Goal: Information Seeking & Learning: Learn about a topic

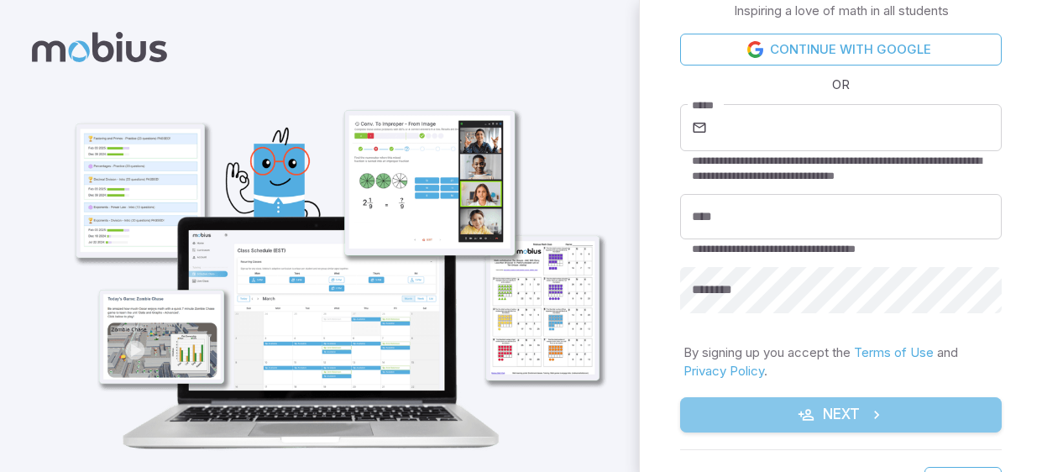
click at [823, 409] on button "Next" at bounding box center [841, 414] width 322 height 35
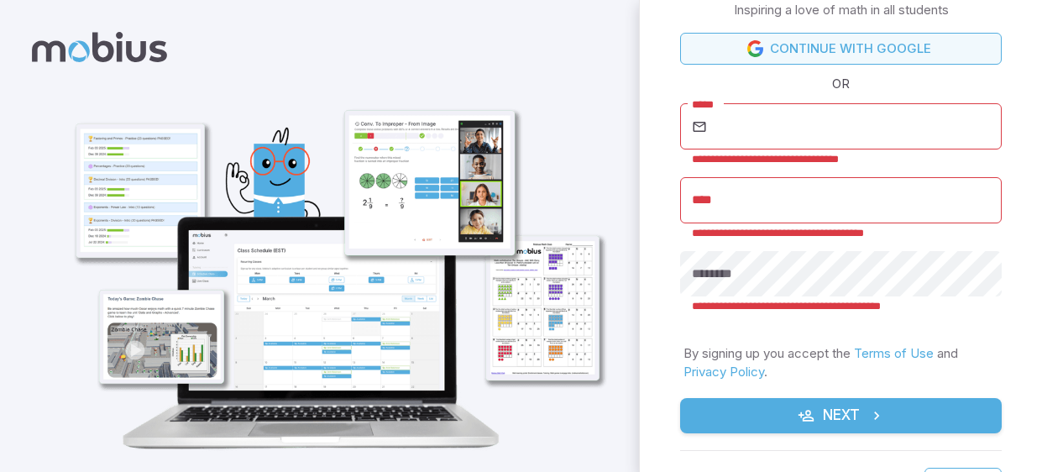
click at [819, 41] on link "Continue with Google" at bounding box center [841, 49] width 322 height 32
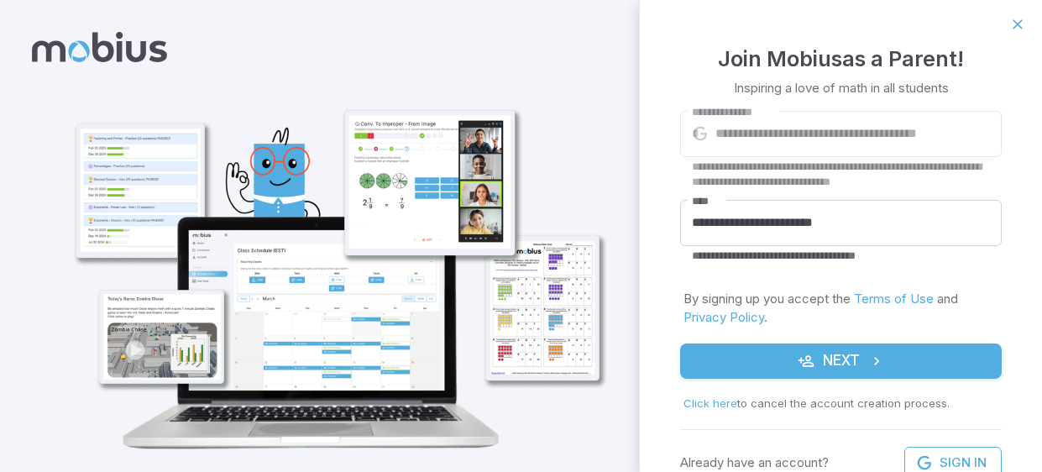
click at [819, 356] on button "Next" at bounding box center [841, 360] width 322 height 35
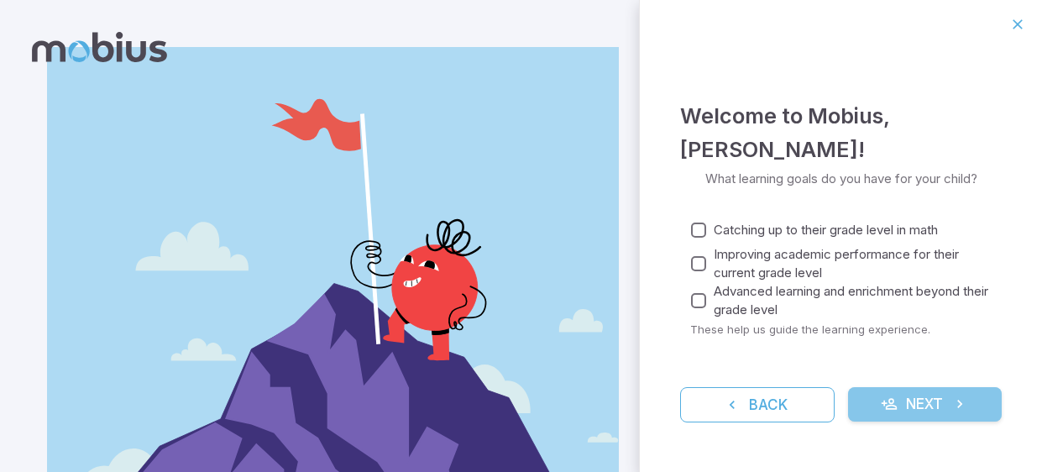
click at [904, 405] on button "Next" at bounding box center [925, 404] width 154 height 35
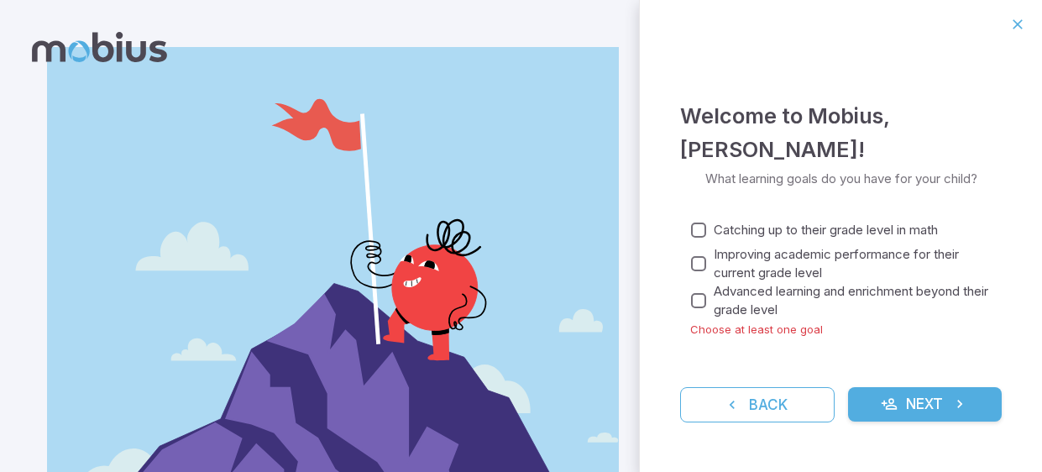
click at [813, 306] on span "Advanced learning and enrichment beyond their grade level" at bounding box center [851, 300] width 275 height 37
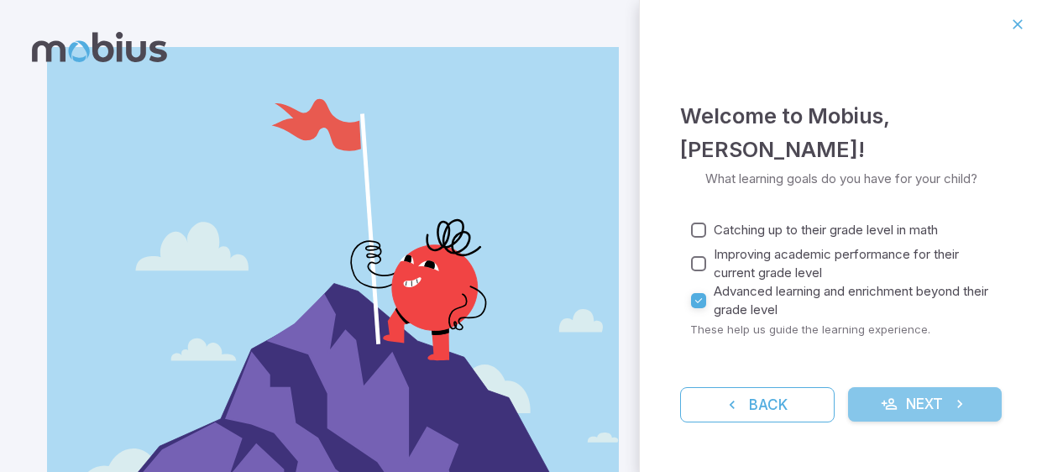
click at [896, 407] on icon "submit" at bounding box center [889, 403] width 17 height 17
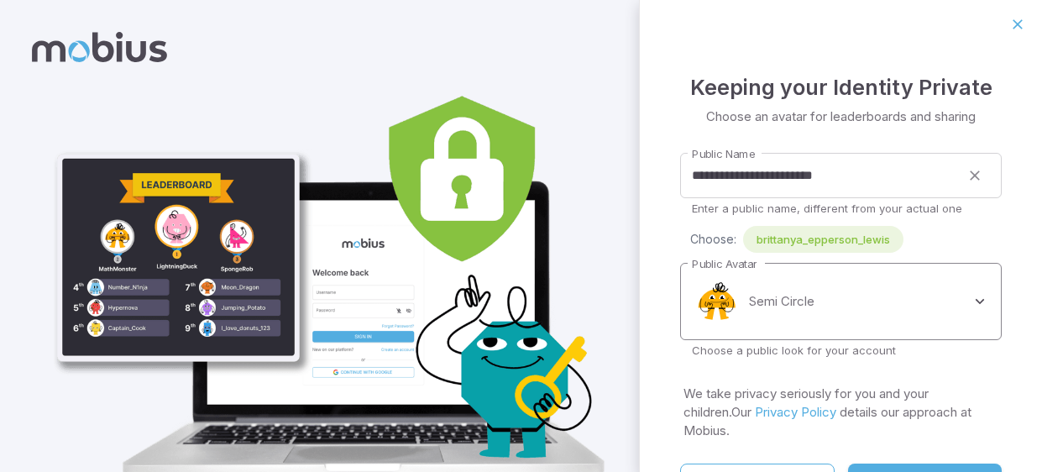
scroll to position [7, 0]
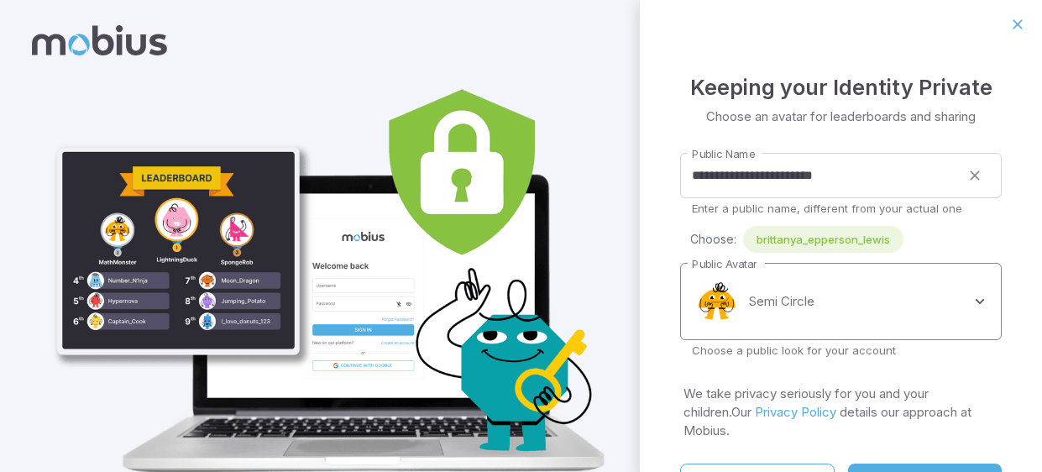
click at [848, 287] on body "**********" at bounding box center [521, 264] width 1042 height 543
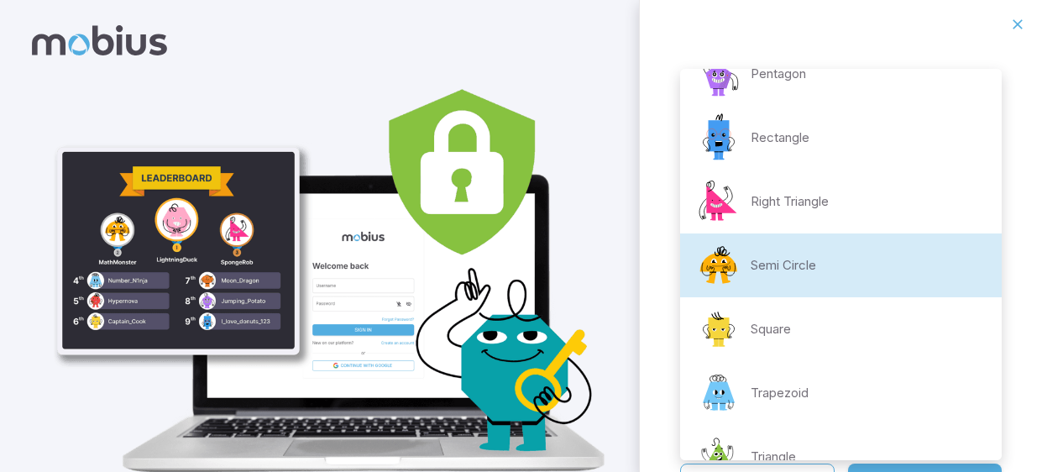
scroll to position [352, 0]
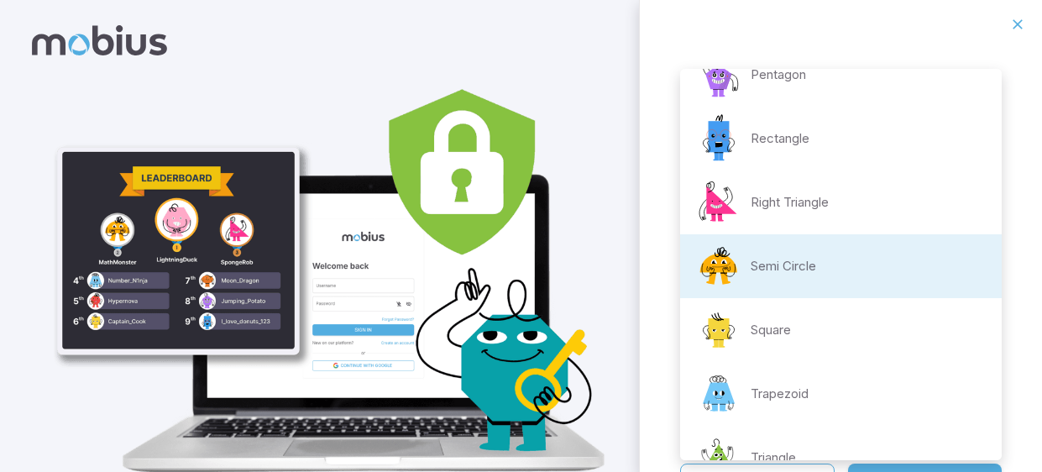
click at [819, 211] on div "Right Triangle" at bounding box center [760, 202] width 135 height 50
type input "**********"
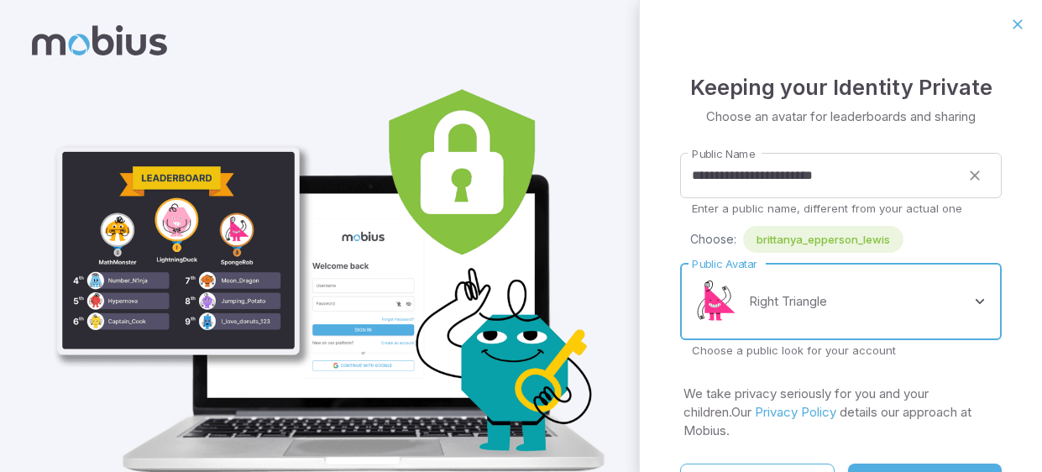
scroll to position [49, 0]
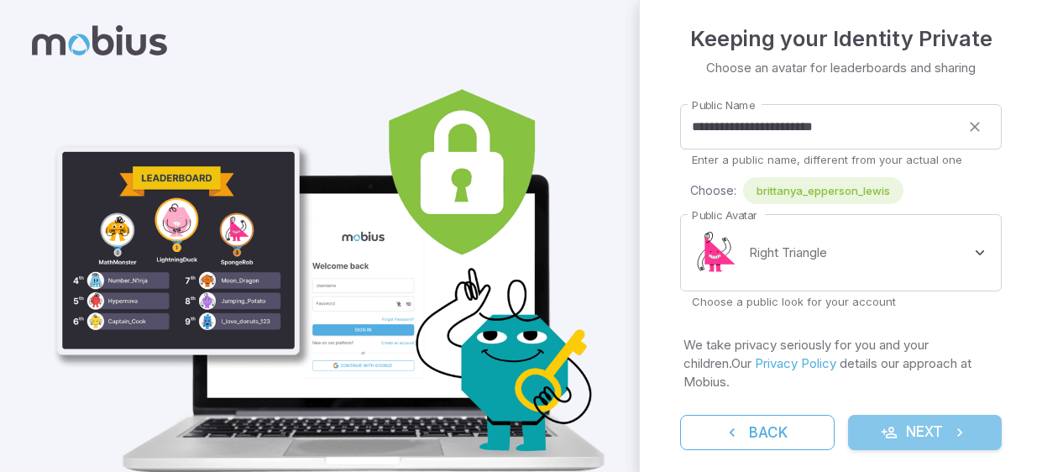
click at [892, 424] on icon "submit" at bounding box center [889, 432] width 17 height 17
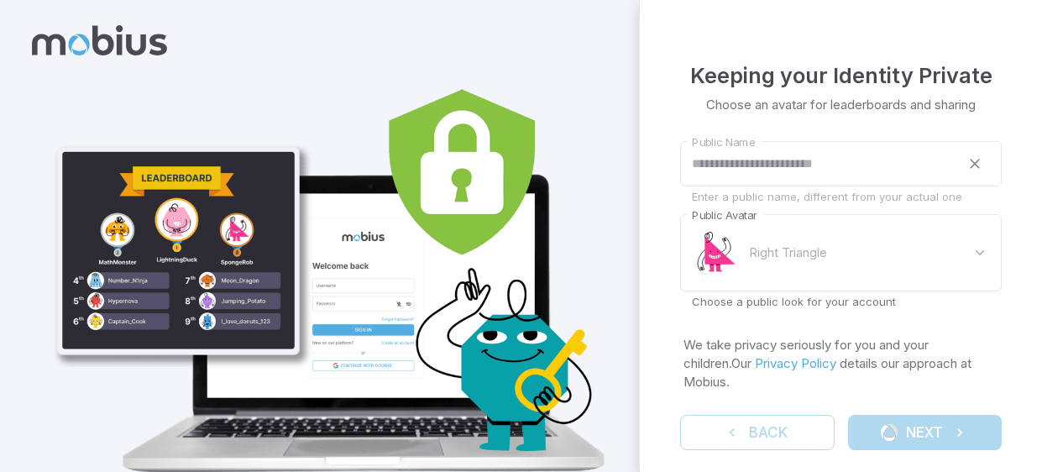
scroll to position [0, 0]
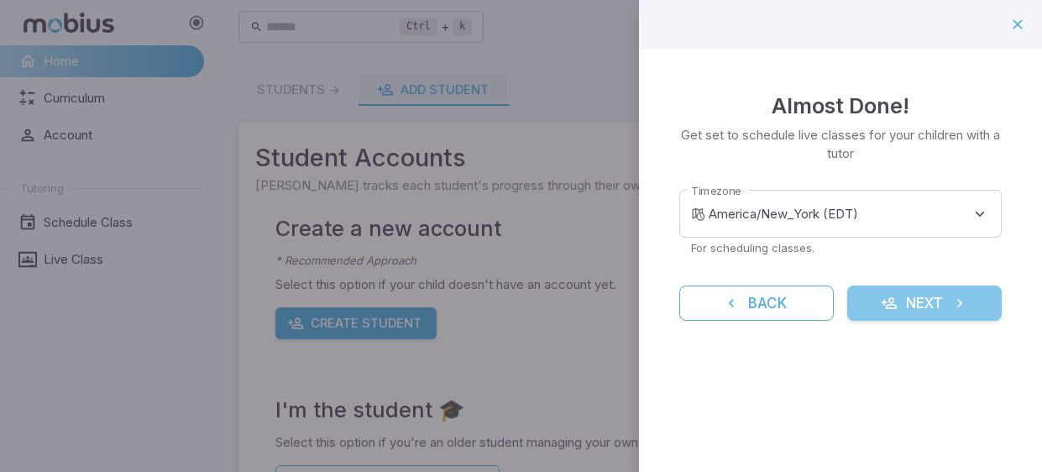
click at [894, 304] on icon "submit" at bounding box center [889, 303] width 17 height 17
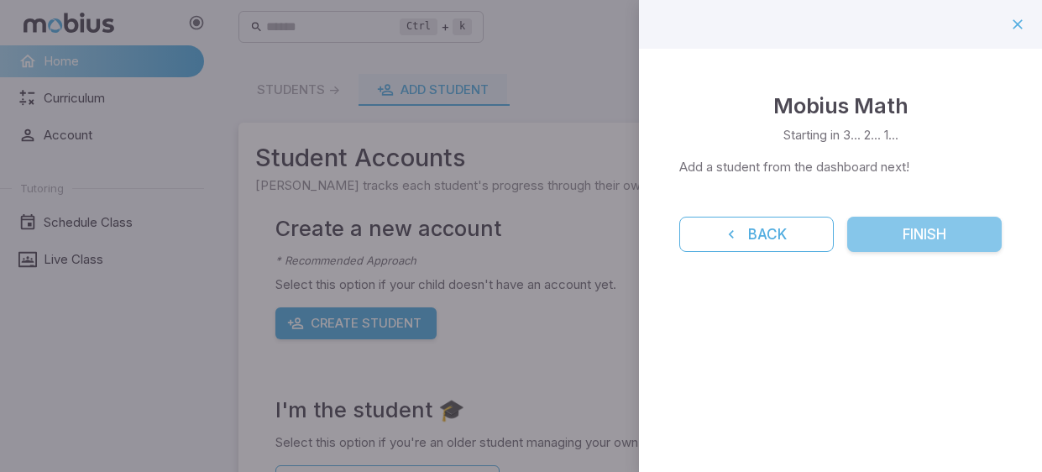
click at [915, 237] on button "Finish" at bounding box center [924, 234] width 154 height 35
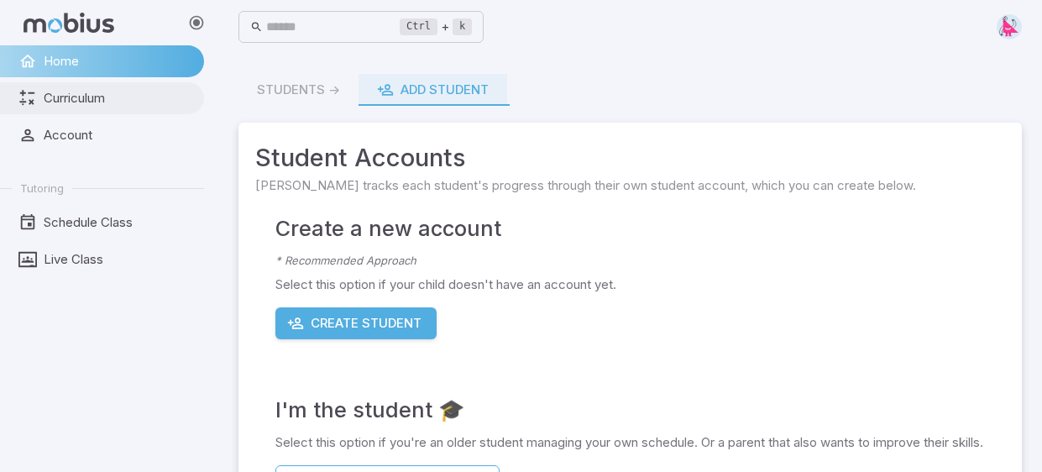
click at [67, 100] on span "Curriculum" at bounding box center [118, 98] width 149 height 18
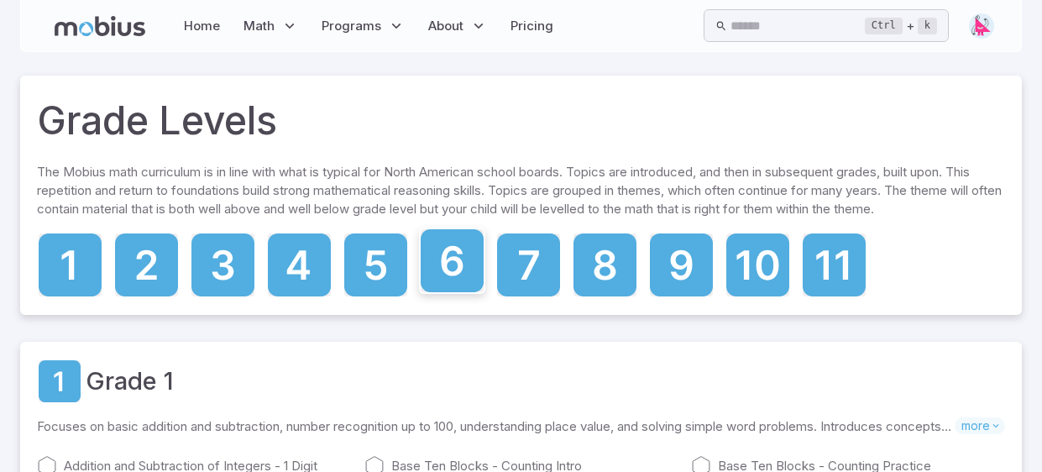
click at [453, 275] on icon at bounding box center [452, 261] width 22 height 30
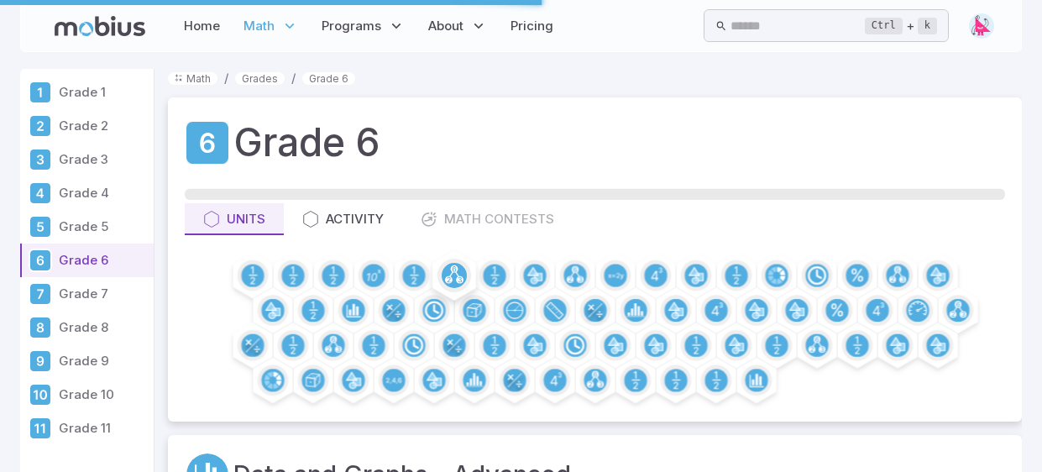
click at [458, 293] on div at bounding box center [454, 275] width 50 height 50
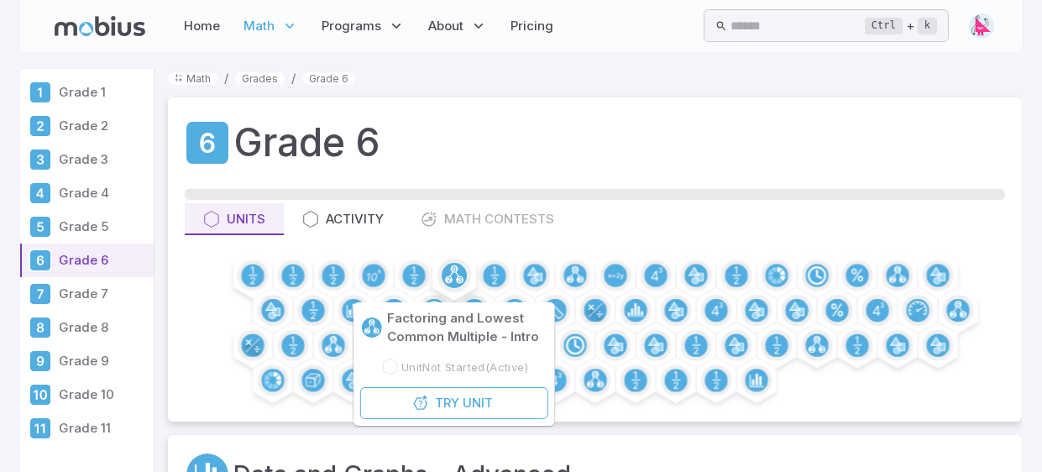
click at [458, 290] on div at bounding box center [454, 276] width 34 height 34
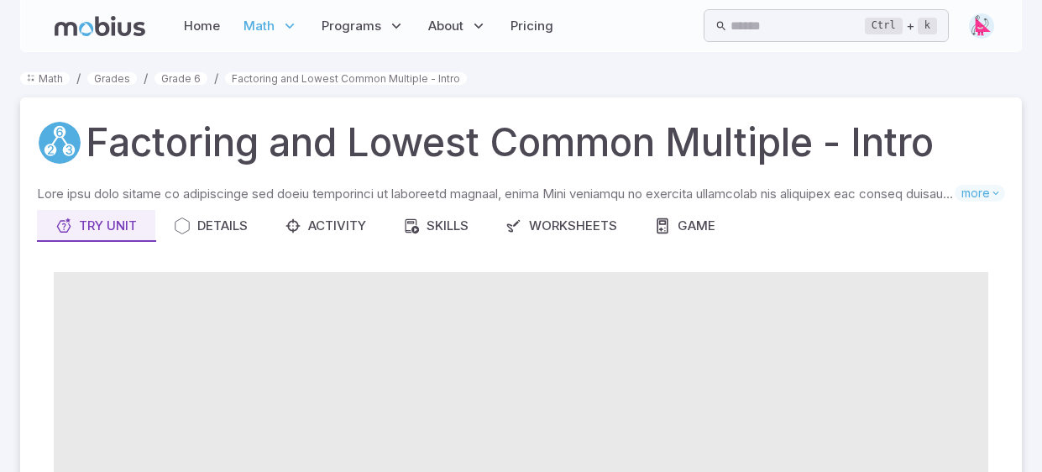
click at [473, 290] on span at bounding box center [521, 398] width 934 height 252
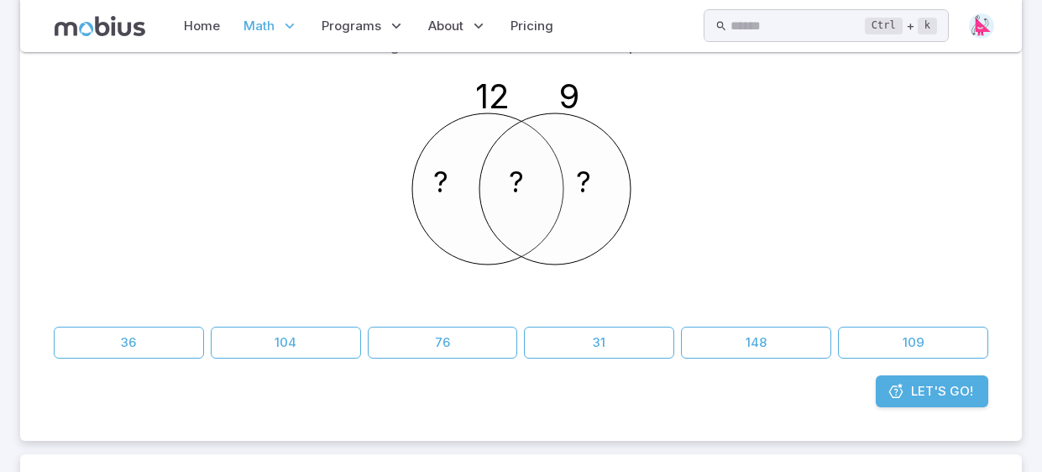
scroll to position [244, 0]
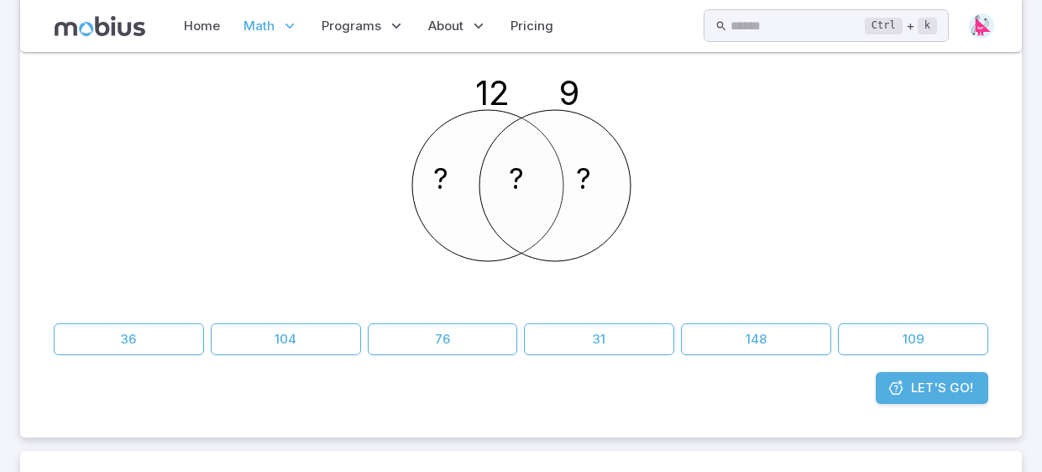
click at [405, 317] on div "Use the factor diagram to find the lowest common multiple of these numbers 12 9…" at bounding box center [521, 191] width 934 height 327
click at [416, 336] on button "76" at bounding box center [443, 339] width 150 height 32
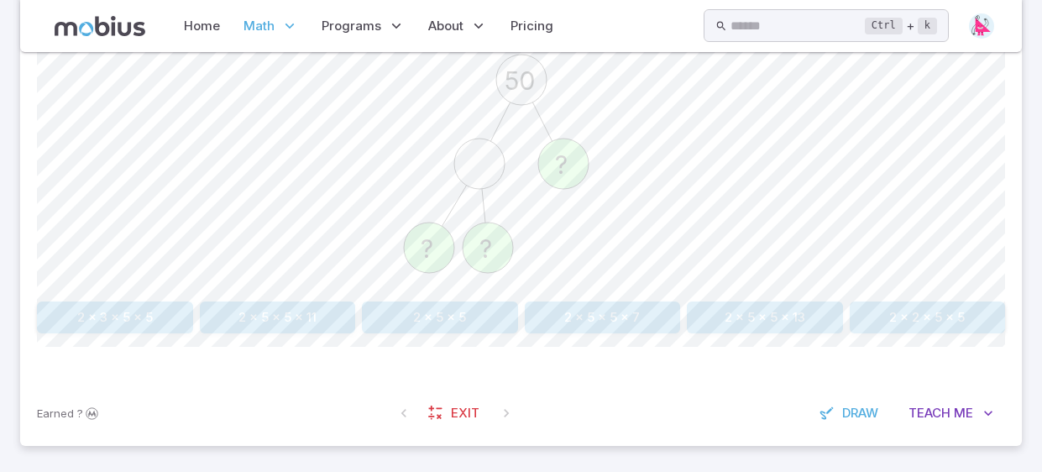
scroll to position [490, 0]
click at [714, 313] on button "2 x 5 x 5 x 13" at bounding box center [765, 314] width 156 height 32
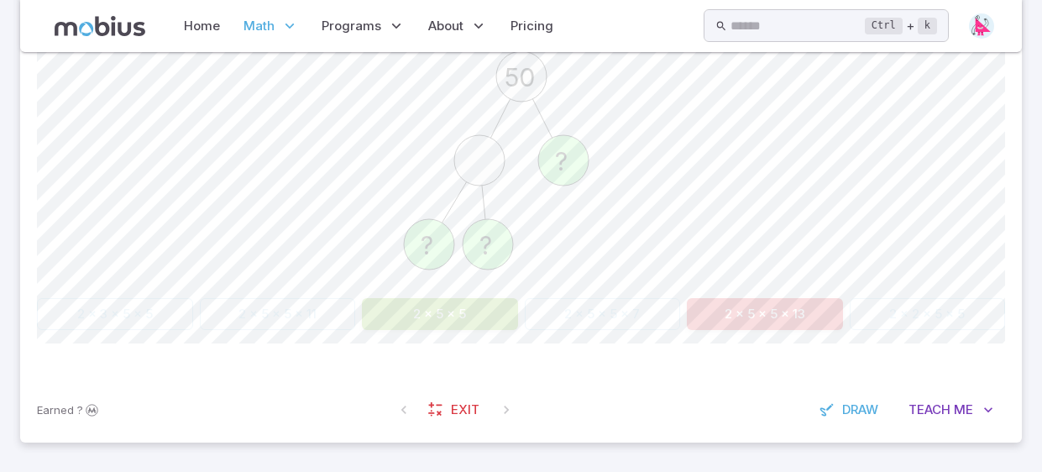
click at [447, 319] on button "2 x 5 x 5" at bounding box center [440, 314] width 156 height 32
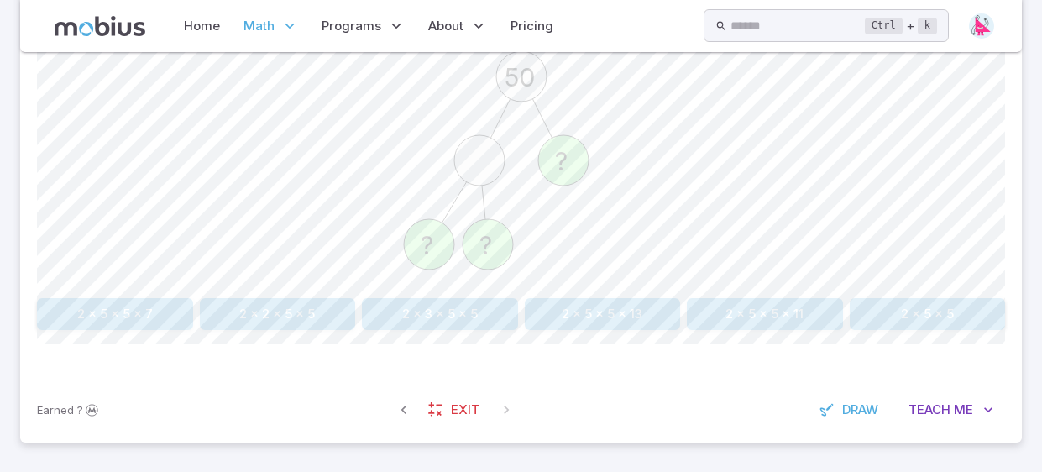
click at [482, 311] on button "2 x 3 x 5 x 5" at bounding box center [440, 314] width 156 height 32
click at [826, 321] on button "2 x 3 x 3 x 11" at bounding box center [765, 314] width 156 height 32
click at [280, 314] on button "2 x 3 x 3 x 3" at bounding box center [278, 314] width 156 height 32
click at [596, 323] on button "2 x 3 x 3 x 11" at bounding box center [603, 314] width 156 height 32
click at [602, 327] on button "2 x 3 x 3 x 11" at bounding box center [603, 314] width 156 height 32
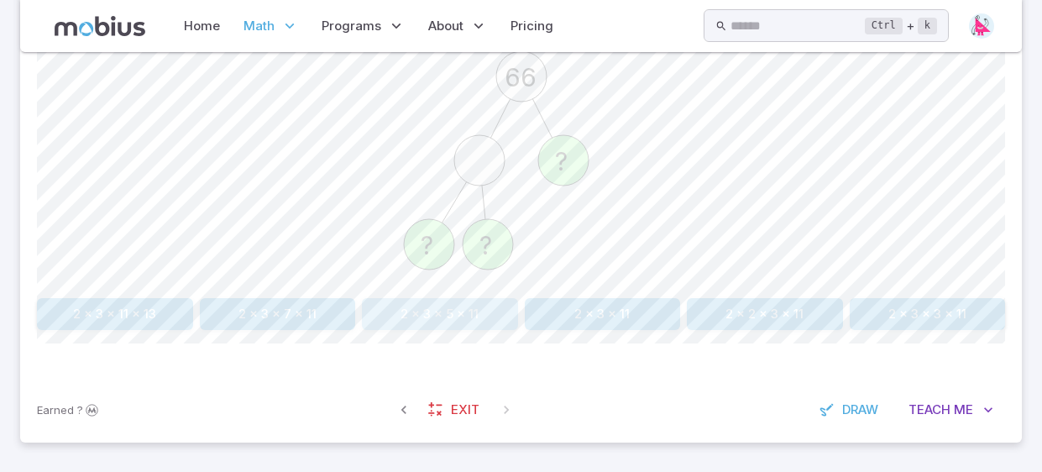
click at [428, 319] on button "2 x 3 x 5 x 11" at bounding box center [440, 314] width 156 height 32
click at [782, 311] on button "2 x 5 x 5 x 7" at bounding box center [765, 314] width 156 height 32
click at [782, 311] on button "2 x 3 x 3 x 11" at bounding box center [765, 314] width 156 height 32
click at [782, 314] on button "2 x 2 x 3 x 11" at bounding box center [765, 314] width 156 height 32
click at [150, 318] on button "2 x 3 x 3 x 5" at bounding box center [115, 314] width 156 height 32
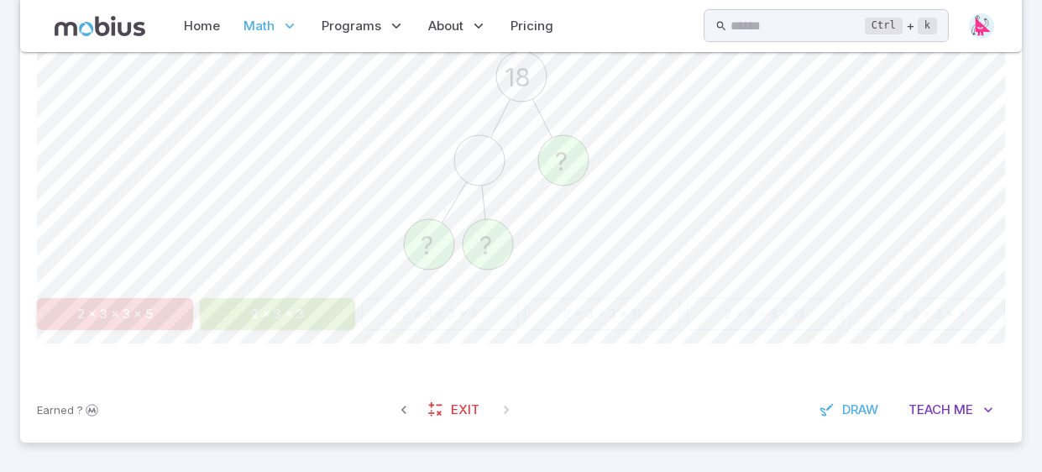
click at [292, 313] on button "2 x 3 x 3" at bounding box center [278, 314] width 156 height 32
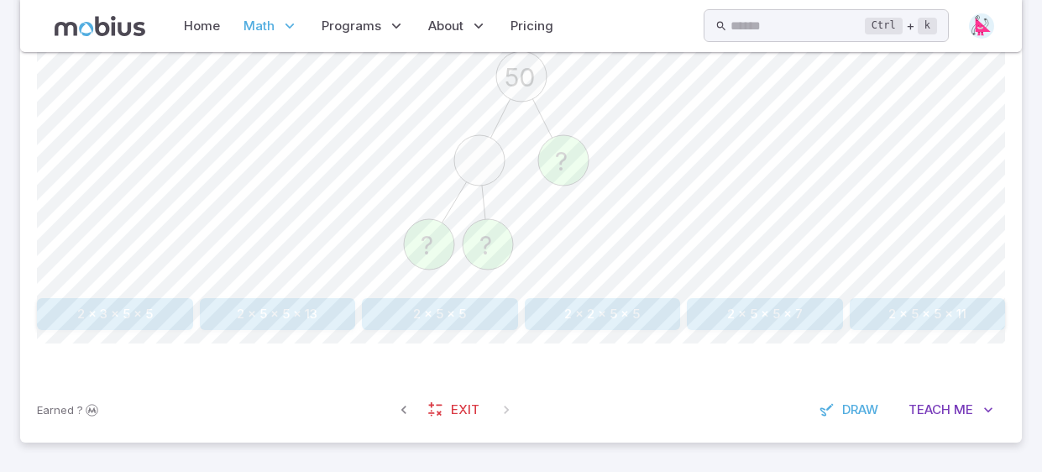
click at [292, 313] on button "2 x 5 x 5 x 13" at bounding box center [278, 314] width 156 height 32
click at [285, 306] on button "2 x 3 x 3 x 11" at bounding box center [278, 314] width 156 height 32
click at [286, 304] on button "2 x 3 x 3" at bounding box center [278, 314] width 156 height 32
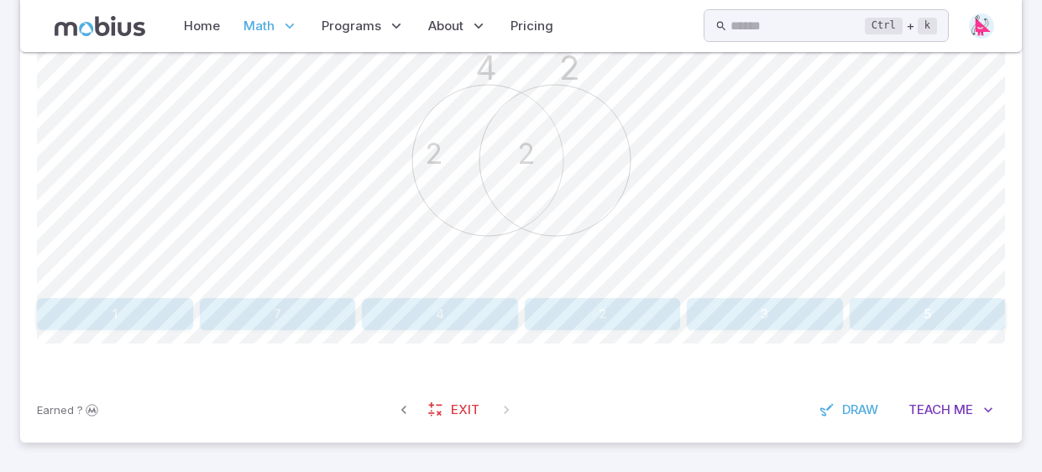
click at [390, 303] on button "4" at bounding box center [440, 314] width 156 height 32
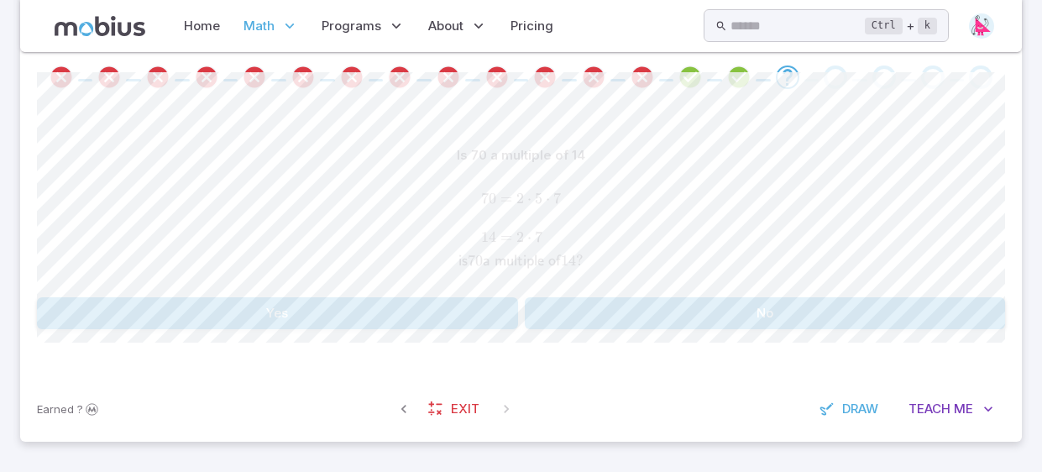
scroll to position [352, 0]
click at [460, 78] on span at bounding box center [448, 79] width 35 height 24
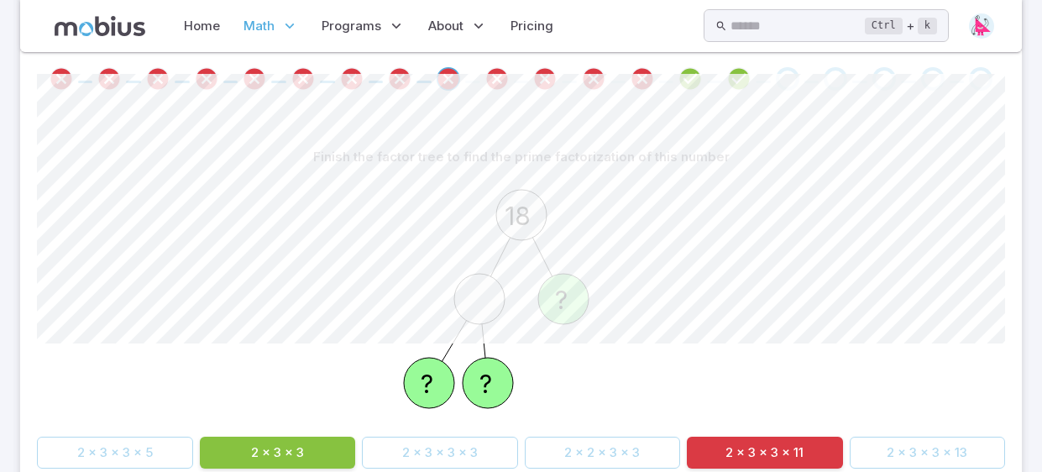
scroll to position [490, 0]
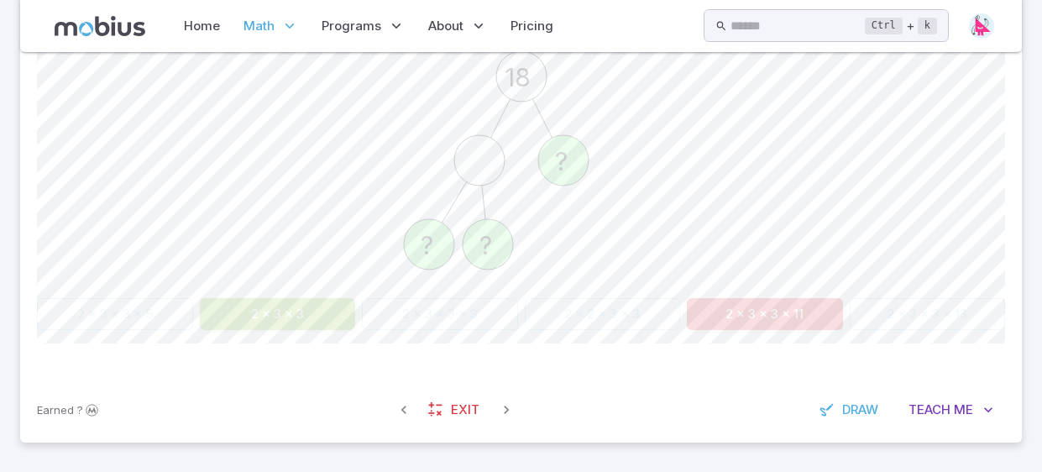
click at [450, 321] on div "2 x 3 x 3 x 5 2 x 3 x 3 2 x 3 x 3 x 3 2 x 2 x 3 x 3 2 x 3 x 3 x 11 2 x 3 x 3 x …" at bounding box center [521, 314] width 968 height 32
click at [403, 414] on icon "button" at bounding box center [403, 409] width 17 height 17
click at [400, 406] on icon "button" at bounding box center [403, 409] width 17 height 17
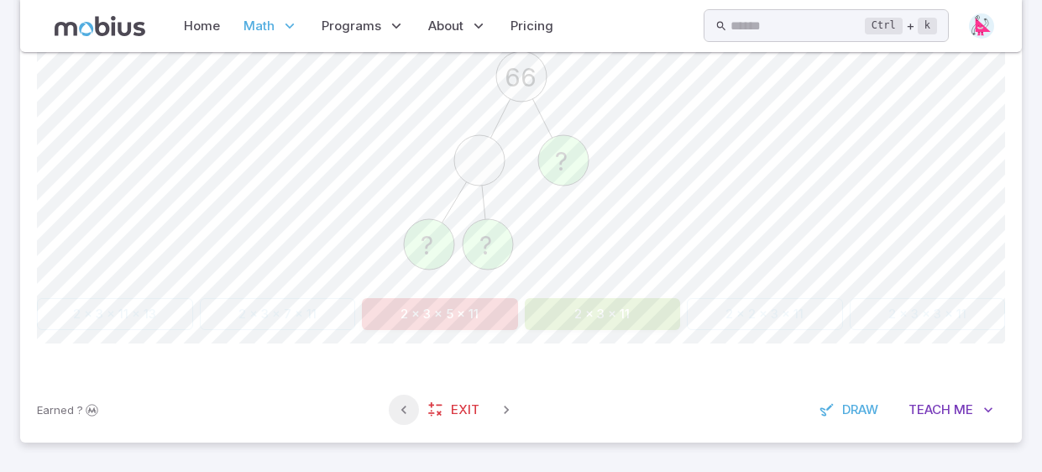
click at [400, 406] on icon "button" at bounding box center [403, 409] width 17 height 17
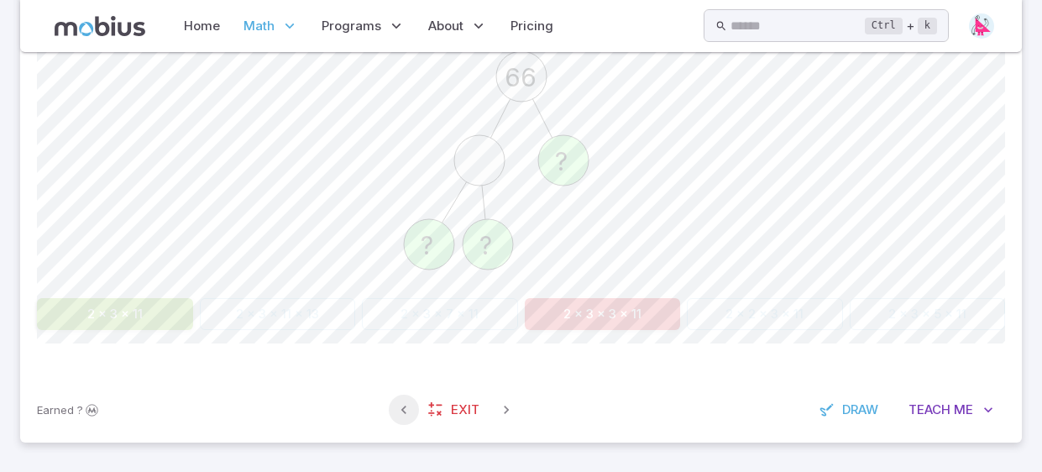
click at [400, 406] on icon "button" at bounding box center [403, 409] width 17 height 17
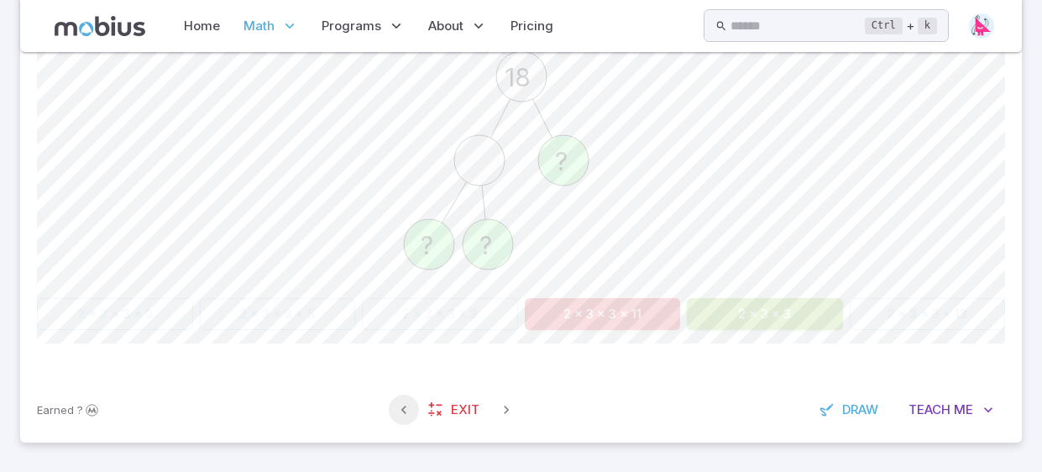
click at [400, 406] on icon "button" at bounding box center [403, 409] width 17 height 17
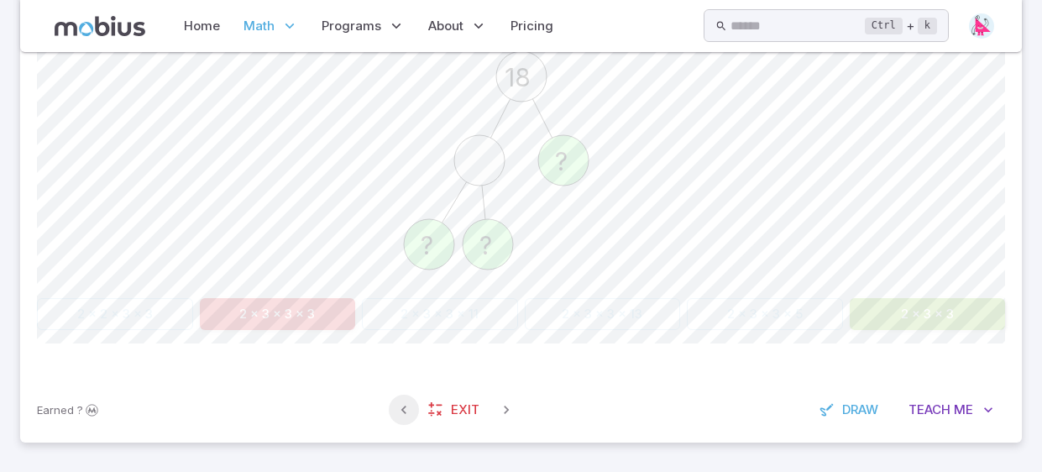
click at [400, 406] on icon "button" at bounding box center [403, 409] width 17 height 17
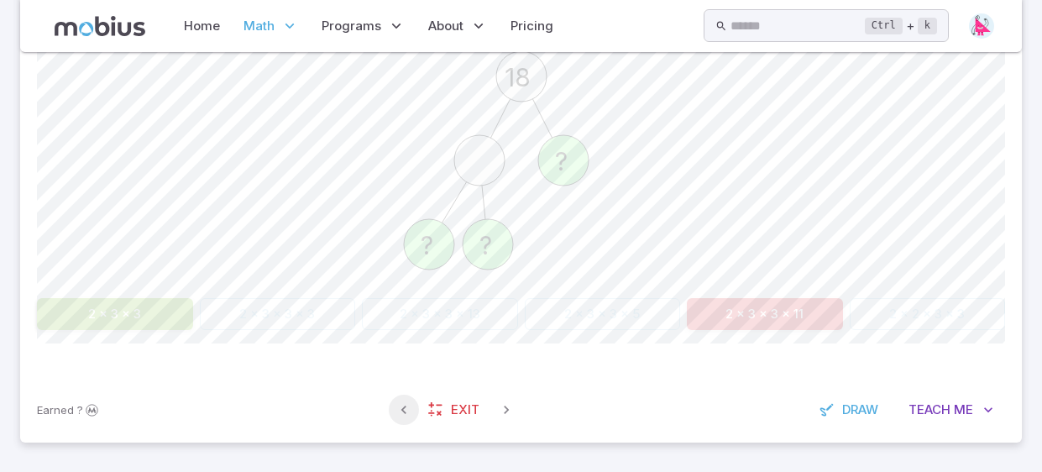
click at [400, 406] on icon "button" at bounding box center [403, 409] width 17 height 17
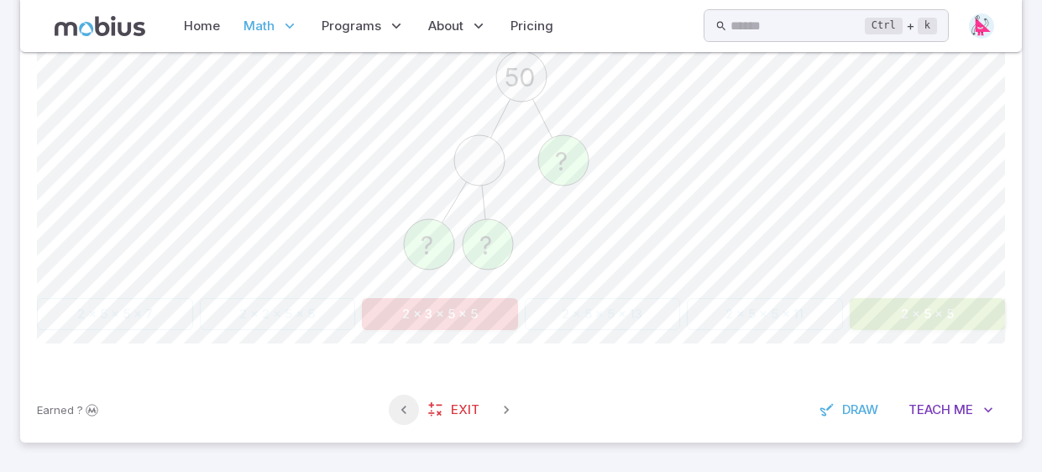
click at [400, 406] on icon "button" at bounding box center [403, 409] width 17 height 17
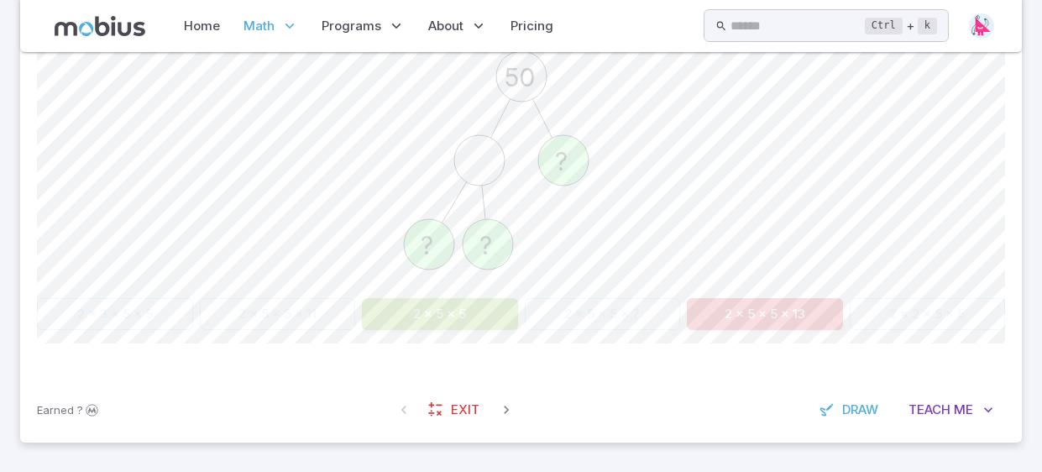
click at [400, 406] on span at bounding box center [404, 410] width 30 height 30
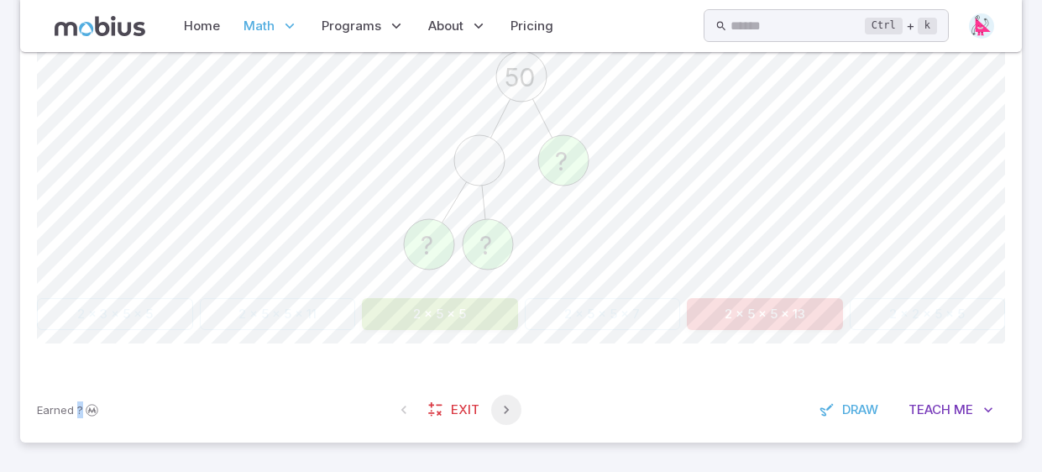
click at [500, 413] on icon "button" at bounding box center [506, 409] width 17 height 17
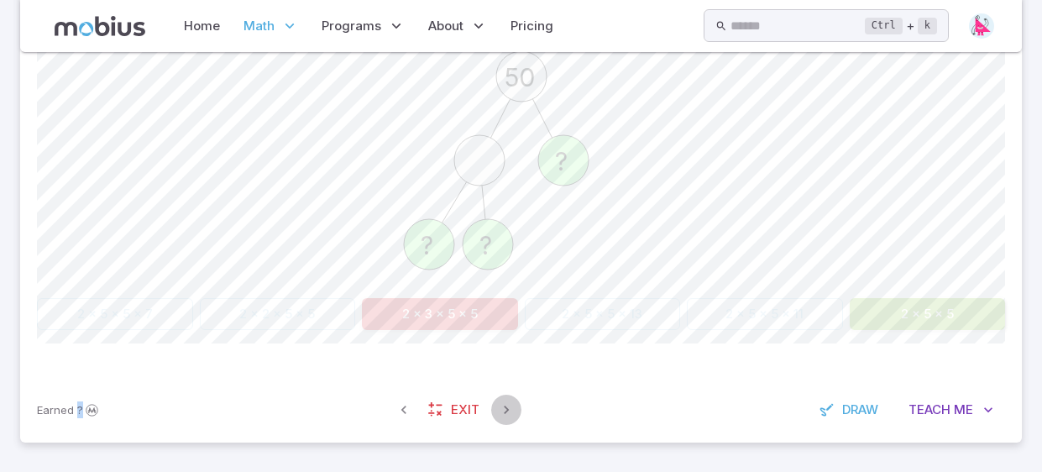
click at [500, 413] on icon "button" at bounding box center [506, 409] width 17 height 17
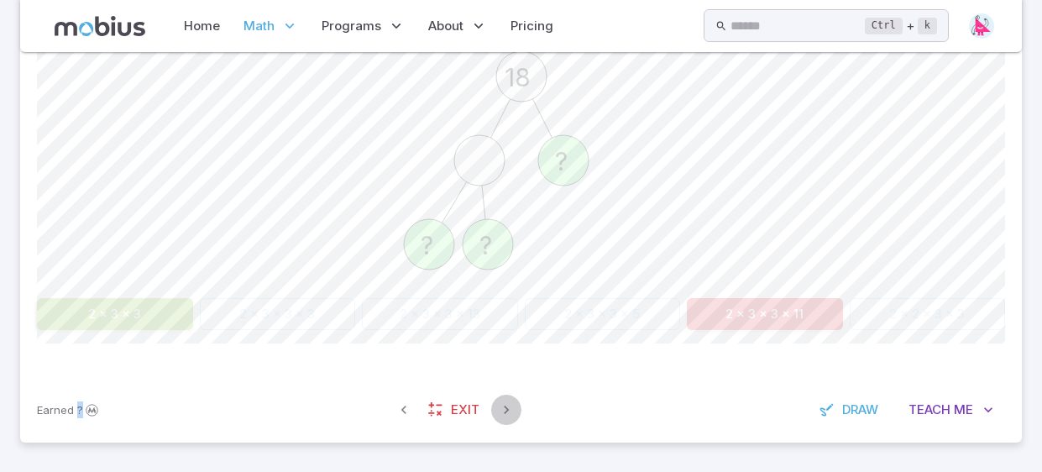
click at [499, 409] on icon "button" at bounding box center [506, 409] width 17 height 17
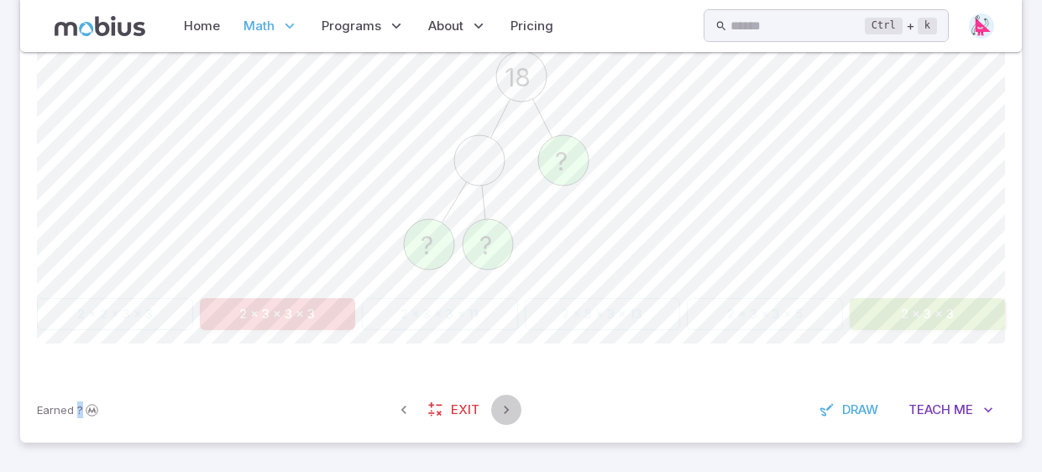
click at [498, 407] on icon "button" at bounding box center [506, 409] width 17 height 17
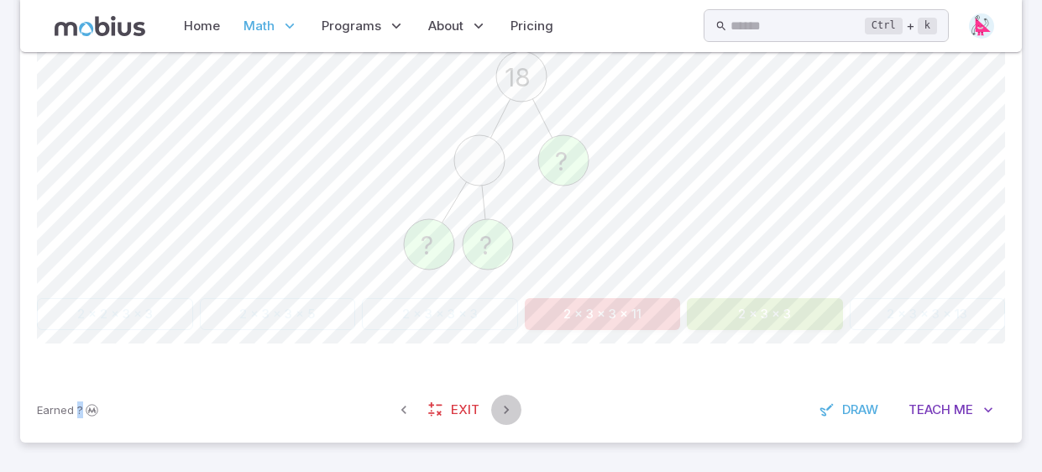
click at [498, 410] on icon "button" at bounding box center [506, 409] width 17 height 17
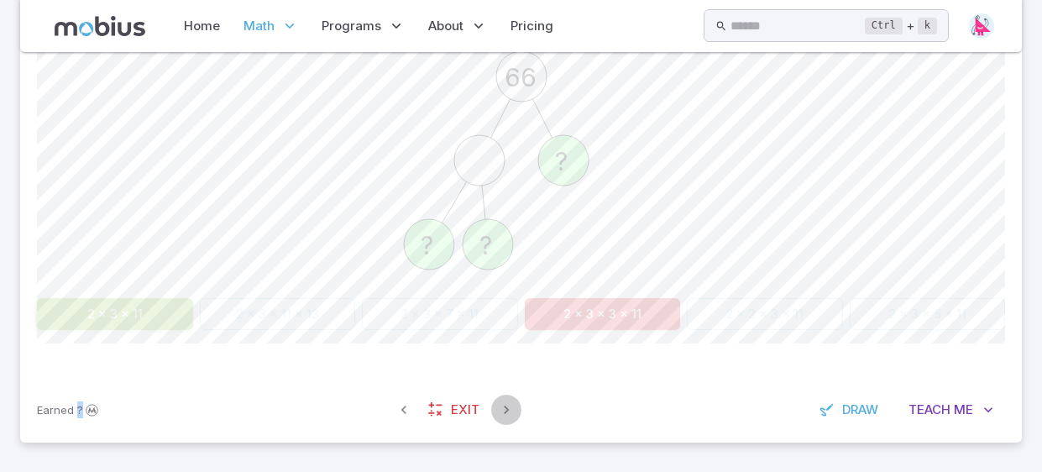
click at [504, 406] on icon "button" at bounding box center [506, 409] width 17 height 17
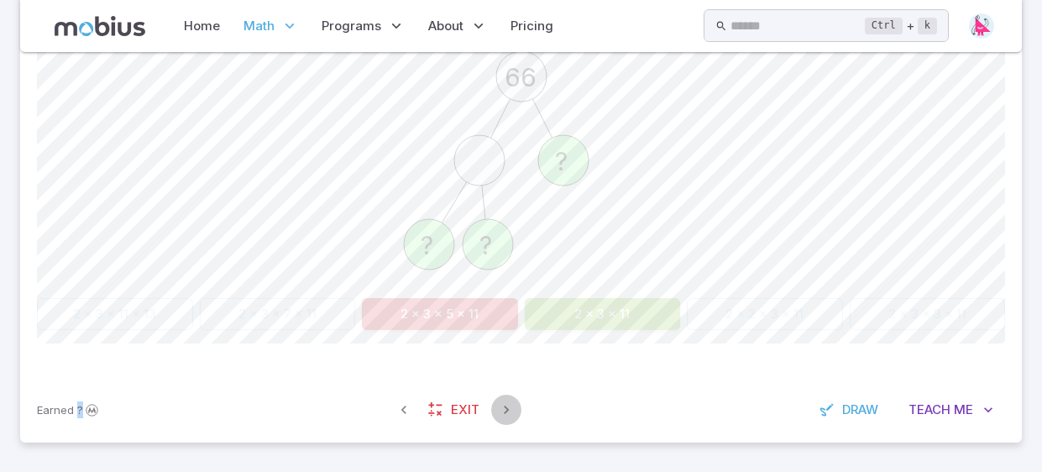
click at [507, 409] on icon "button" at bounding box center [506, 409] width 17 height 17
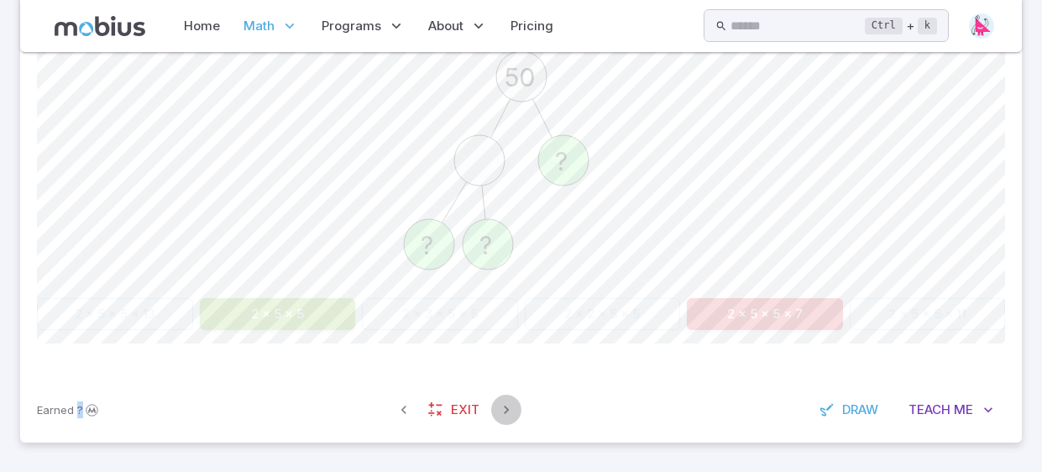
click at [505, 406] on icon "button" at bounding box center [506, 409] width 17 height 17
click at [505, 405] on icon "button" at bounding box center [506, 409] width 17 height 17
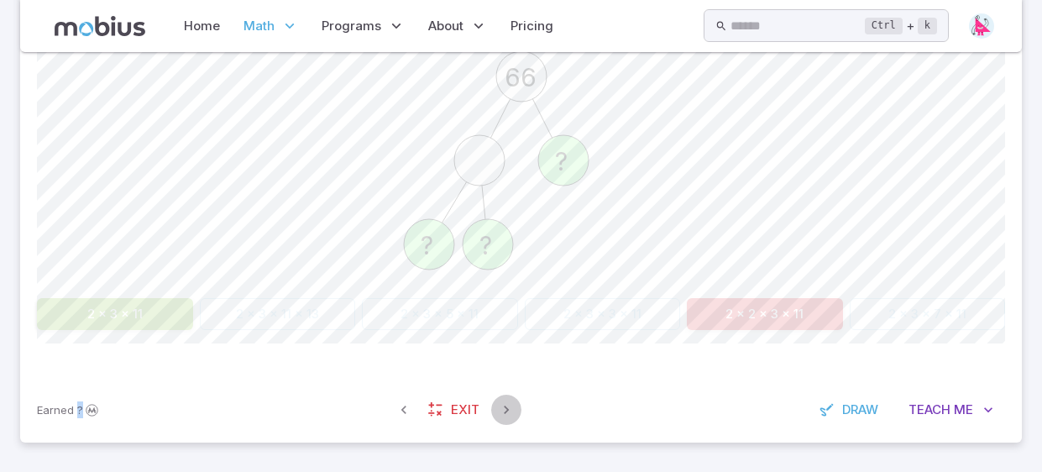
click at [505, 405] on icon "button" at bounding box center [506, 409] width 17 height 17
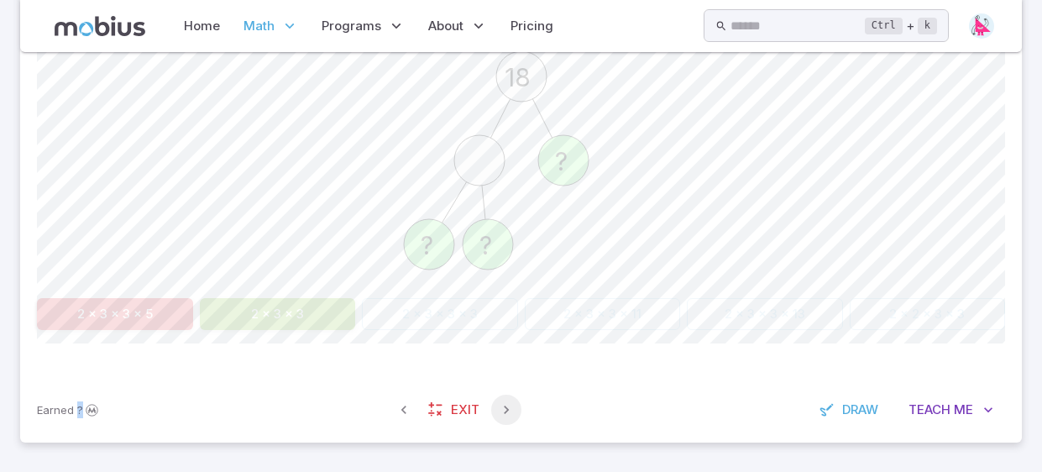
click at [505, 399] on button "button" at bounding box center [506, 410] width 30 height 30
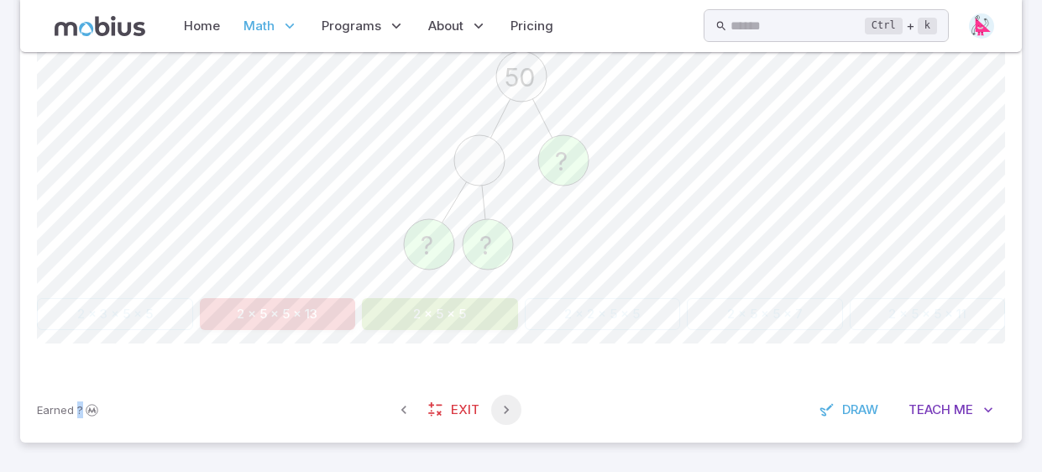
click at [505, 401] on icon "button" at bounding box center [506, 409] width 17 height 17
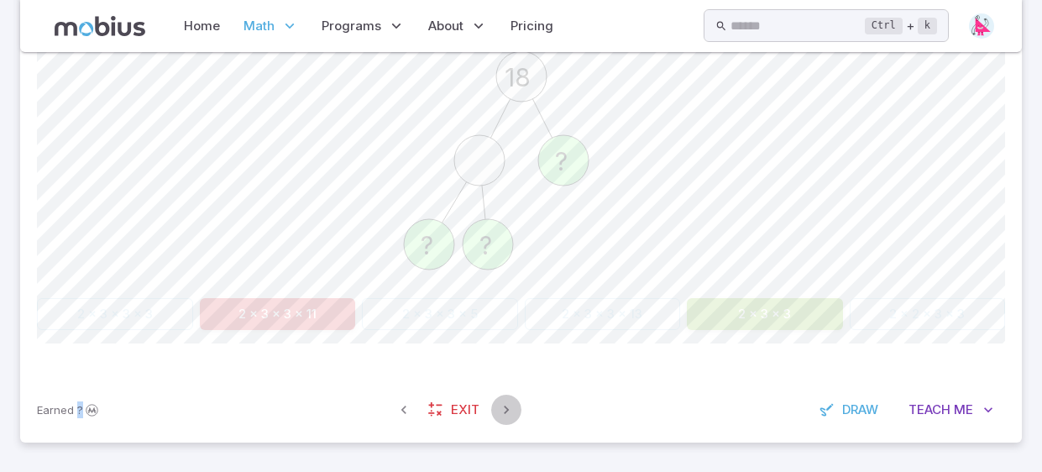
click at [505, 401] on icon "button" at bounding box center [506, 409] width 17 height 17
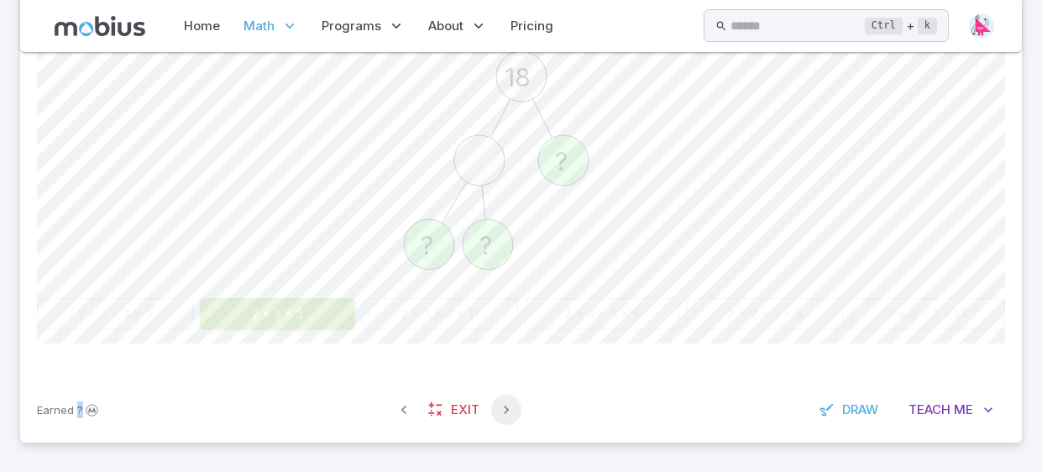
click at [505, 401] on icon "button" at bounding box center [506, 409] width 17 height 17
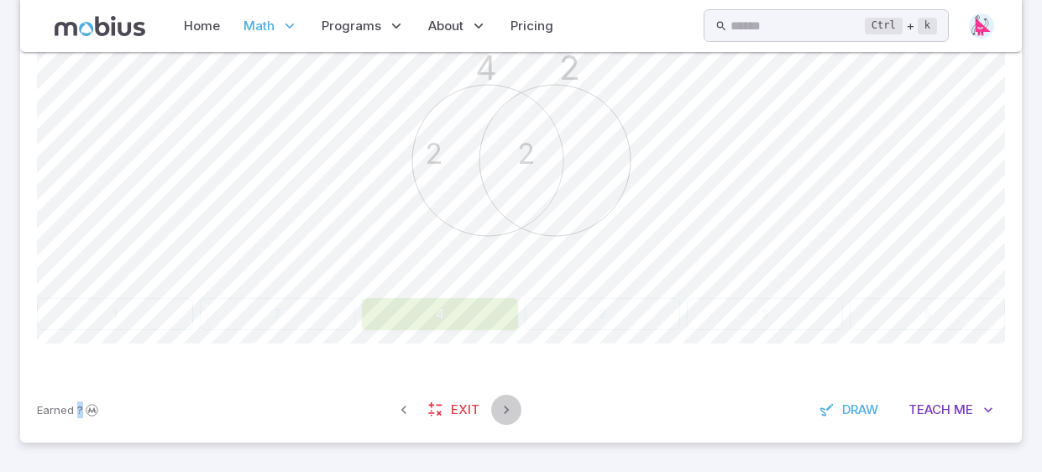
click at [506, 402] on icon "button" at bounding box center [506, 409] width 17 height 17
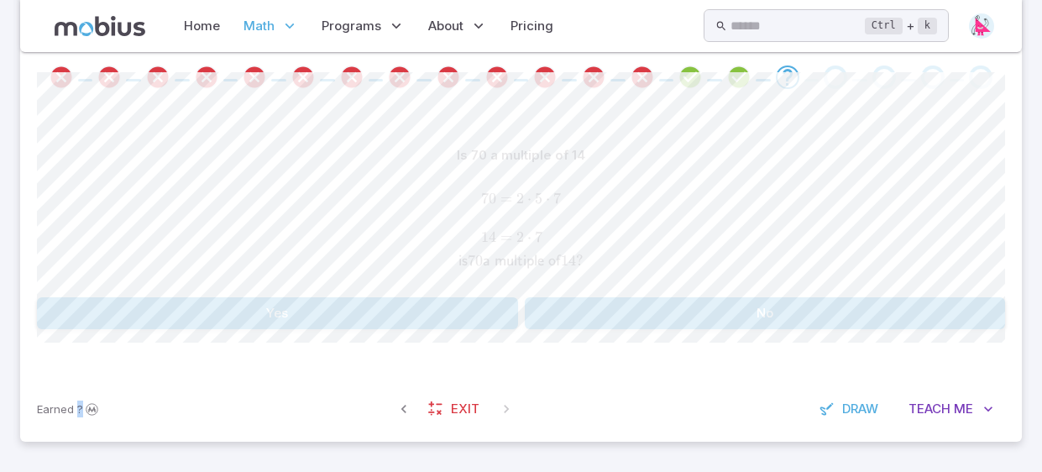
scroll to position [352, 0]
click at [500, 416] on span at bounding box center [506, 410] width 30 height 30
click at [456, 320] on button "Yes" at bounding box center [277, 315] width 481 height 32
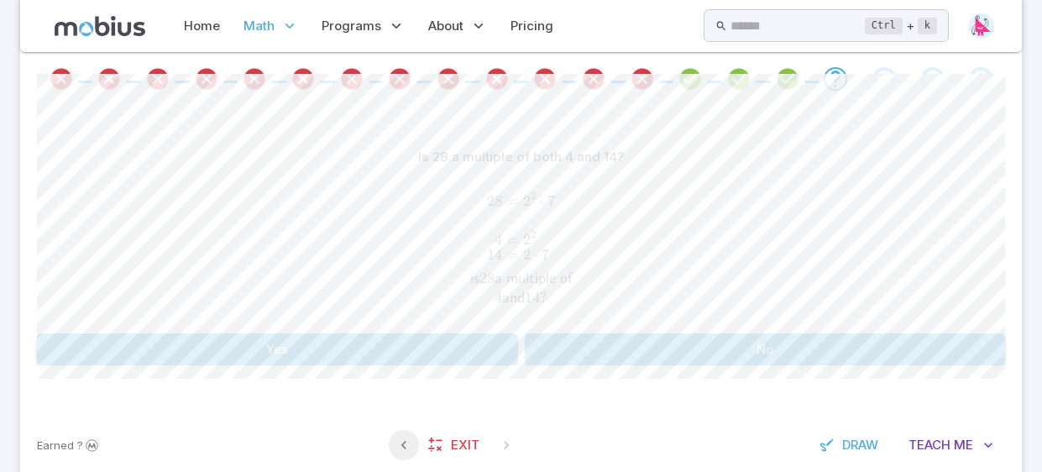
click at [400, 439] on icon "button" at bounding box center [403, 445] width 17 height 17
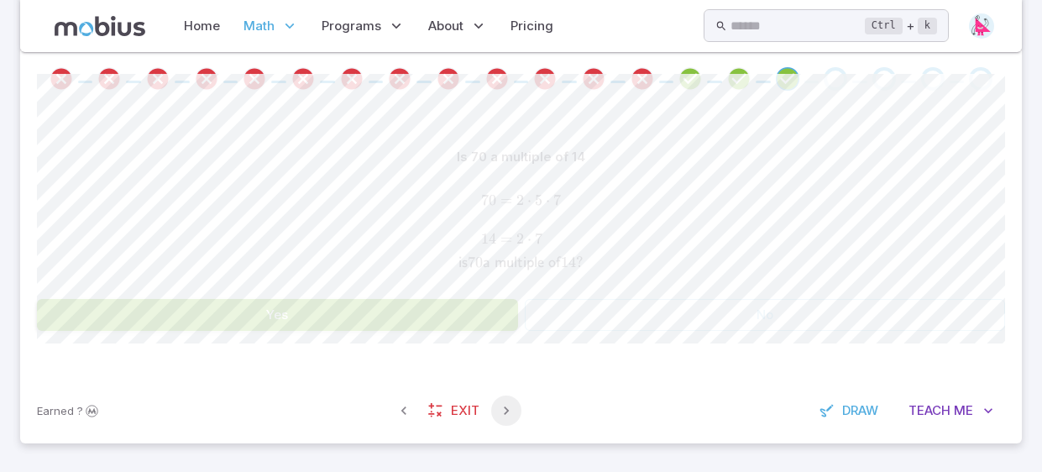
click at [505, 410] on icon "button" at bounding box center [506, 410] width 17 height 17
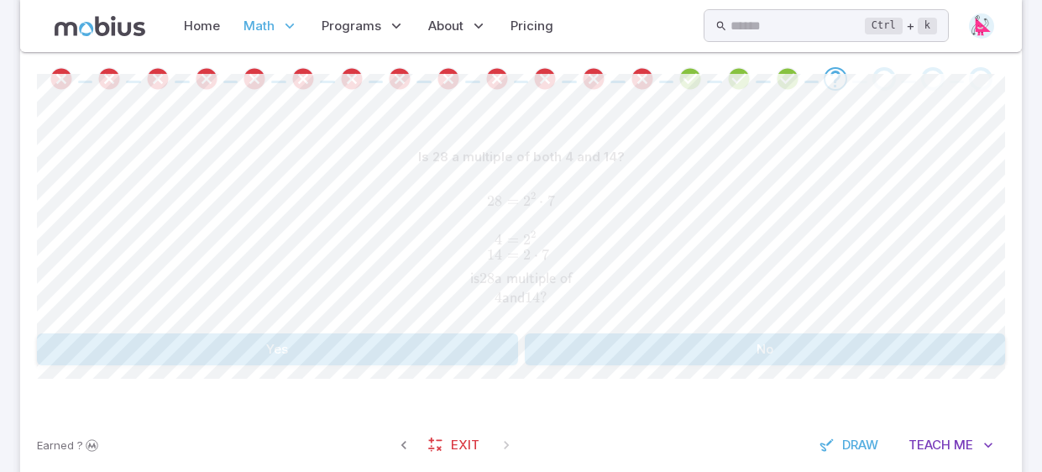
click at [541, 348] on button "No" at bounding box center [765, 349] width 481 height 32
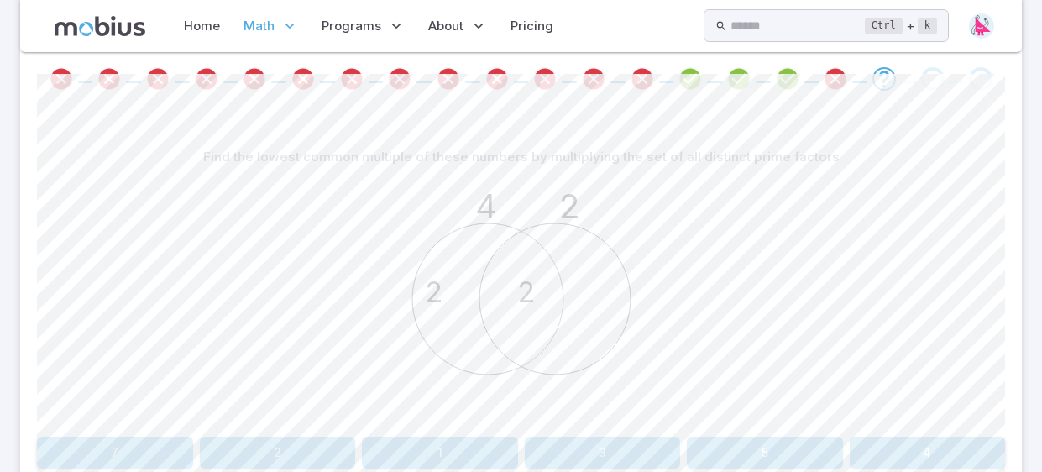
click at [170, 453] on button "7" at bounding box center [115, 453] width 156 height 32
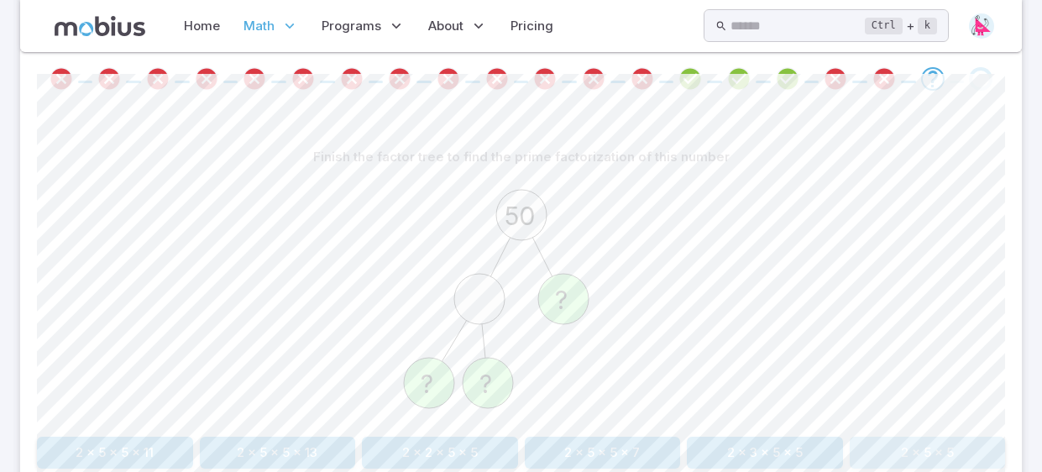
click at [931, 453] on button "2 x 5 x 5" at bounding box center [928, 453] width 156 height 32
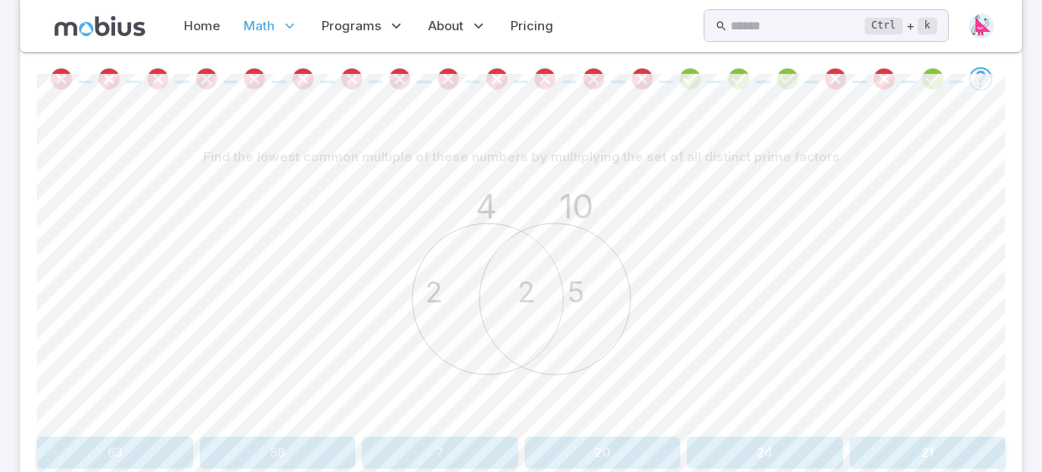
click at [802, 439] on button "24" at bounding box center [765, 453] width 156 height 32
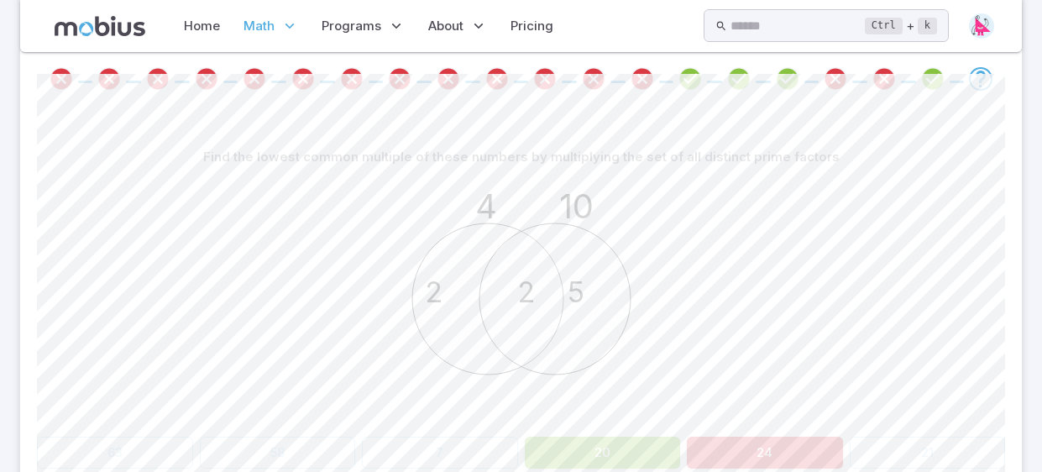
scroll to position [245, 0]
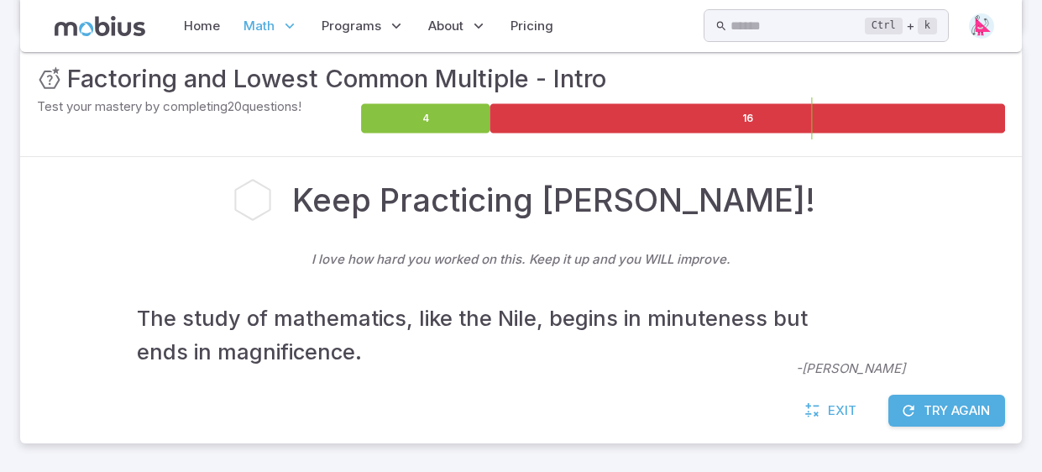
click at [914, 414] on icon "button" at bounding box center [908, 410] width 17 height 17
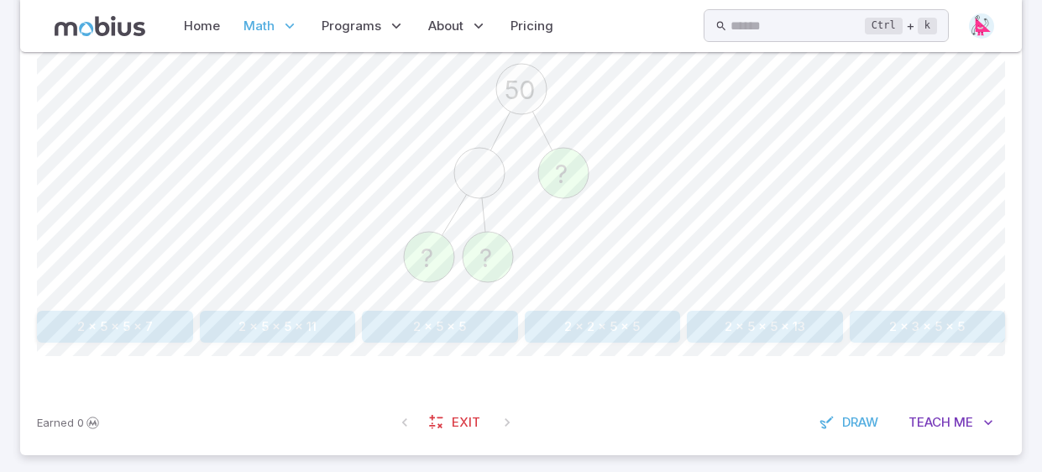
scroll to position [475, 0]
click at [467, 335] on button "2 x 5 x 5" at bounding box center [440, 329] width 156 height 32
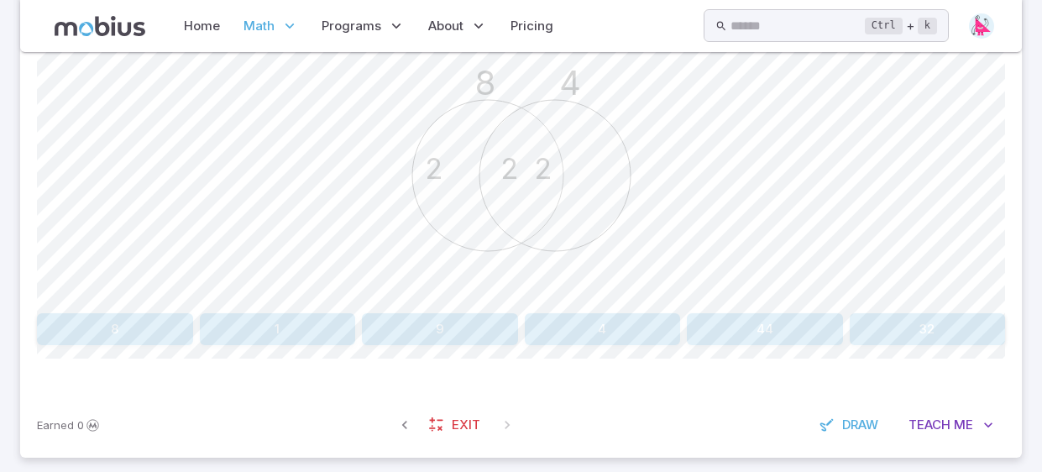
click at [462, 330] on button "9" at bounding box center [440, 329] width 156 height 32
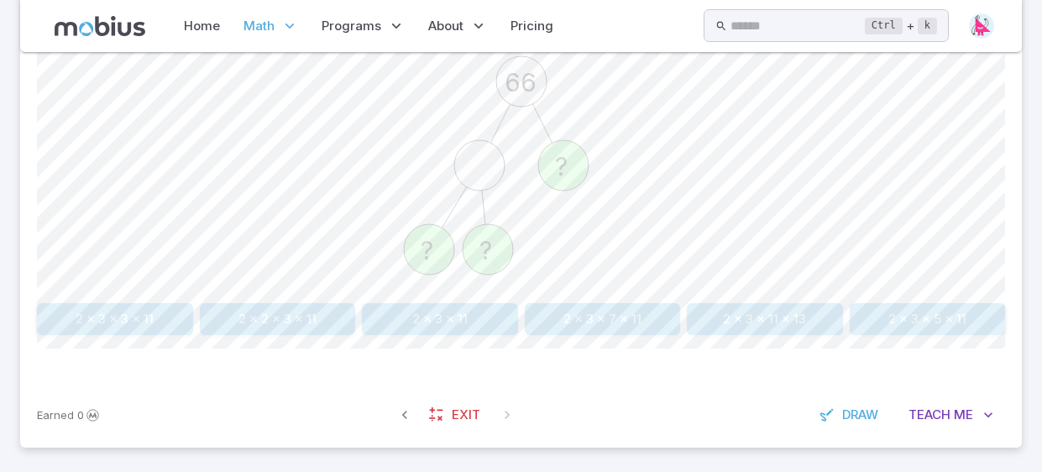
scroll to position [484, 0]
click at [486, 301] on div "Finish the factor tree to find the prime factorization of this number 66 ? ? ? …" at bounding box center [521, 172] width 968 height 327
click at [488, 314] on button "2 x 3 x 11" at bounding box center [440, 321] width 156 height 32
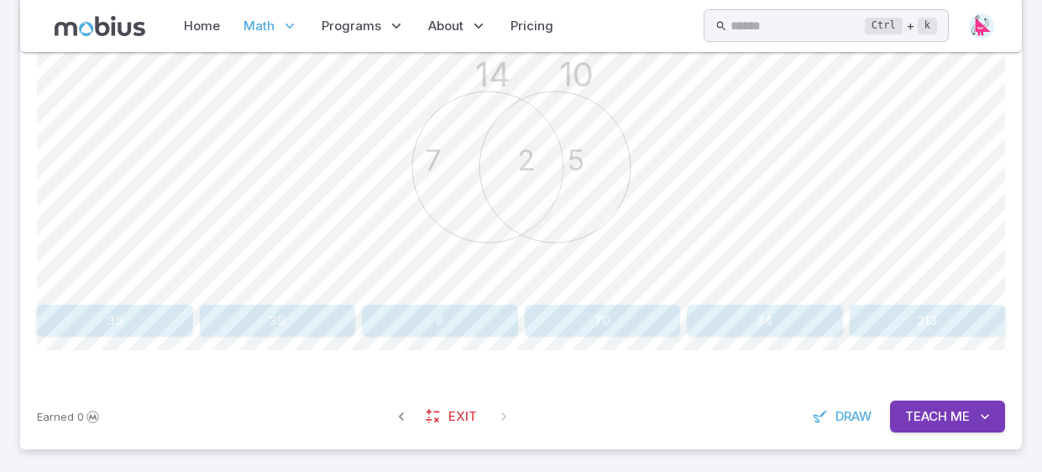
click at [488, 314] on button "8" at bounding box center [440, 321] width 156 height 32
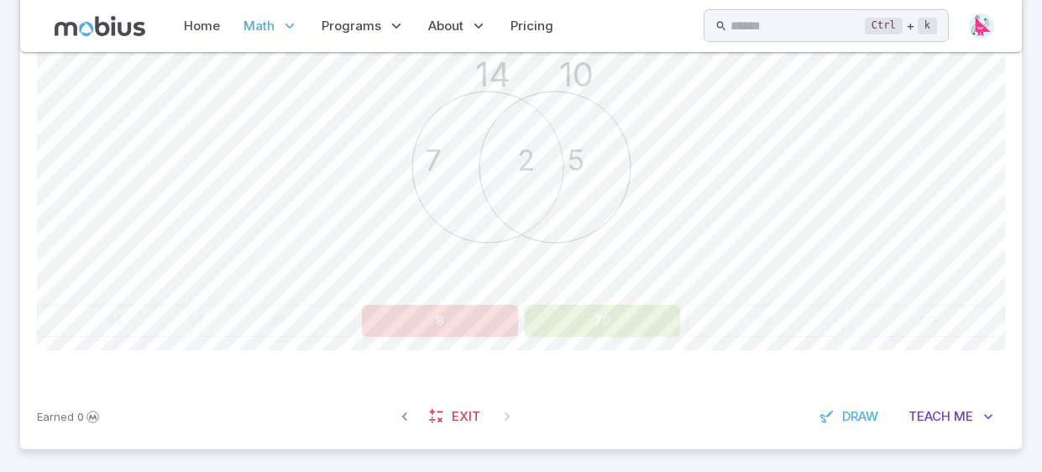
click at [488, 314] on button "8" at bounding box center [440, 321] width 156 height 32
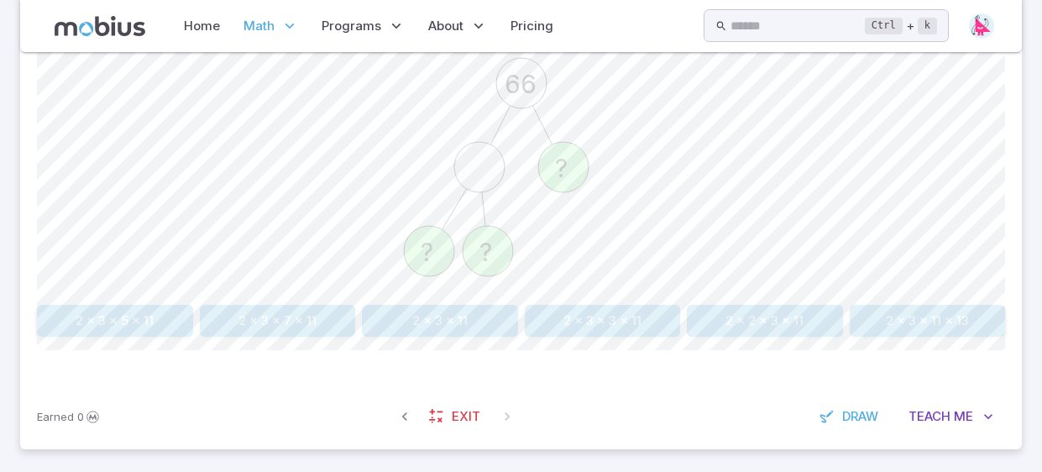
click at [507, 322] on button "2 x 3 x 11" at bounding box center [440, 321] width 156 height 32
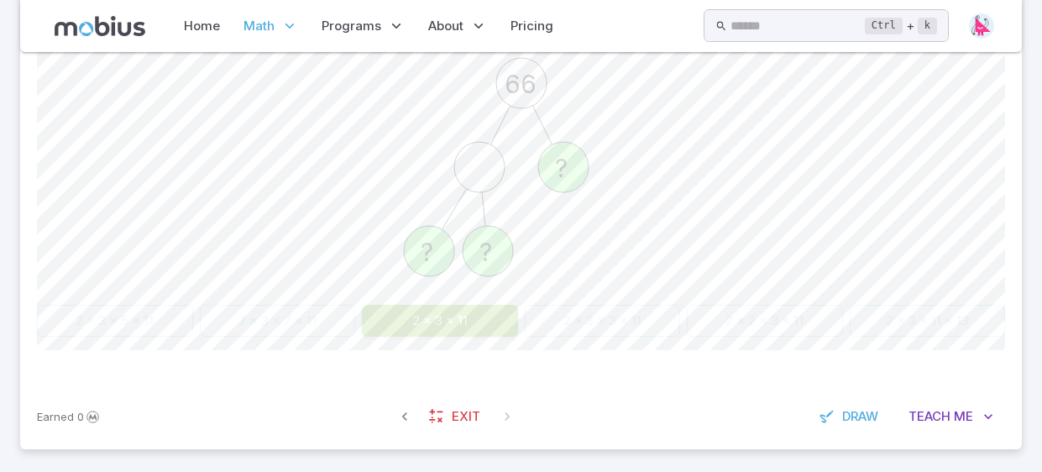
click at [507, 319] on button "2 x 3 x 11" at bounding box center [440, 321] width 156 height 32
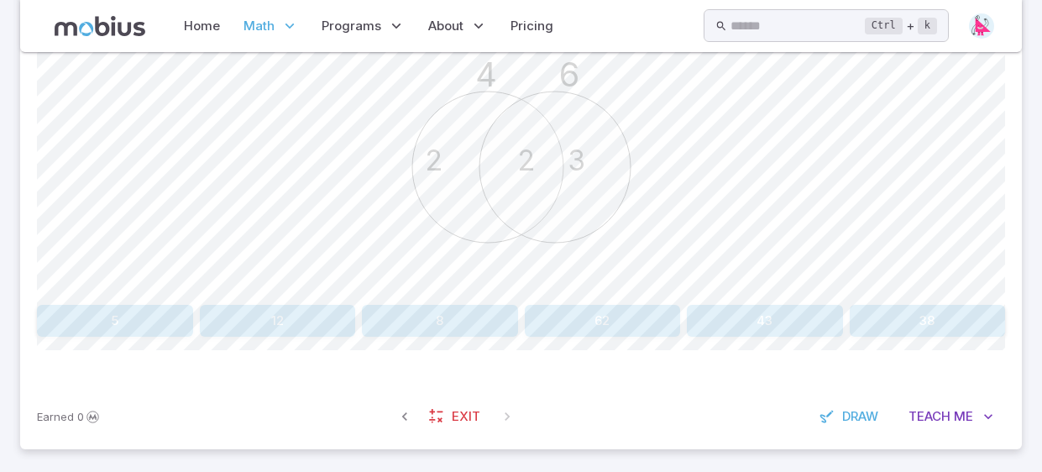
click at [484, 322] on button "8" at bounding box center [440, 321] width 156 height 32
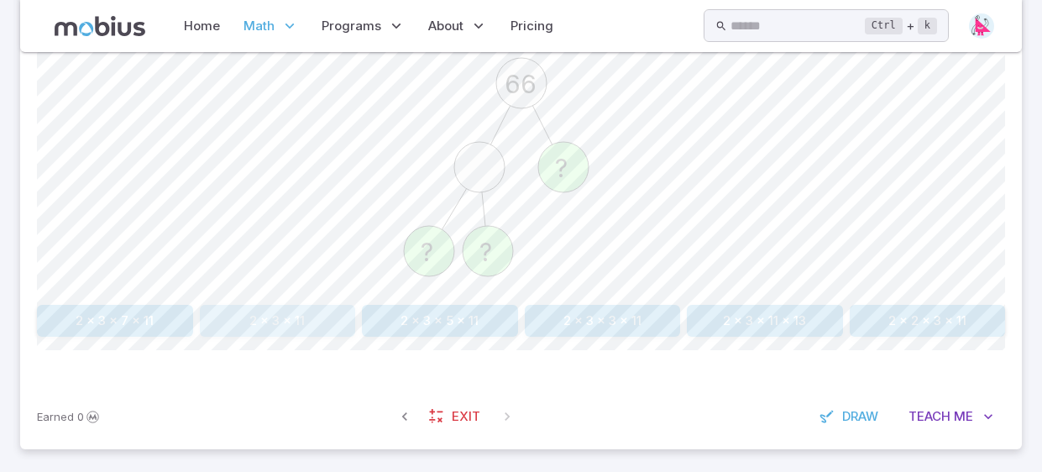
click at [299, 314] on button "2 x 3 x 11" at bounding box center [278, 321] width 156 height 32
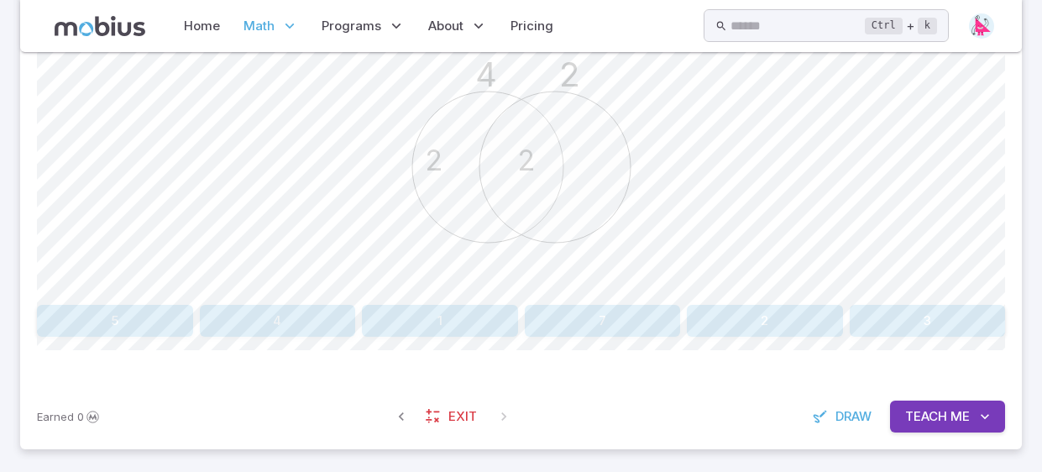
drag, startPoint x: 261, startPoint y: 328, endPoint x: 350, endPoint y: 402, distance: 115.7
click at [350, 402] on div "Unit Mastery : Factoring and Lowest Common Multiple - Intro Test your mastery b…" at bounding box center [521, 127] width 1002 height 644
click at [323, 312] on button "4" at bounding box center [278, 321] width 156 height 32
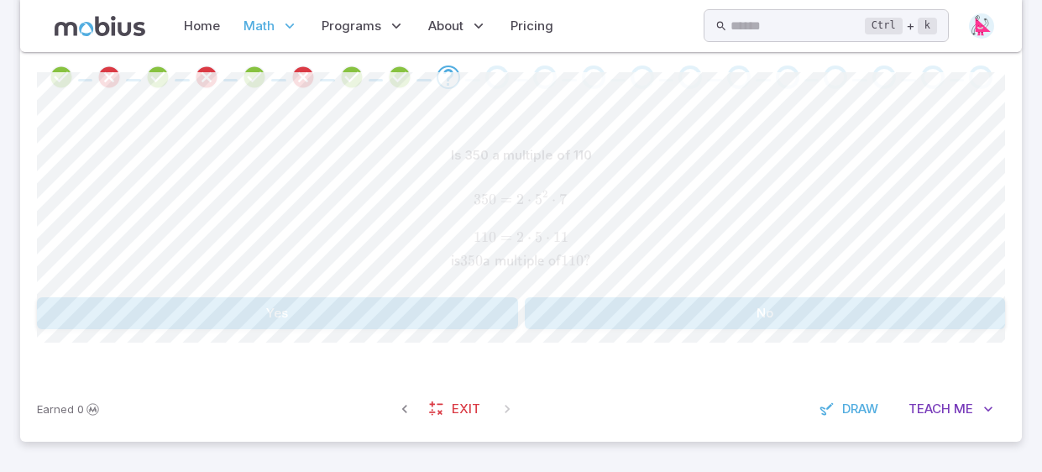
scroll to position [352, 0]
click at [323, 312] on button "Yes" at bounding box center [277, 315] width 481 height 32
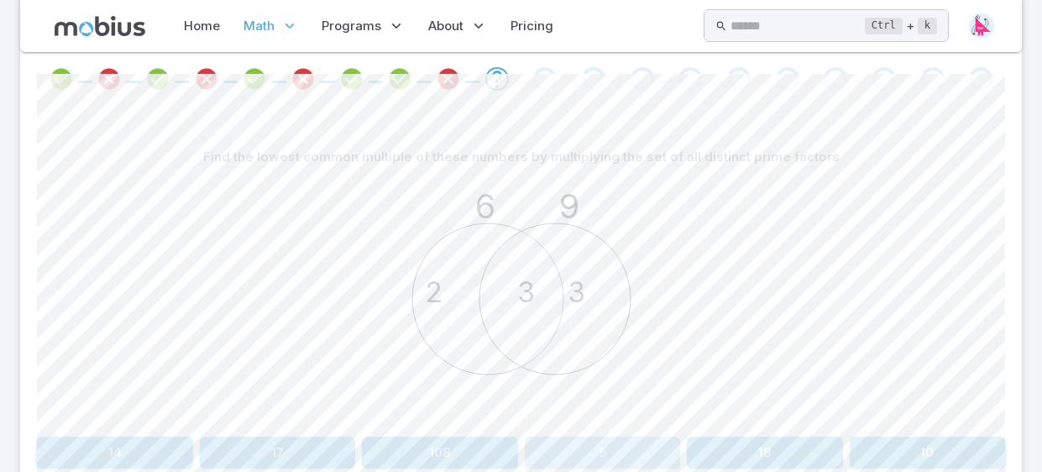
click at [569, 447] on button "5" at bounding box center [603, 453] width 156 height 32
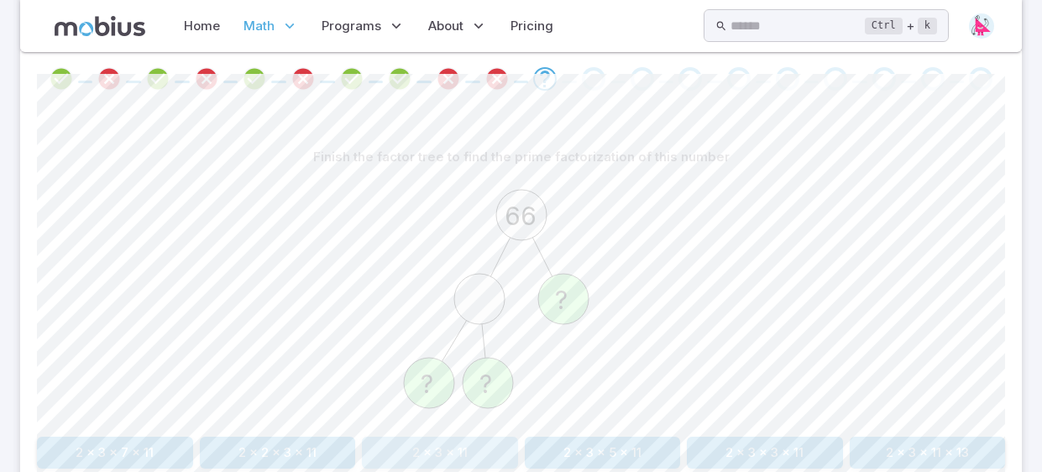
click at [442, 459] on button "2 x 3 x 11" at bounding box center [440, 453] width 156 height 32
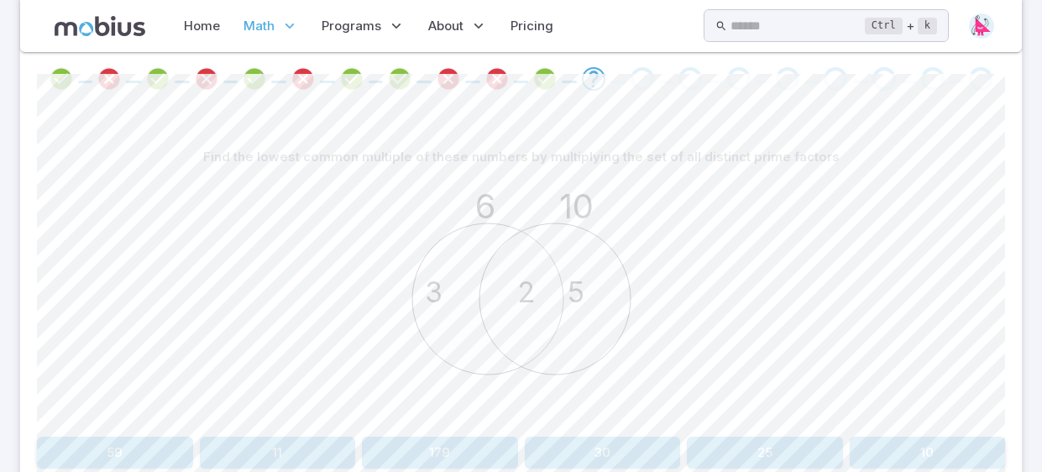
drag, startPoint x: 442, startPoint y: 459, endPoint x: 403, endPoint y: 397, distance: 73.1
click at [403, 397] on div "Find the lowest common multiple of these numbers by multiplying the set of all …" at bounding box center [521, 304] width 968 height 327
click at [302, 451] on button "11" at bounding box center [278, 453] width 156 height 32
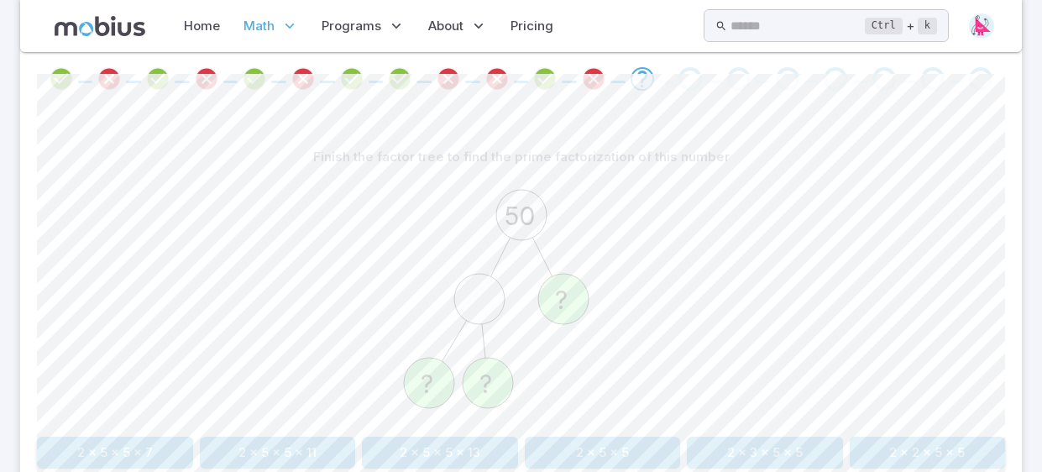
click at [609, 456] on button "2 x 5 x 5" at bounding box center [603, 453] width 156 height 32
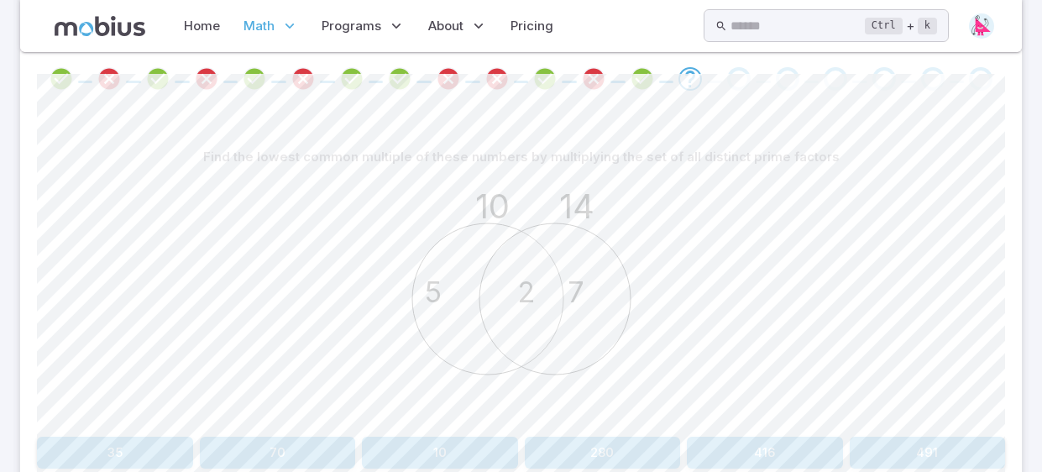
click at [609, 456] on button "280" at bounding box center [603, 453] width 156 height 32
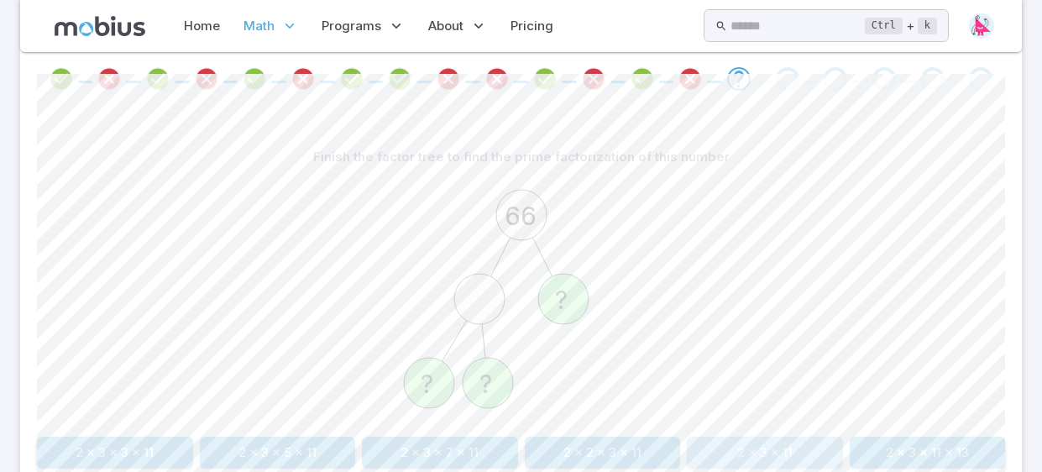
click at [782, 451] on button "2 x 3 x 11" at bounding box center [765, 453] width 156 height 32
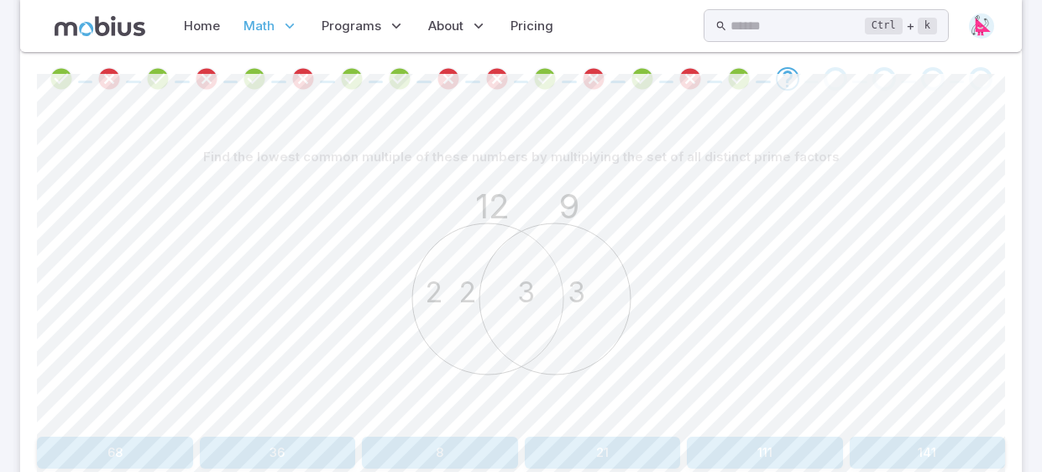
click at [483, 453] on button "8" at bounding box center [440, 453] width 156 height 32
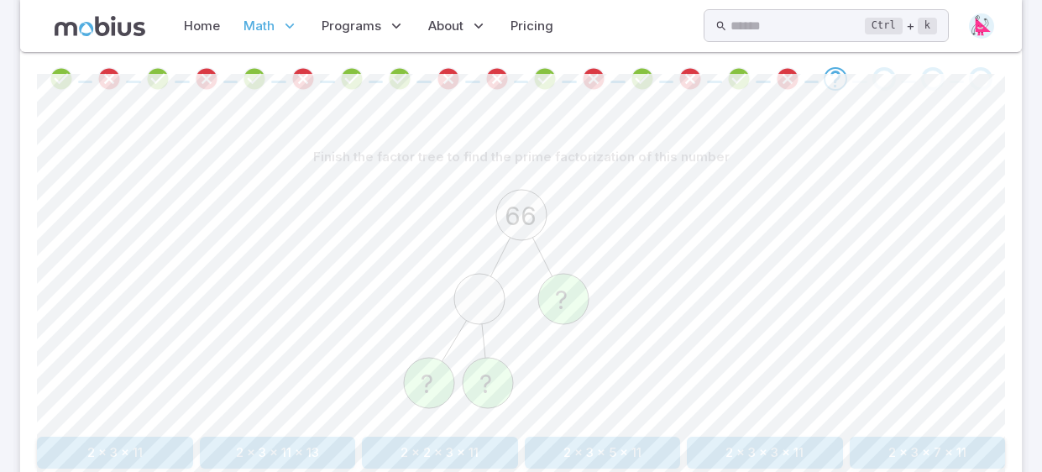
click at [134, 453] on button "2 x 3 x 11" at bounding box center [115, 453] width 156 height 32
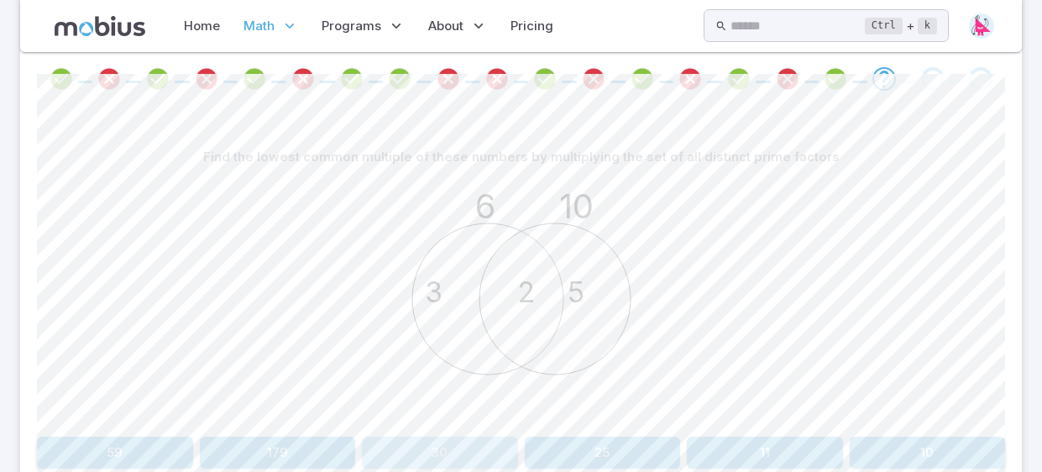
click at [469, 445] on button "30" at bounding box center [440, 453] width 156 height 32
click at [666, 287] on div "12 10 2 3 5 2" at bounding box center [521, 301] width 968 height 257
click at [461, 453] on button "28" at bounding box center [440, 453] width 156 height 32
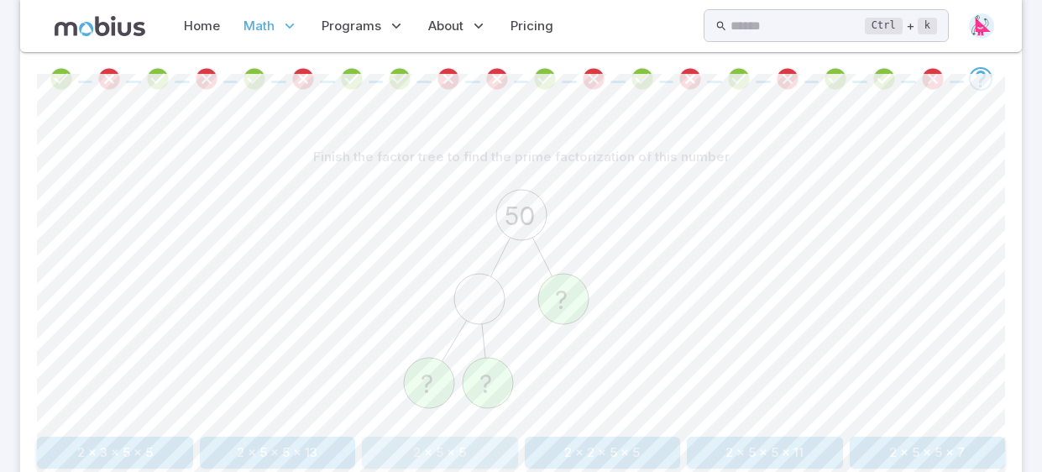
click at [459, 458] on button "2 x 5 x 5" at bounding box center [440, 453] width 156 height 32
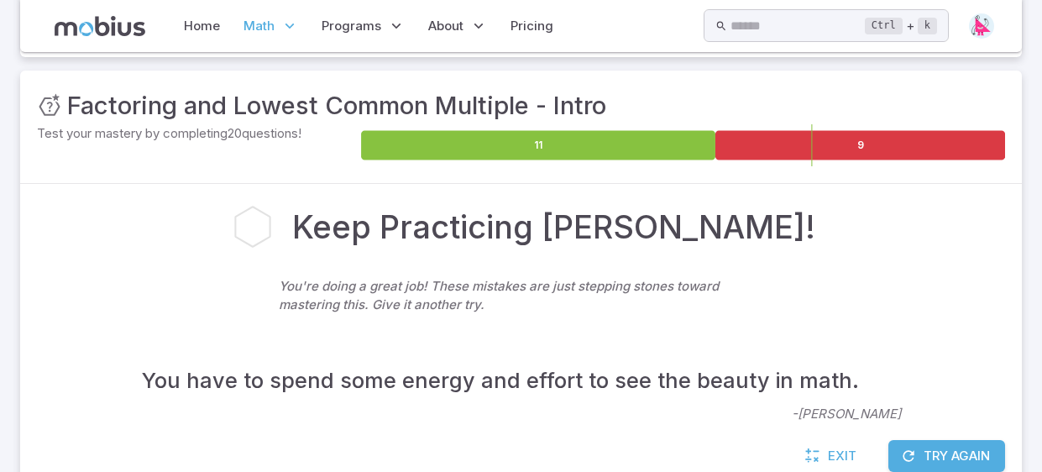
scroll to position [264, 0]
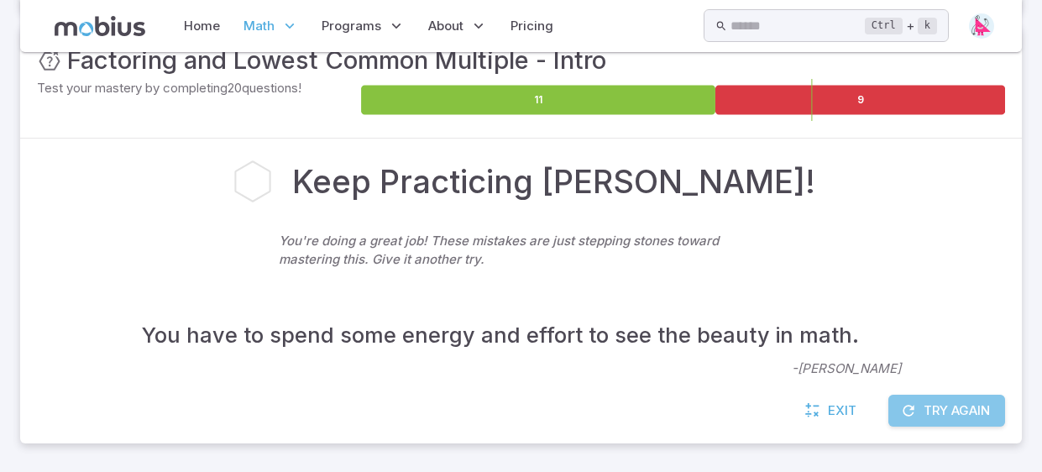
click at [941, 416] on button "Try Again" at bounding box center [946, 411] width 117 height 32
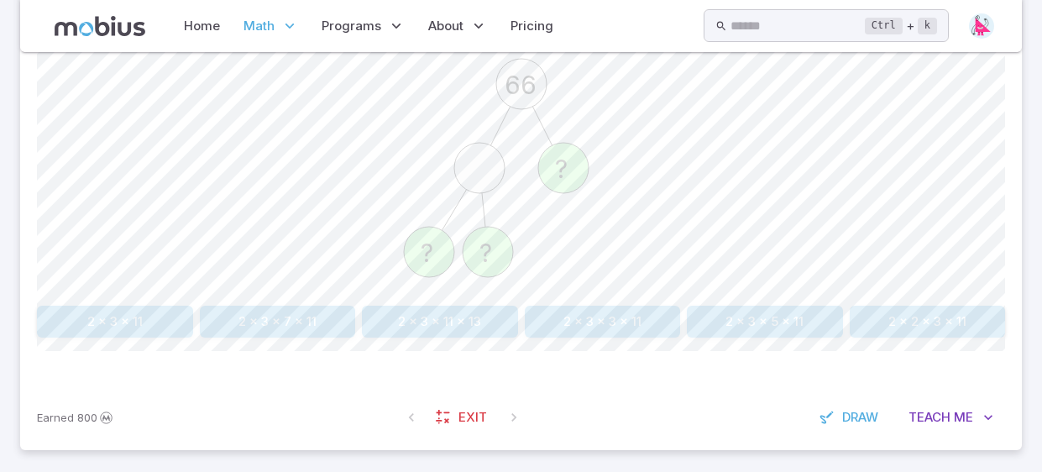
scroll to position [484, 0]
click at [623, 313] on button "2 x 3 x 3 x 11" at bounding box center [603, 320] width 156 height 32
click at [458, 311] on button "2 x 3 x 3" at bounding box center [440, 320] width 156 height 32
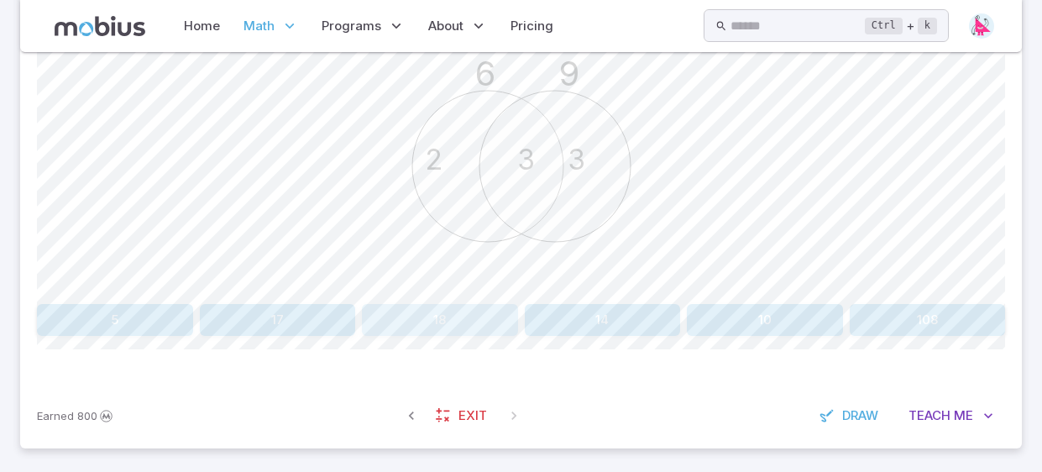
click at [459, 311] on button "18" at bounding box center [440, 320] width 156 height 32
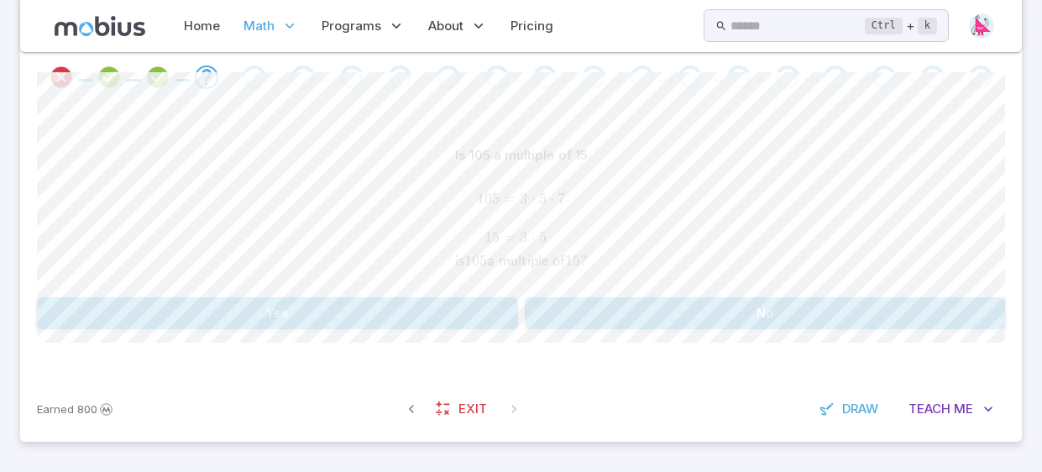
scroll to position [352, 0]
click at [459, 311] on button "Yes" at bounding box center [277, 315] width 481 height 32
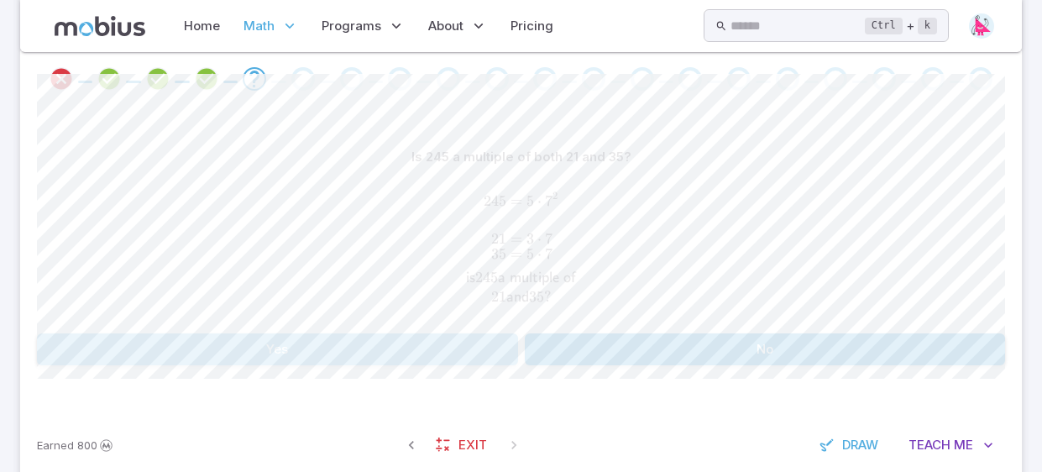
click at [462, 338] on button "Yes" at bounding box center [277, 349] width 481 height 32
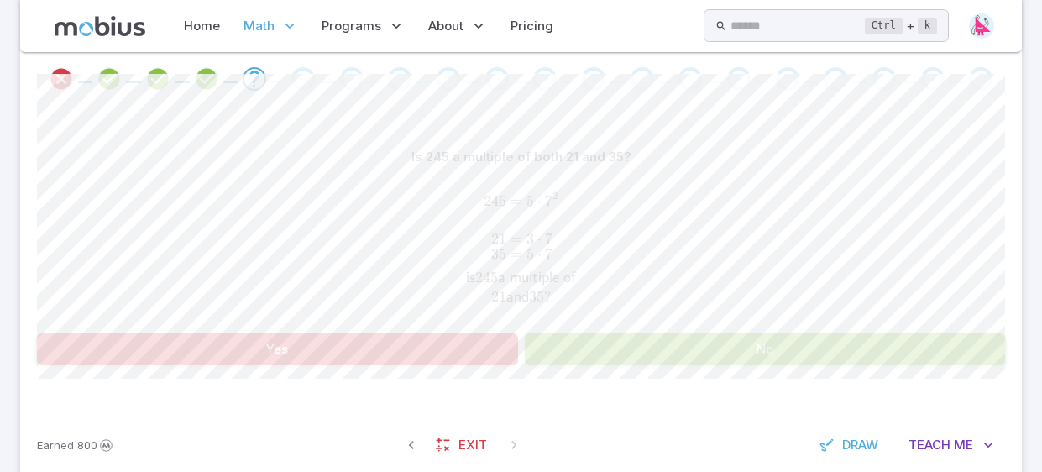
click at [462, 338] on button "Yes" at bounding box center [277, 349] width 481 height 32
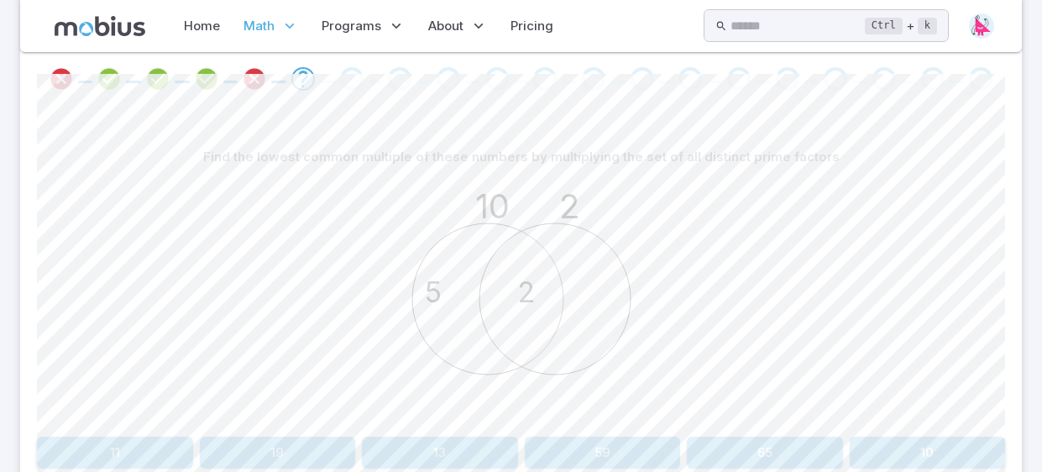
click at [462, 338] on circle at bounding box center [487, 298] width 151 height 151
click at [462, 337] on circle at bounding box center [487, 298] width 151 height 151
click at [413, 467] on div "Find the lowest common multiple of these numbers by multiplying the set of all …" at bounding box center [521, 311] width 968 height 408
click at [400, 450] on button "13" at bounding box center [440, 453] width 156 height 32
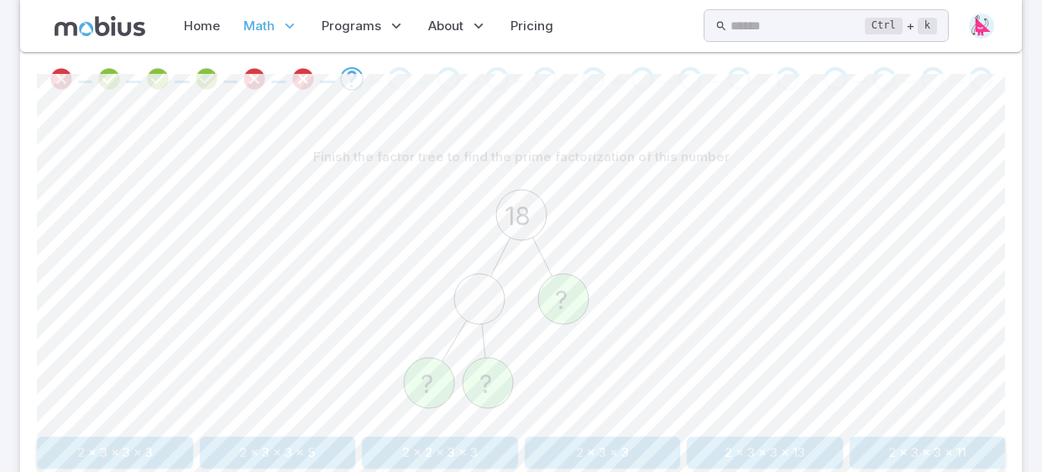
click at [616, 447] on button "2 x 3 x 3" at bounding box center [603, 453] width 156 height 32
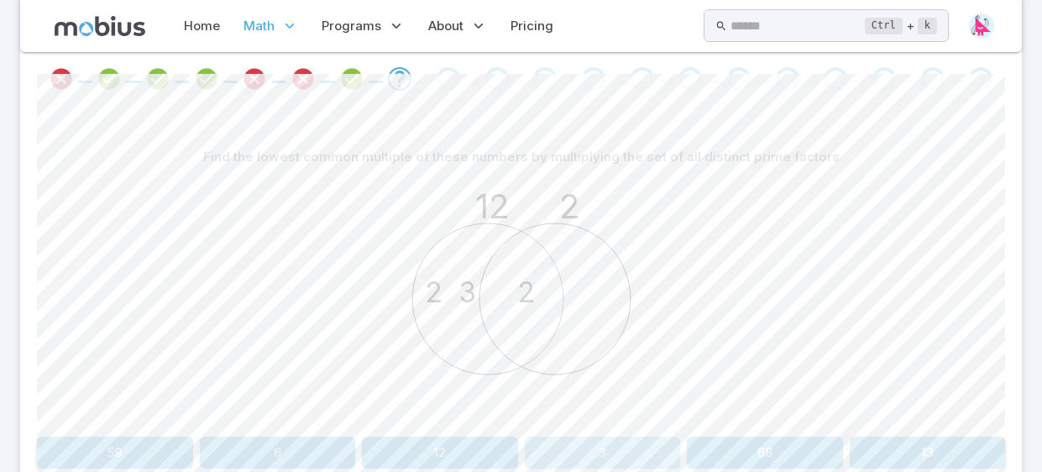
click at [616, 447] on button "3" at bounding box center [603, 453] width 156 height 32
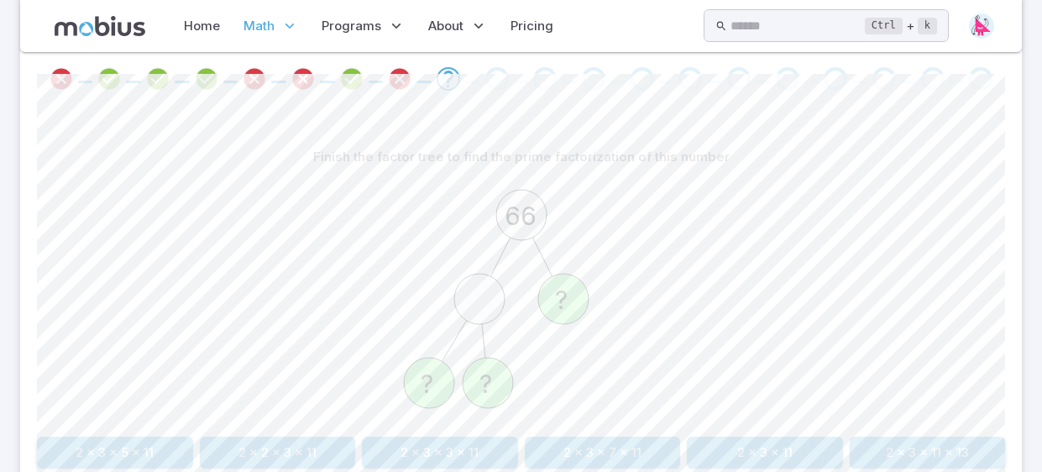
click at [834, 445] on button "2 x 3 x 11" at bounding box center [765, 453] width 156 height 32
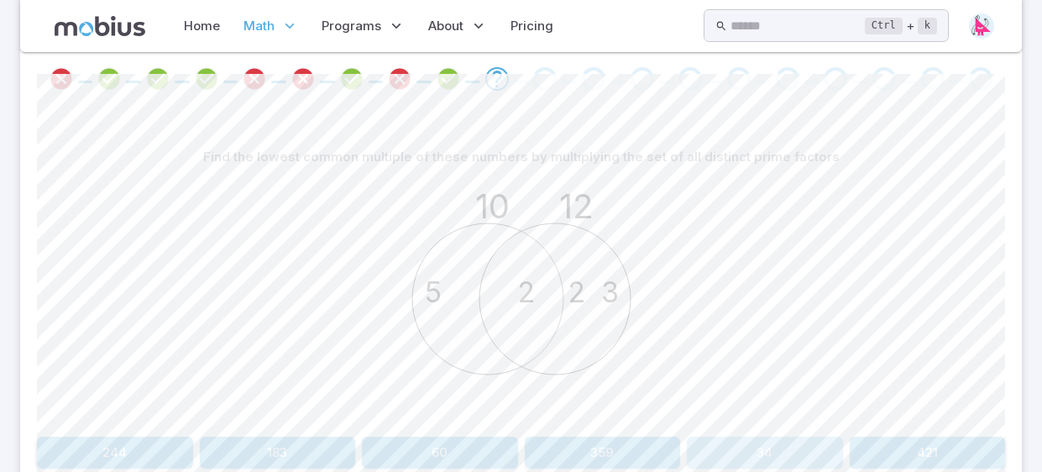
click at [719, 461] on button "34" at bounding box center [765, 453] width 156 height 32
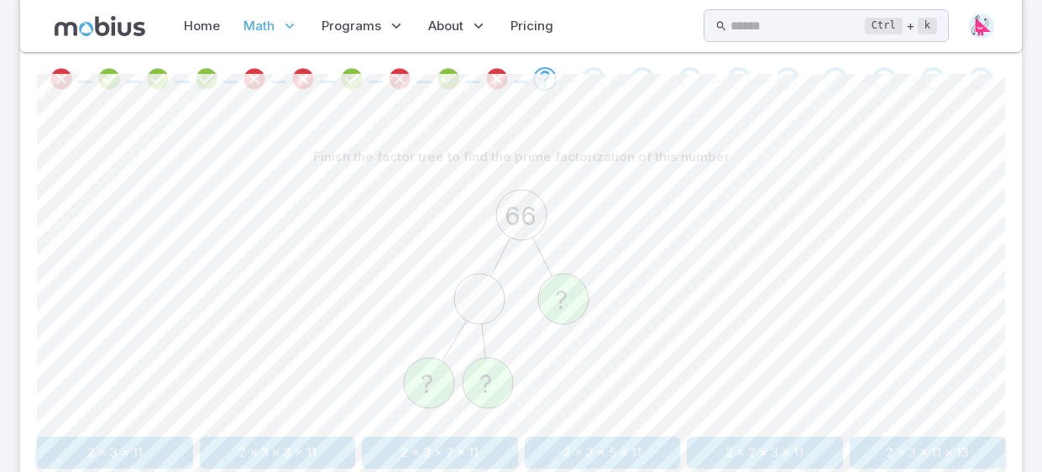
click at [165, 458] on button "2 x 3 x 11" at bounding box center [115, 453] width 156 height 32
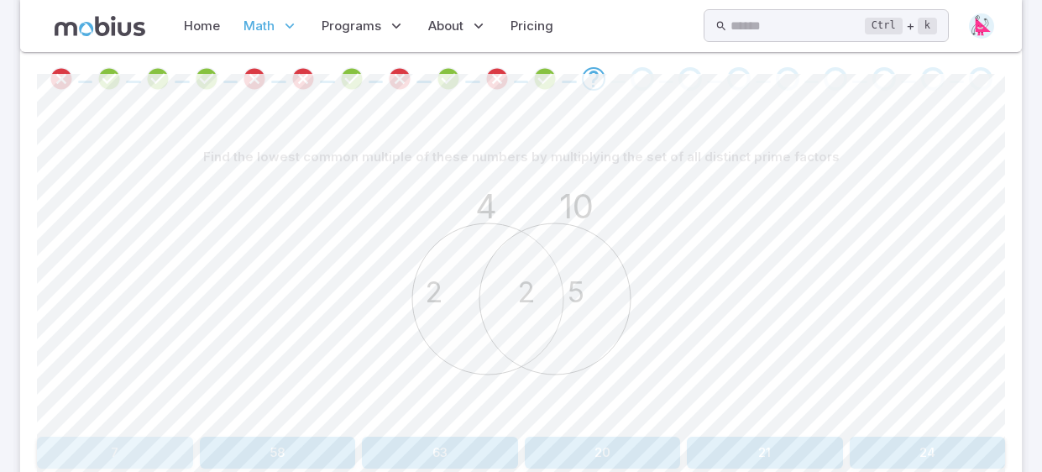
click at [104, 443] on button "7" at bounding box center [115, 453] width 156 height 32
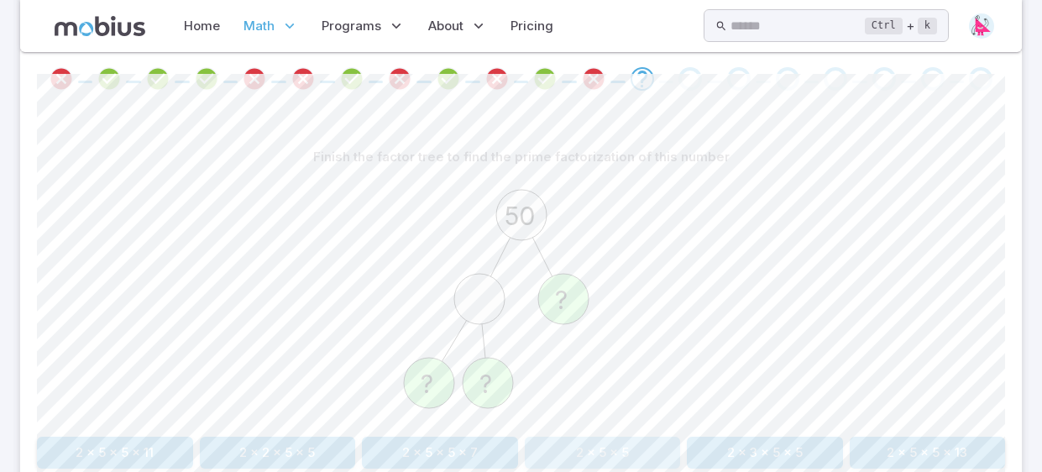
click at [652, 445] on button "2 x 5 x 5" at bounding box center [603, 453] width 156 height 32
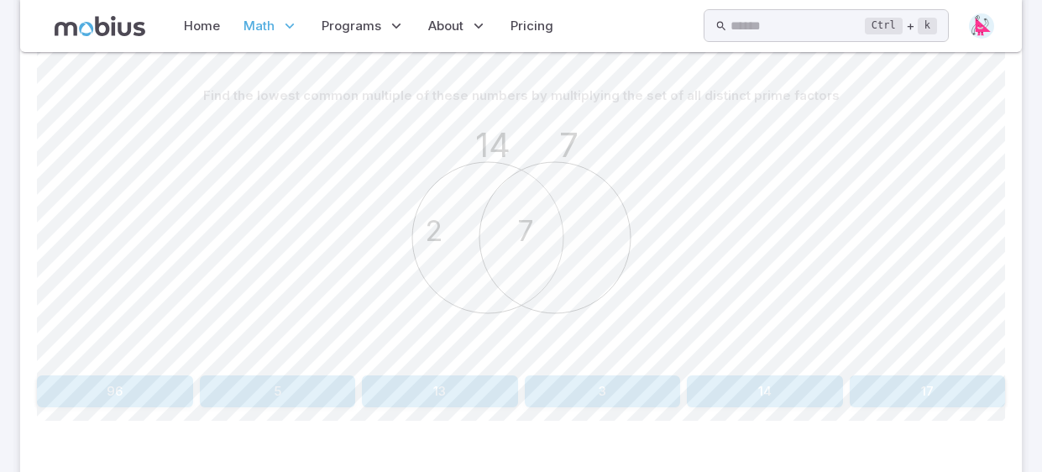
scroll to position [418, 0]
click at [651, 441] on div "Find the lowest common multiple of these numbers by multiplying the set of all …" at bounding box center [521, 245] width 968 height 408
click at [626, 372] on button "3" at bounding box center [603, 386] width 156 height 32
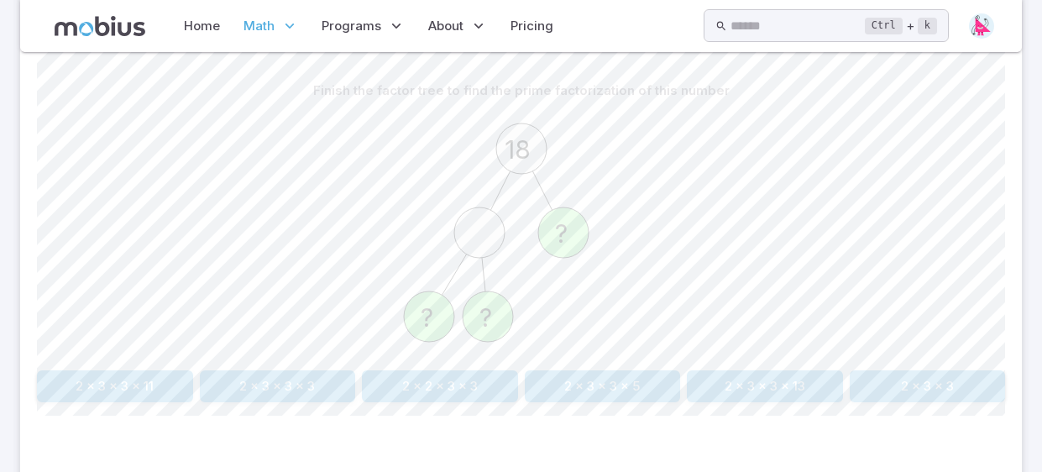
click at [970, 376] on button "2 x 3 x 3" at bounding box center [928, 386] width 156 height 32
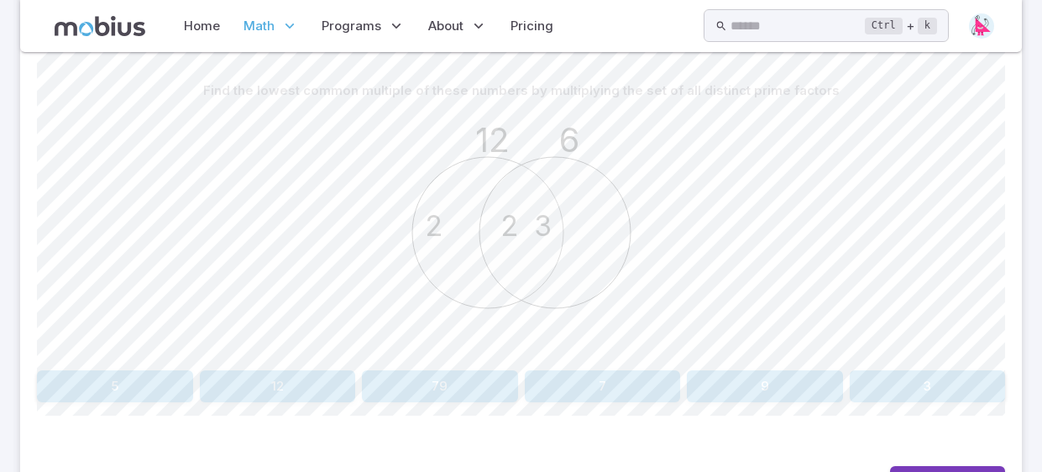
click at [970, 376] on button "3" at bounding box center [928, 386] width 156 height 32
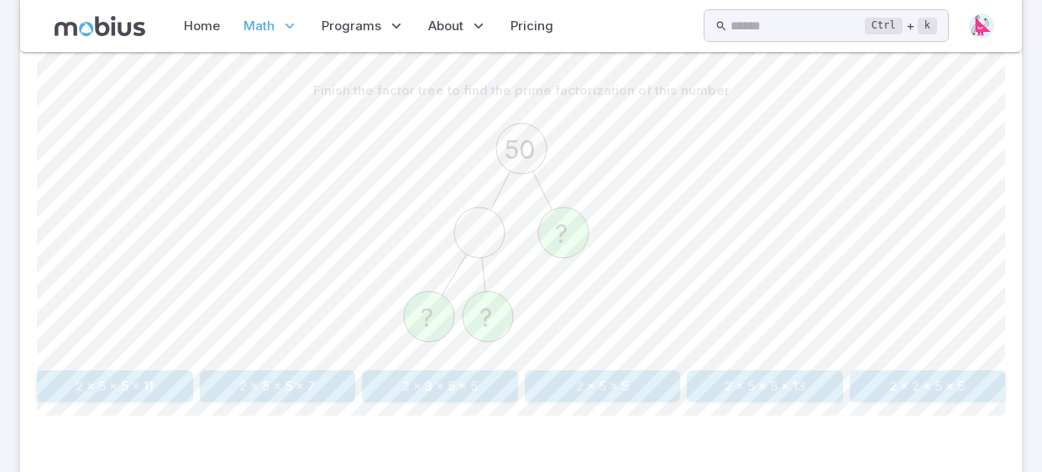
click at [594, 399] on button "2 x 5 x 5" at bounding box center [603, 386] width 156 height 32
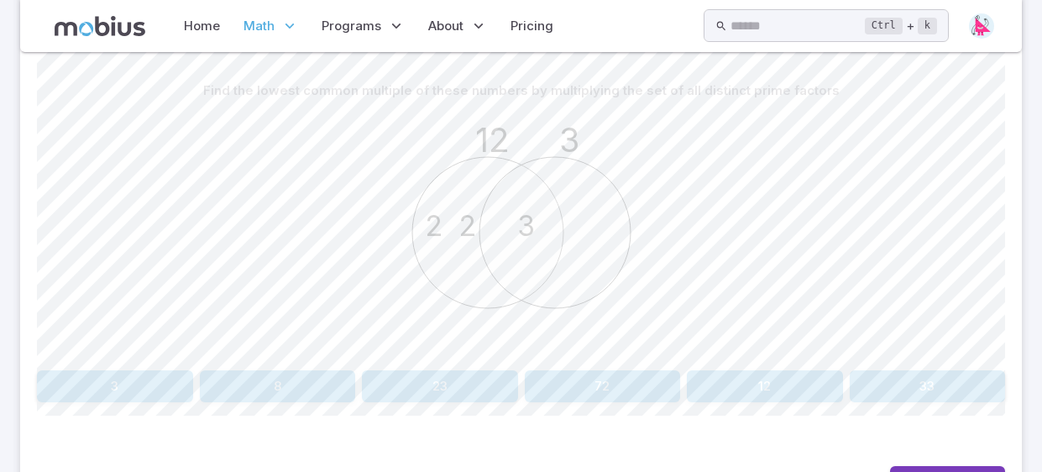
click at [594, 399] on button "72" at bounding box center [603, 386] width 156 height 32
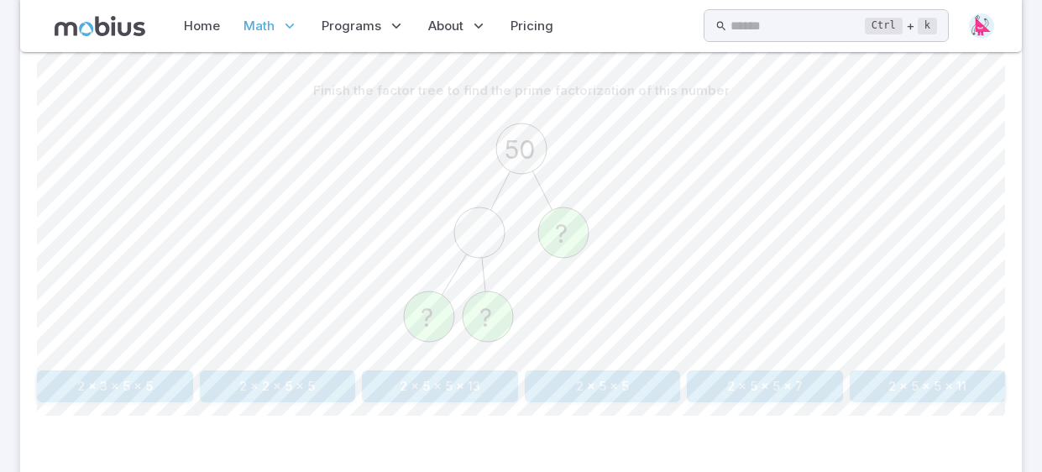
click at [626, 374] on button "2 x 5 x 5" at bounding box center [603, 386] width 156 height 32
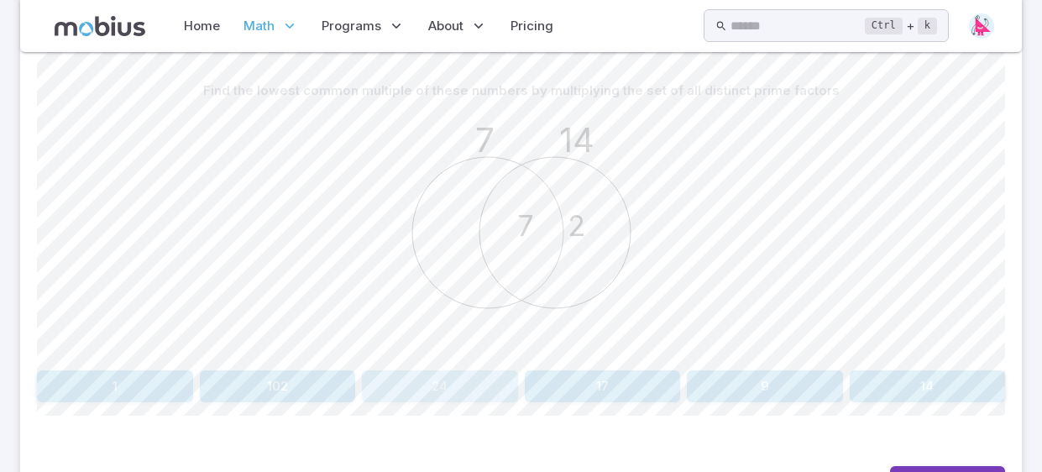
click at [423, 384] on button "24" at bounding box center [440, 386] width 156 height 32
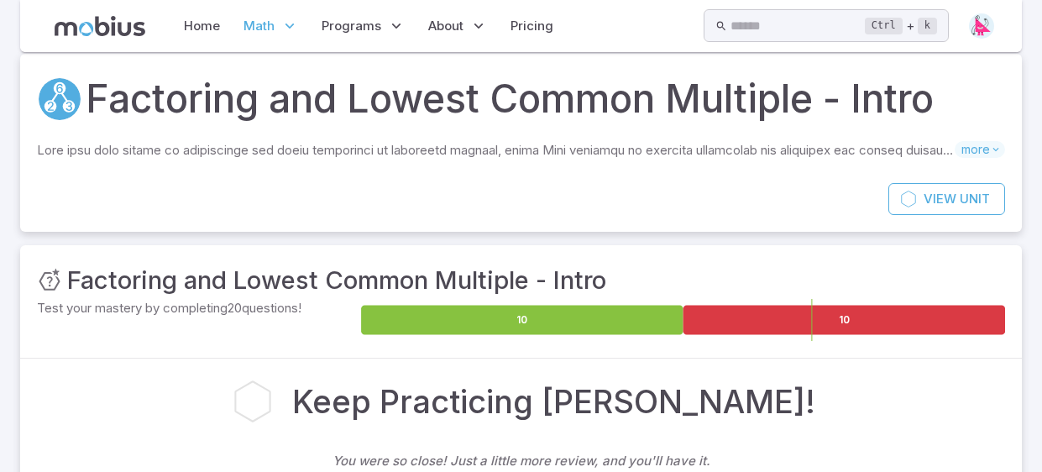
scroll to position [0, 0]
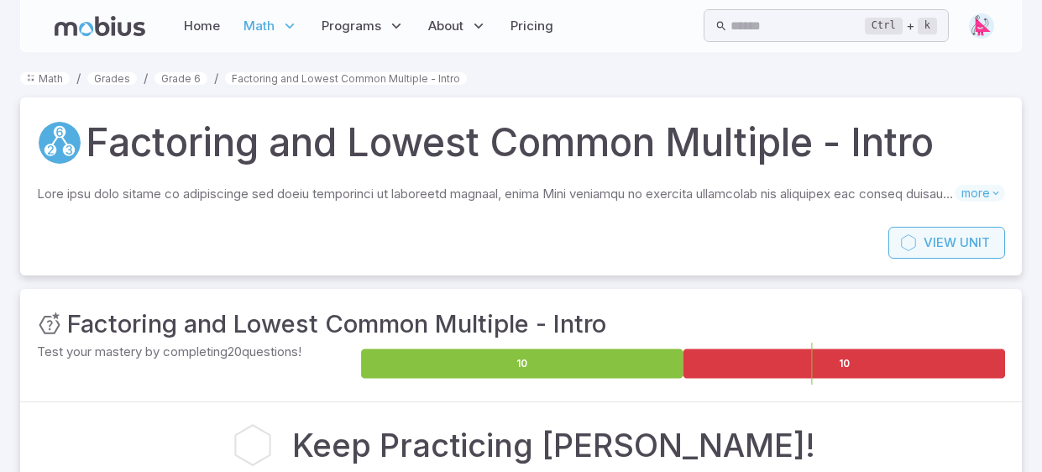
click at [940, 254] on link "View Unit" at bounding box center [946, 243] width 117 height 32
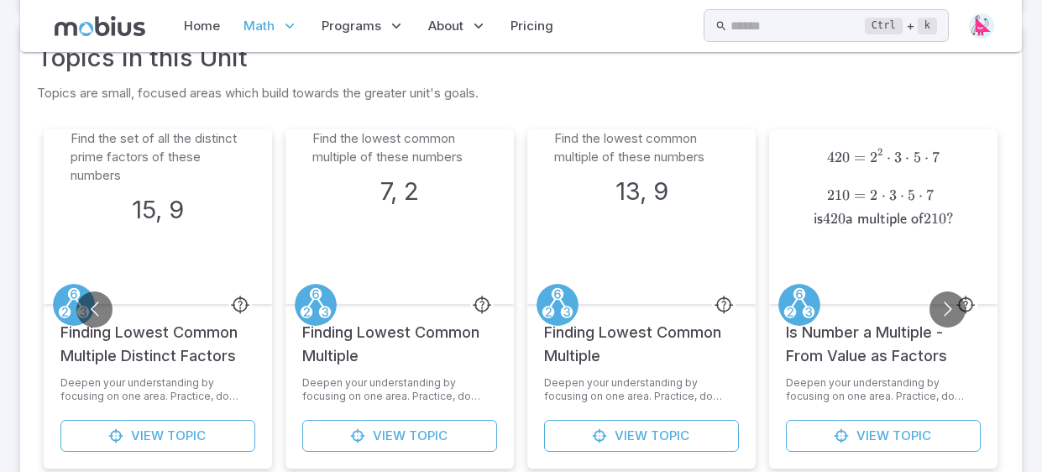
scroll to position [741, 0]
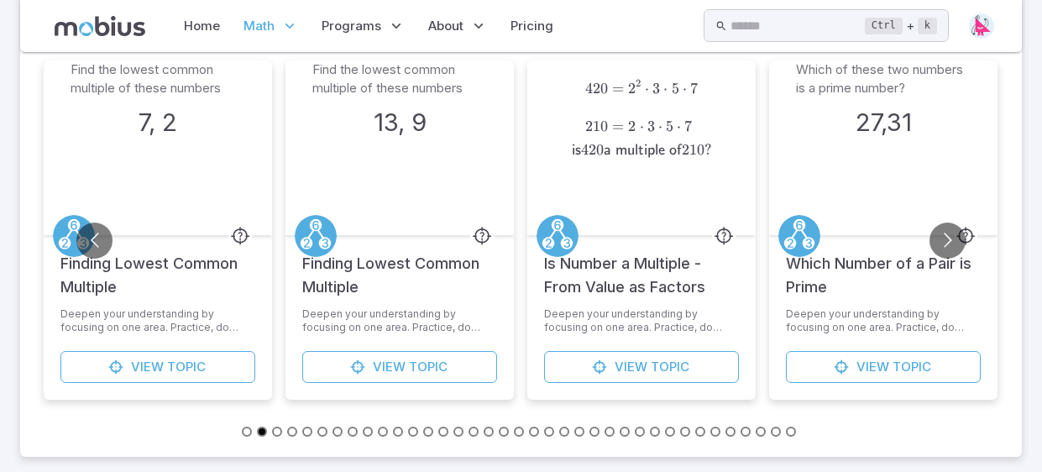
click at [940, 254] on button "Go to next slide" at bounding box center [947, 240] width 36 height 36
click at [936, 243] on button "Go to next slide" at bounding box center [947, 240] width 36 height 36
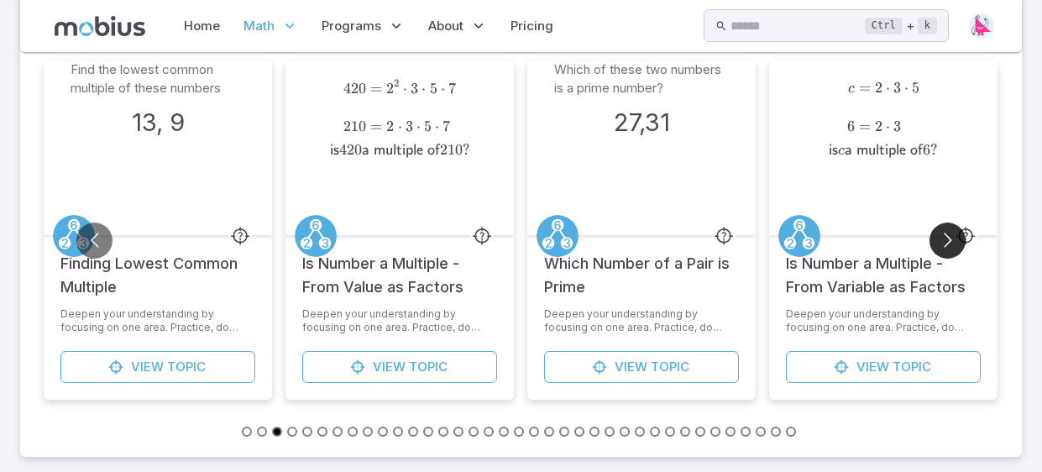
click at [936, 241] on button "Go to next slide" at bounding box center [947, 240] width 36 height 36
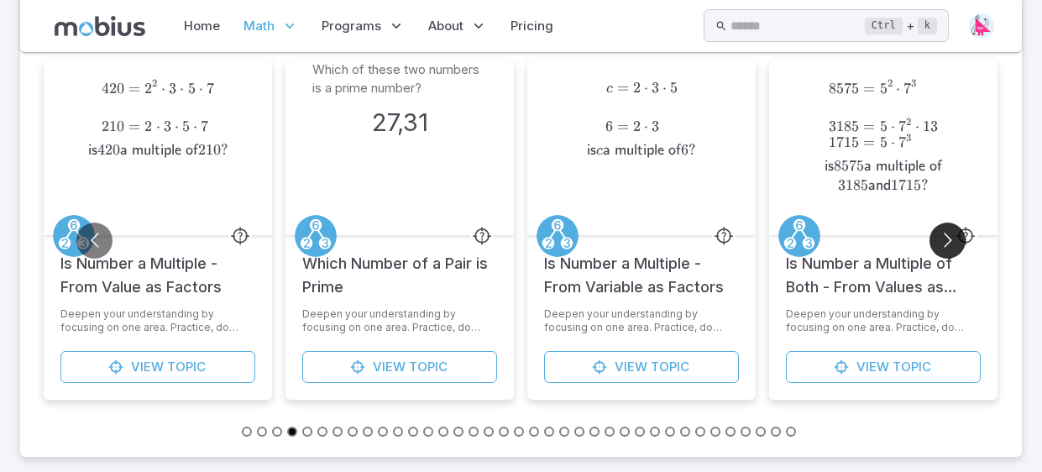
click at [936, 241] on button "Go to next slide" at bounding box center [947, 240] width 36 height 36
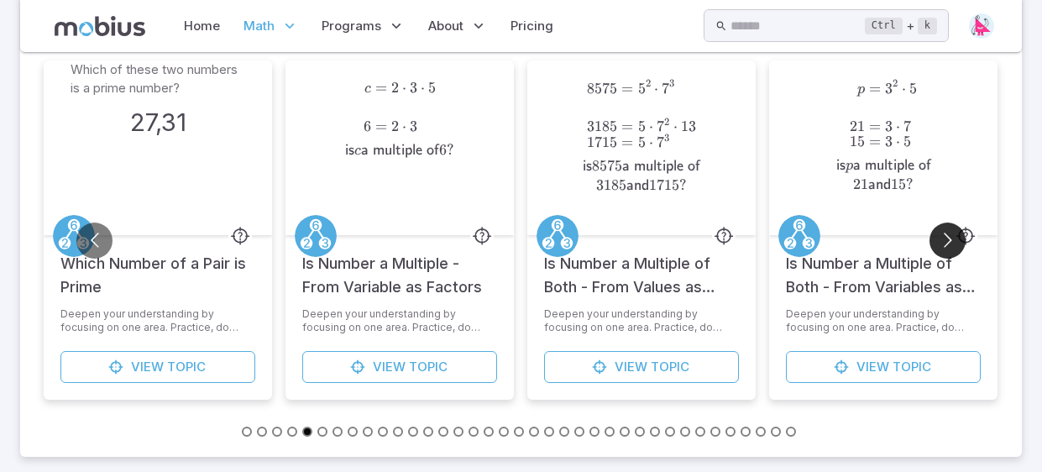
click at [936, 241] on button "Go to next slide" at bounding box center [947, 240] width 36 height 36
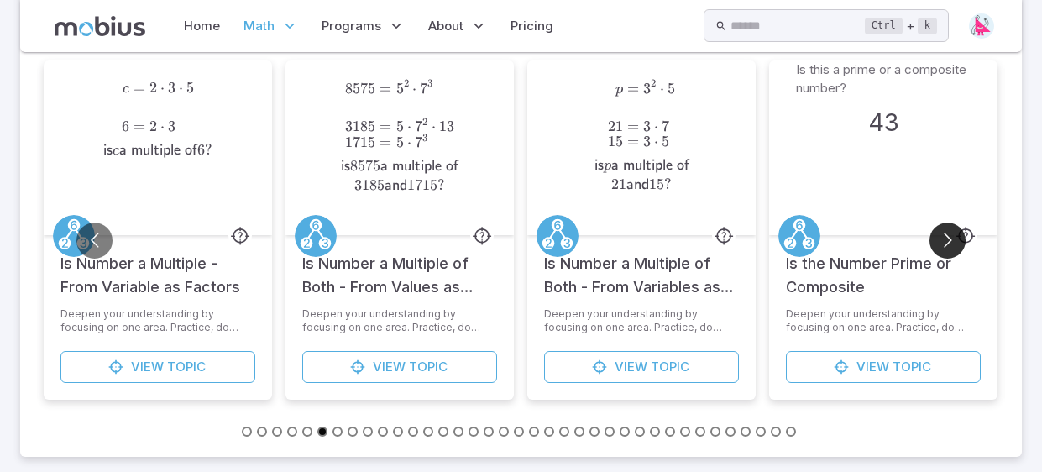
click at [936, 241] on button "Go to next slide" at bounding box center [947, 240] width 36 height 36
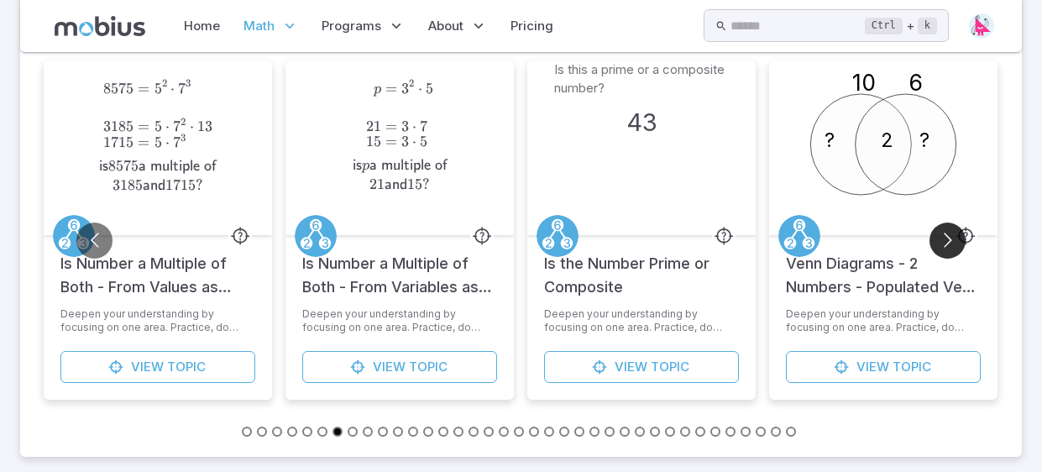
click at [936, 241] on button "Go to next slide" at bounding box center [947, 240] width 36 height 36
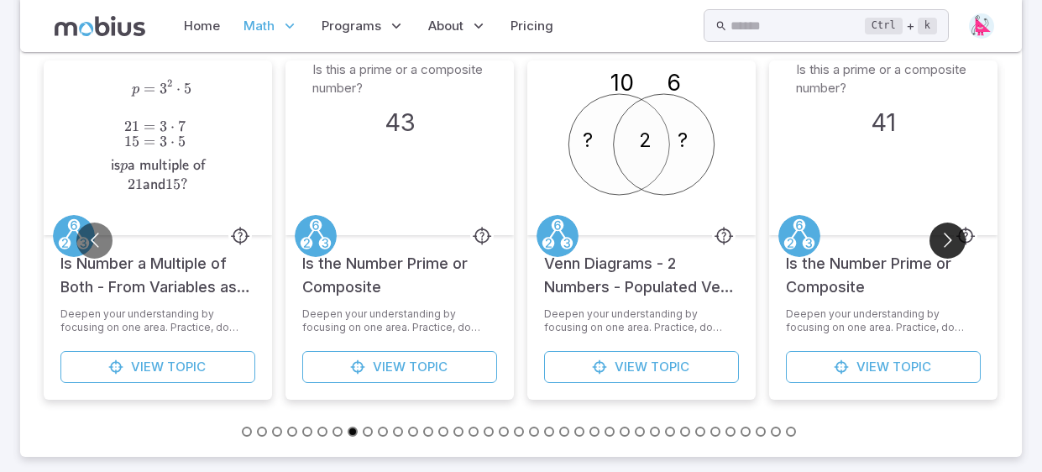
click at [936, 241] on button "Go to next slide" at bounding box center [947, 240] width 36 height 36
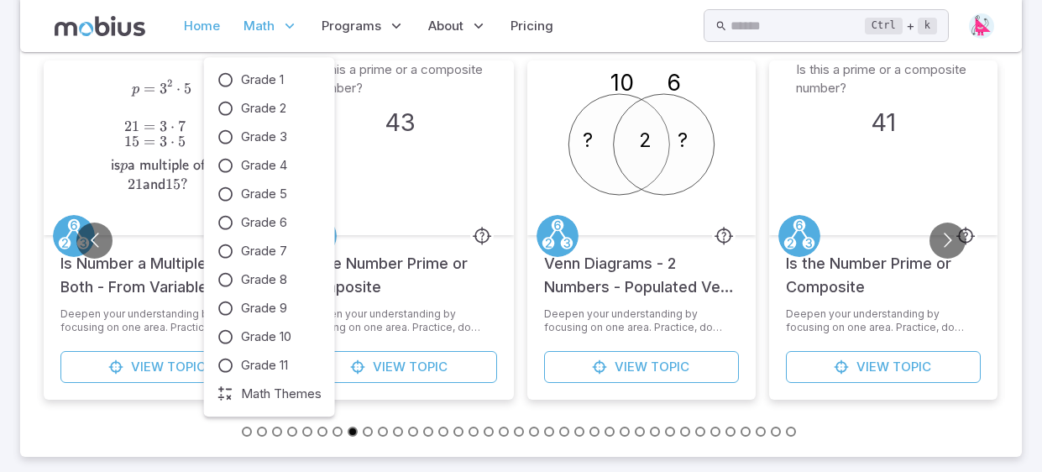
click at [202, 27] on link "Home" at bounding box center [202, 26] width 46 height 39
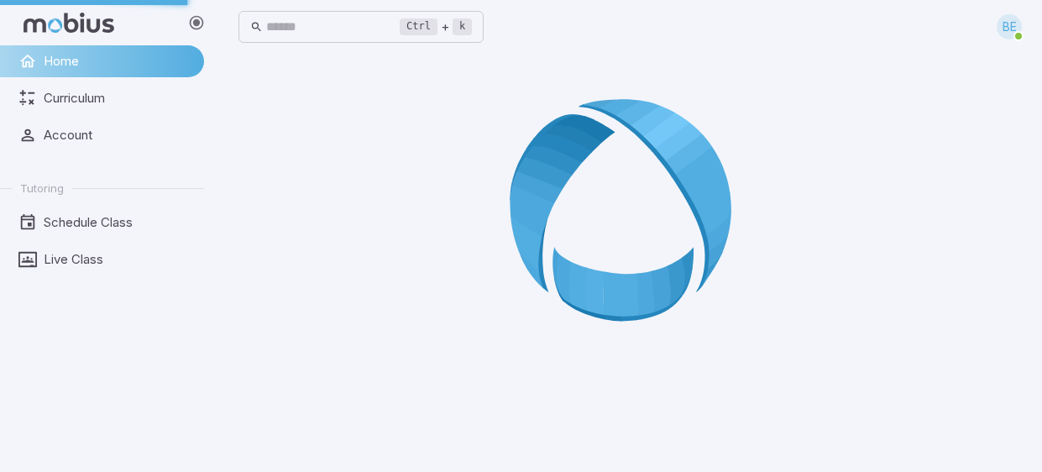
scroll to position [0, 0]
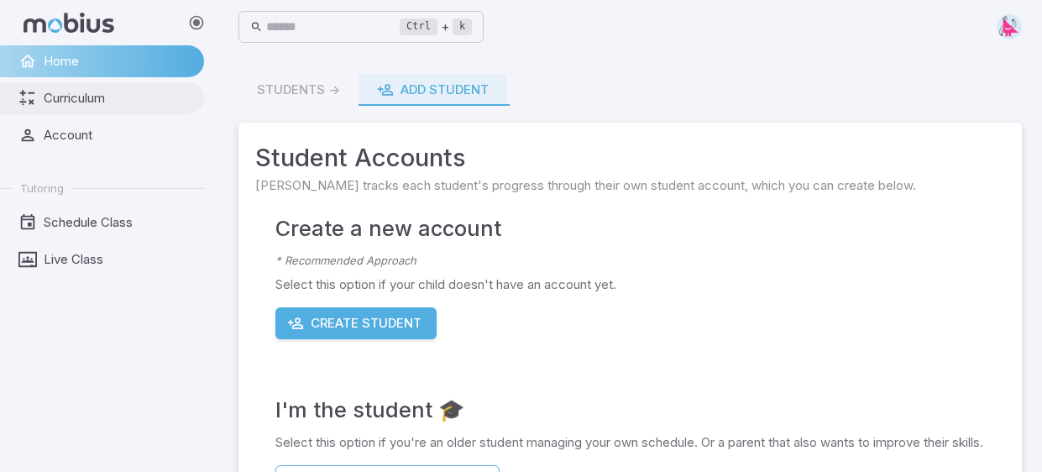
click at [83, 102] on span "Curriculum" at bounding box center [118, 98] width 149 height 18
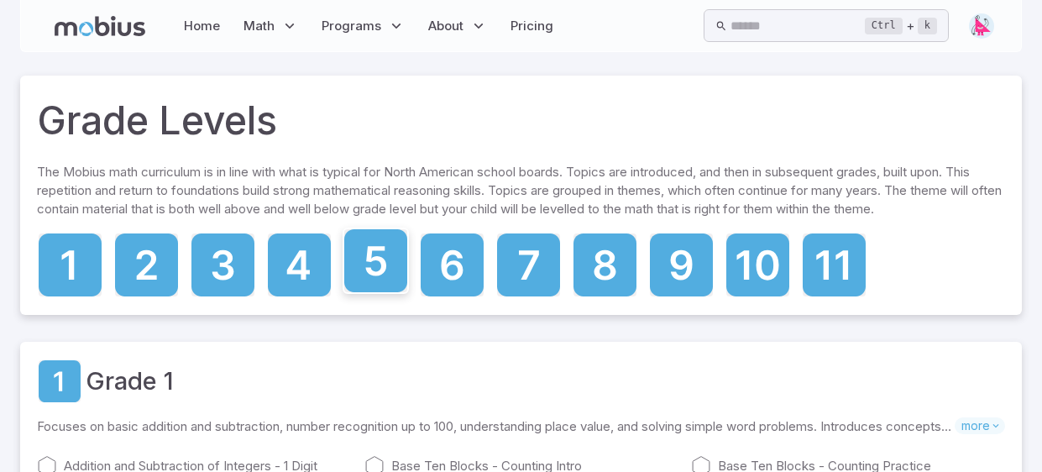
click at [380, 270] on icon at bounding box center [375, 260] width 21 height 29
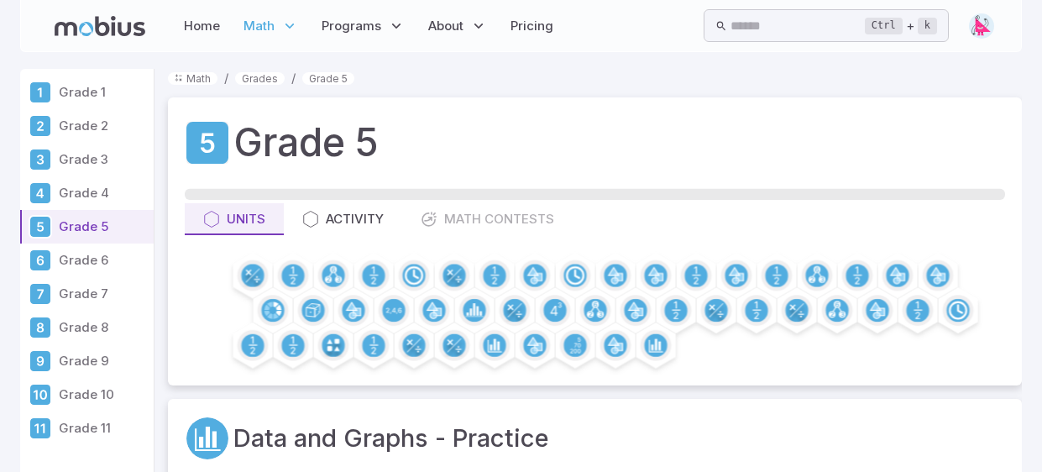
drag, startPoint x: 575, startPoint y: 276, endPoint x: 782, endPoint y: 243, distance: 209.2
click at [782, 243] on div "Grade 5 Units Activity Math Contests" at bounding box center [595, 240] width 854 height 287
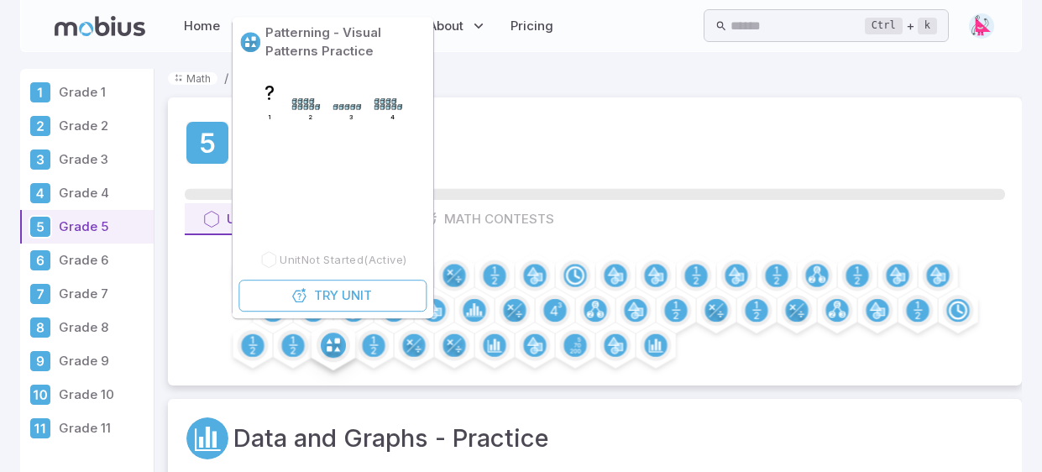
click at [336, 347] on circle at bounding box center [333, 344] width 25 height 25
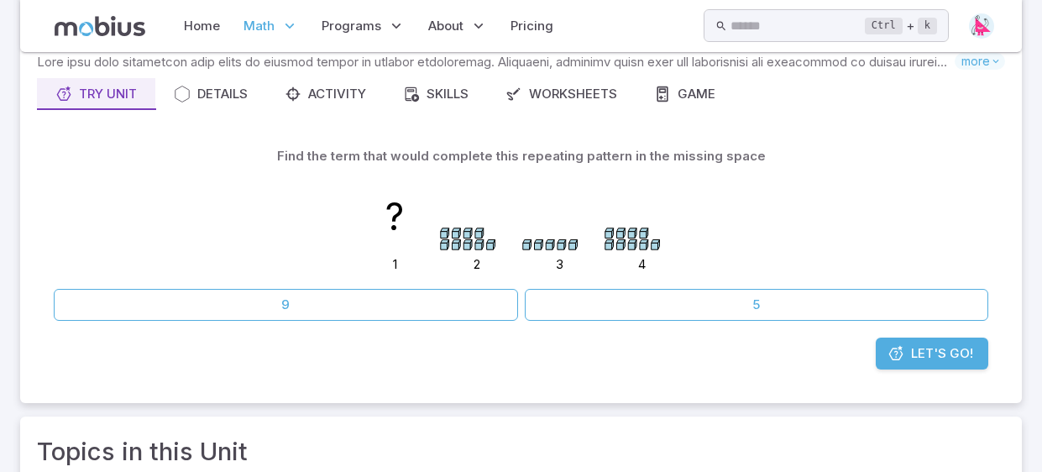
scroll to position [129, 0]
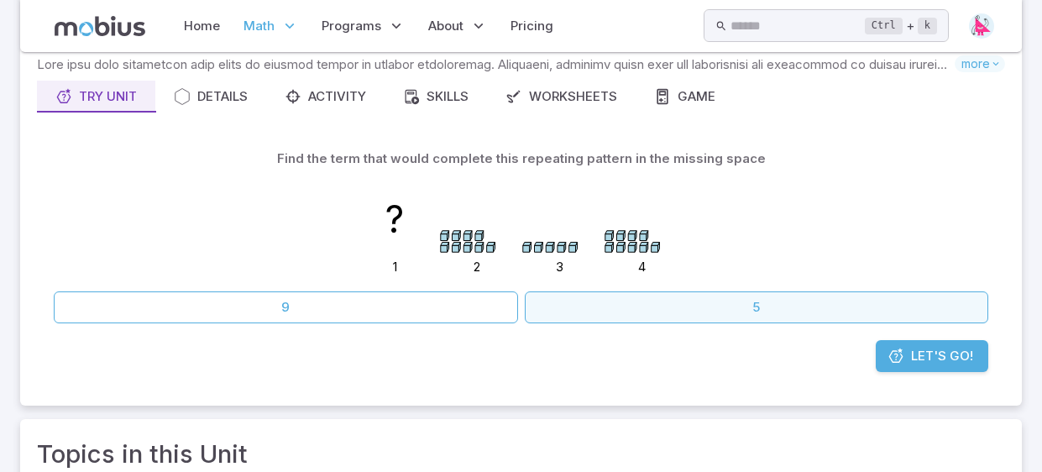
click at [693, 306] on button "5" at bounding box center [757, 307] width 464 height 32
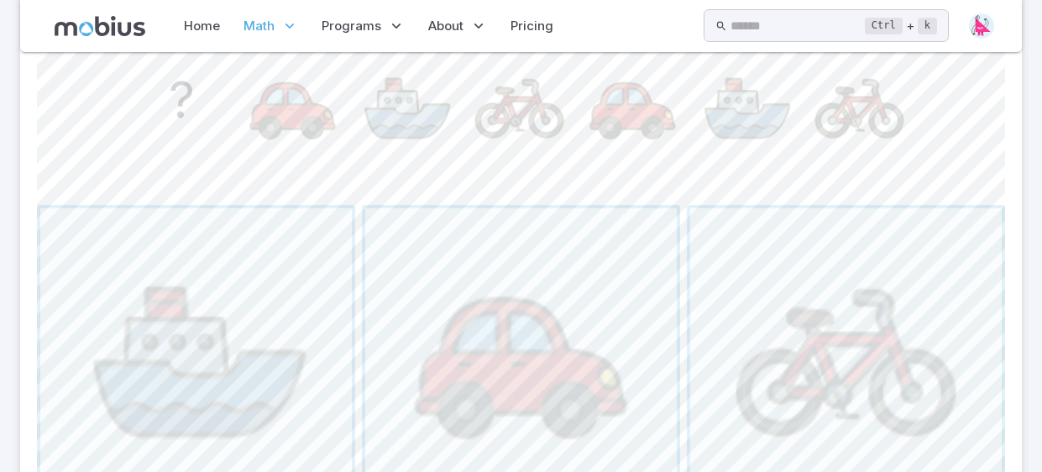
scroll to position [500, 0]
click at [862, 220] on span "button" at bounding box center [845, 362] width 311 height 311
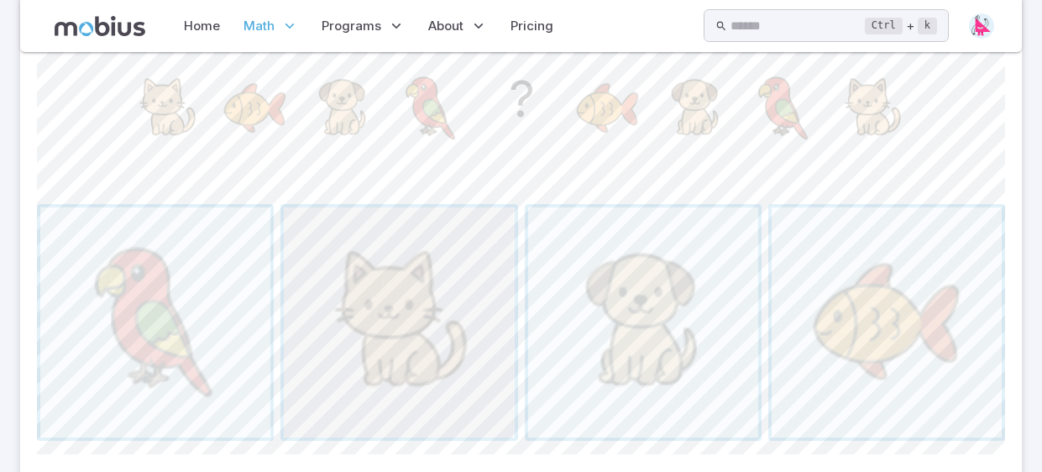
click at [361, 320] on span "button" at bounding box center [399, 322] width 230 height 230
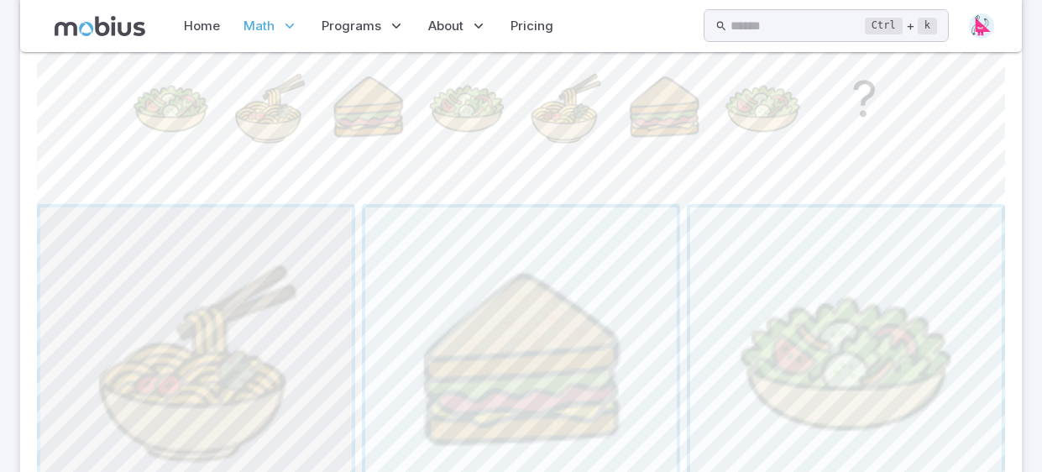
click at [277, 266] on span "button" at bounding box center [195, 362] width 311 height 311
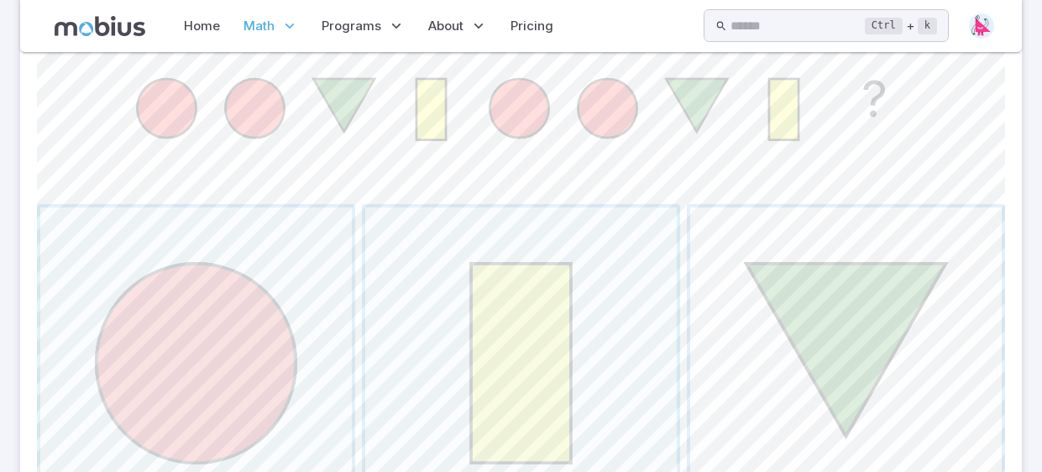
click at [892, 306] on span "button" at bounding box center [845, 362] width 311 height 311
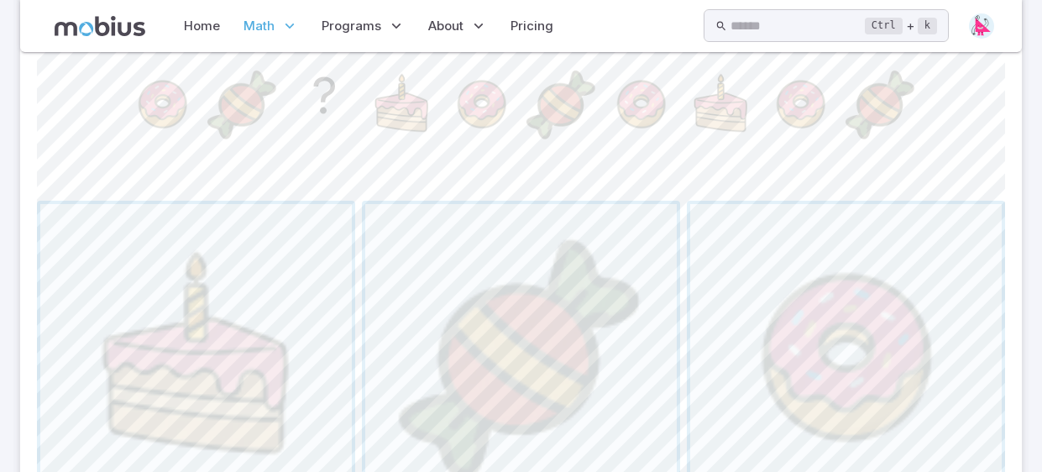
scroll to position [505, 0]
click at [766, 311] on span "button" at bounding box center [845, 358] width 311 height 311
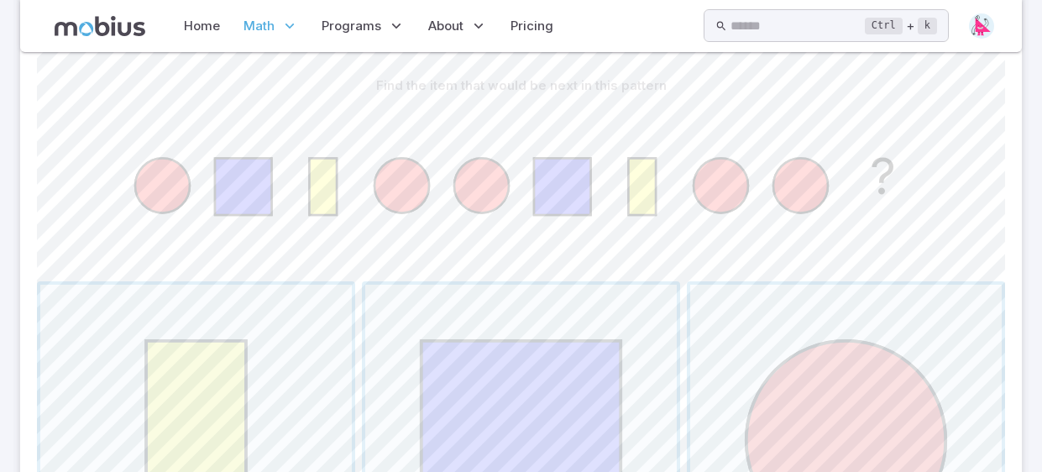
scroll to position [424, 0]
click at [661, 344] on span "button" at bounding box center [520, 439] width 311 height 311
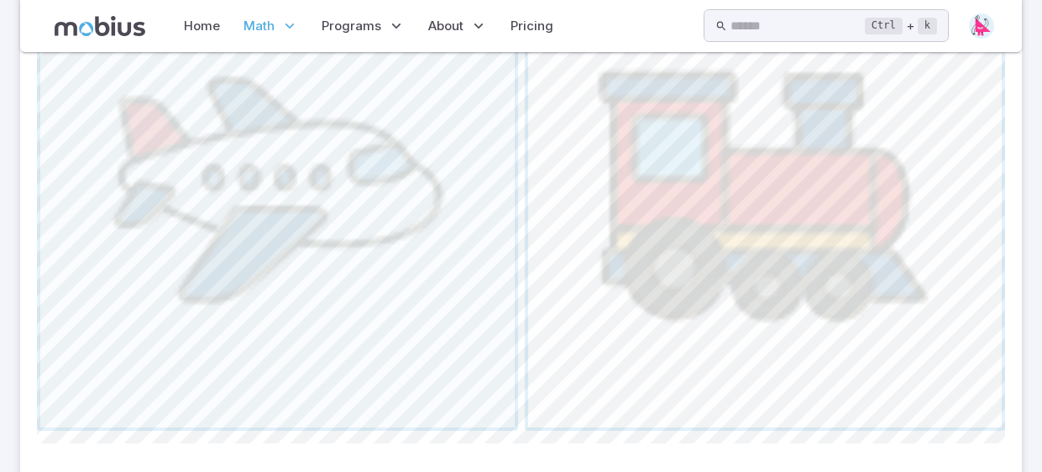
scroll to position [753, 0]
click at [442, 317] on span "button" at bounding box center [277, 192] width 474 height 474
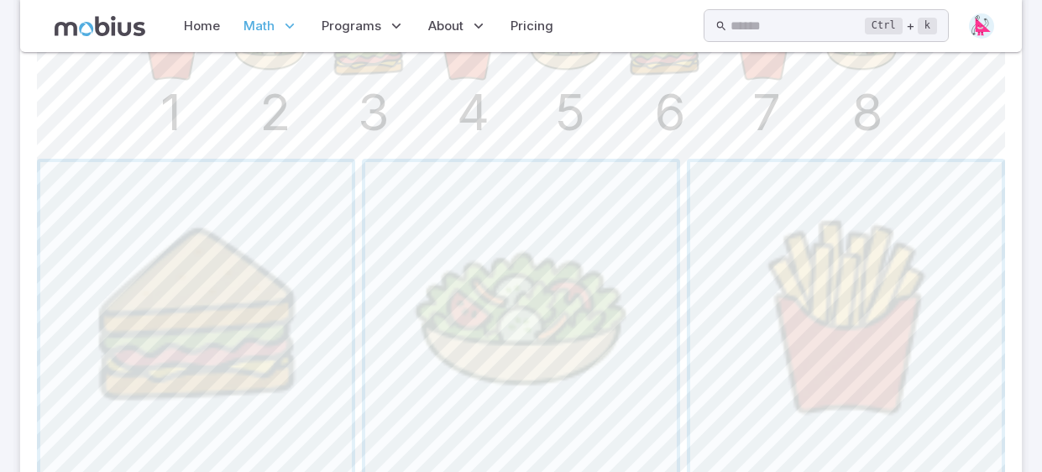
scroll to position [547, 0]
click at [687, 339] on button "button" at bounding box center [846, 317] width 318 height 318
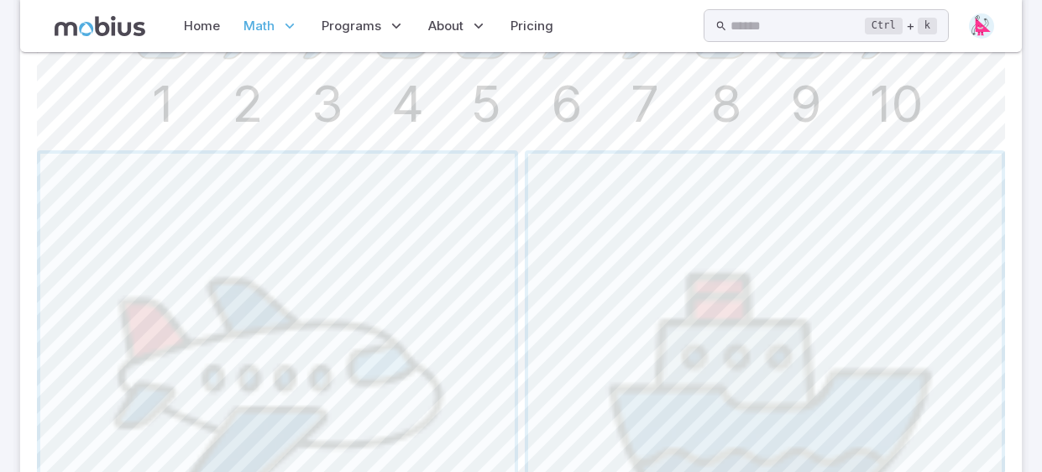
scroll to position [557, 0]
click at [635, 324] on span "button" at bounding box center [765, 388] width 474 height 474
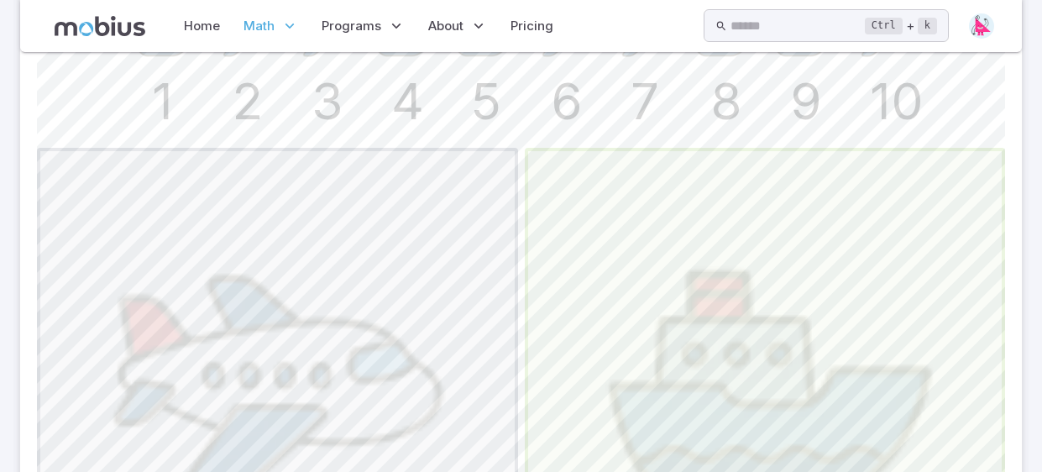
click at [637, 328] on span "button" at bounding box center [765, 388] width 474 height 474
click at [635, 324] on span "button" at bounding box center [765, 388] width 474 height 474
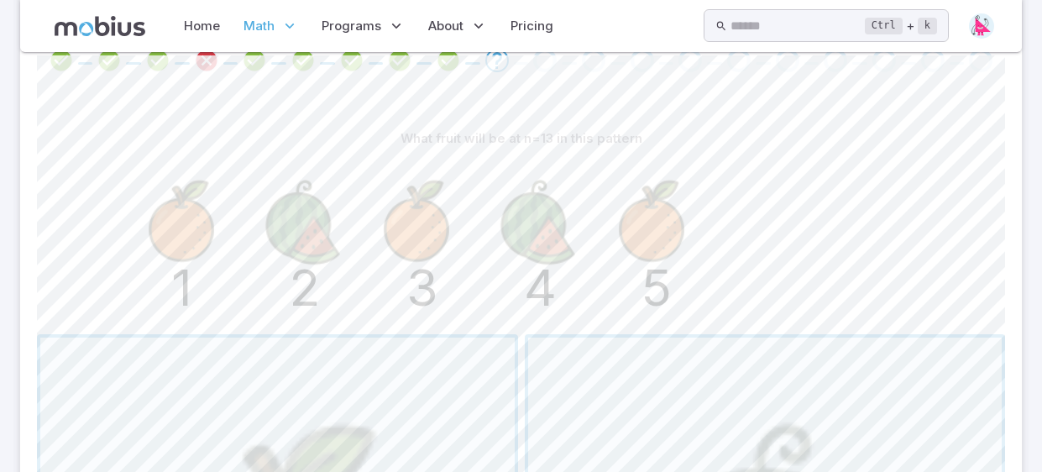
scroll to position [432, 0]
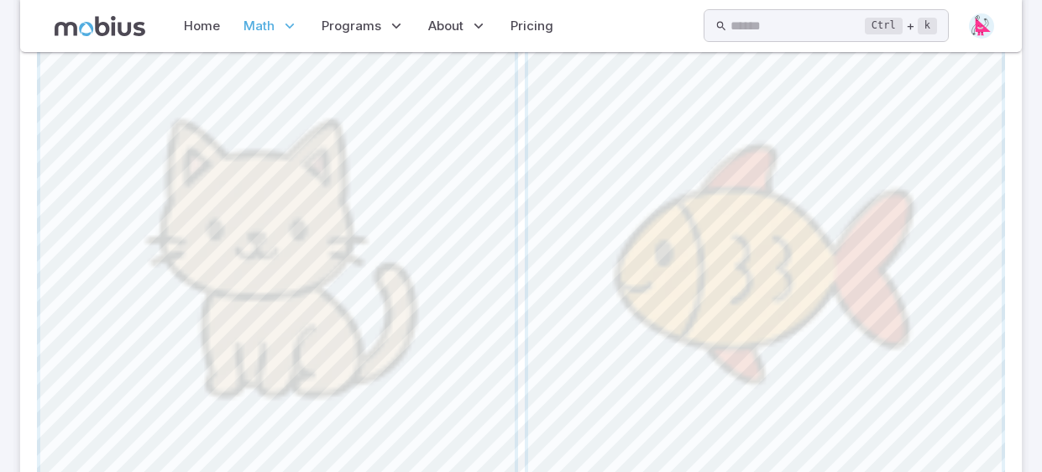
scroll to position [677, 0]
click at [426, 212] on span "button" at bounding box center [277, 267] width 474 height 474
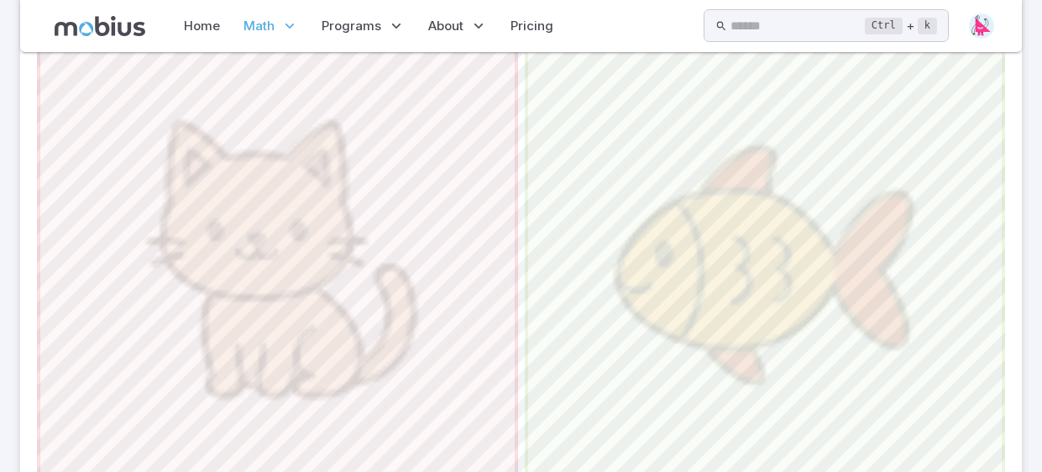
click at [702, 204] on span "button" at bounding box center [765, 267] width 474 height 474
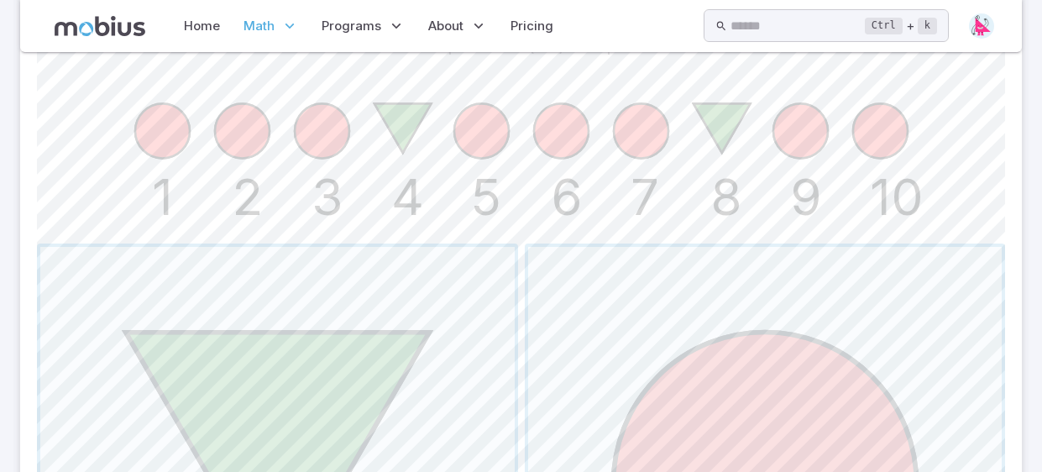
scroll to position [462, 0]
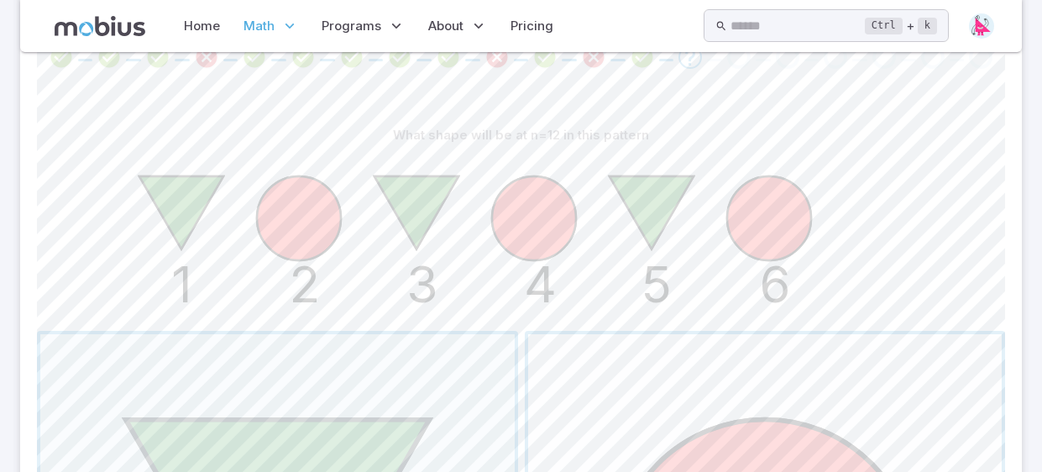
scroll to position [380, 0]
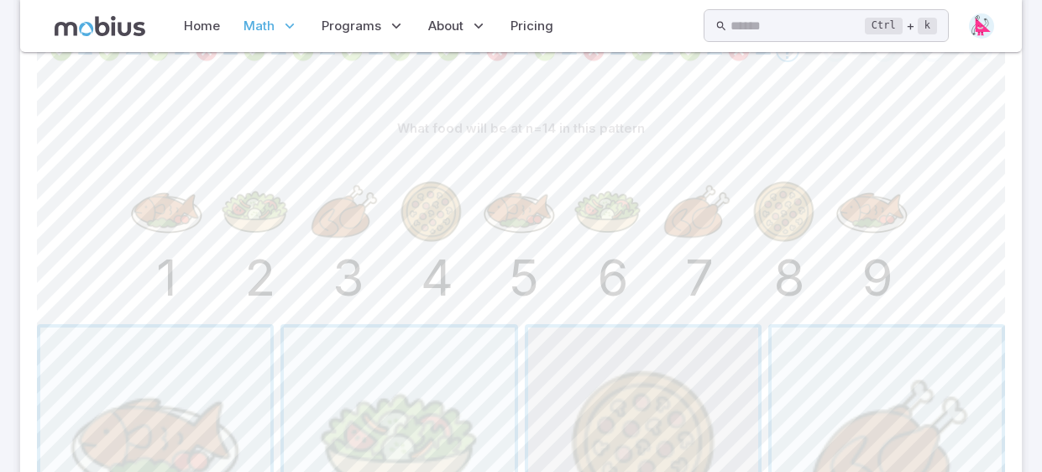
click at [614, 415] on span "button" at bounding box center [643, 442] width 230 height 230
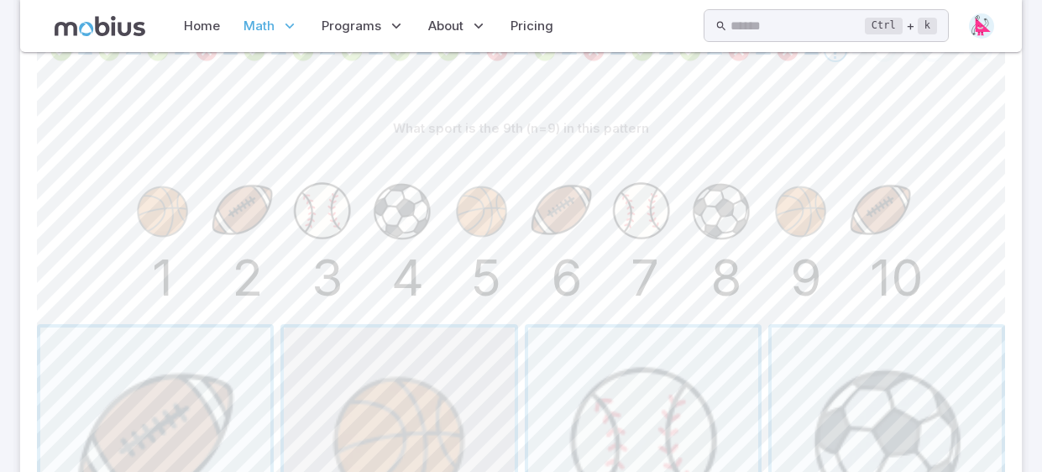
click at [463, 445] on span "button" at bounding box center [399, 442] width 230 height 230
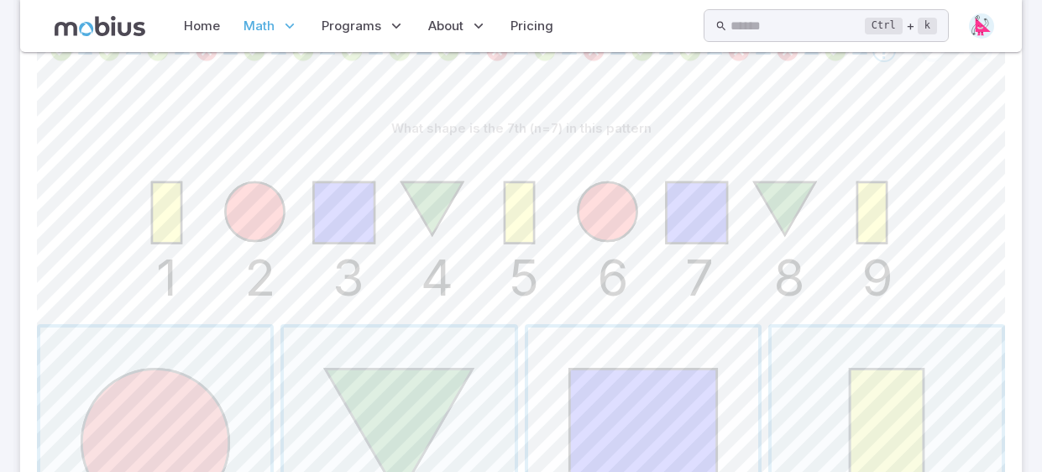
click at [646, 344] on span "button" at bounding box center [643, 442] width 230 height 230
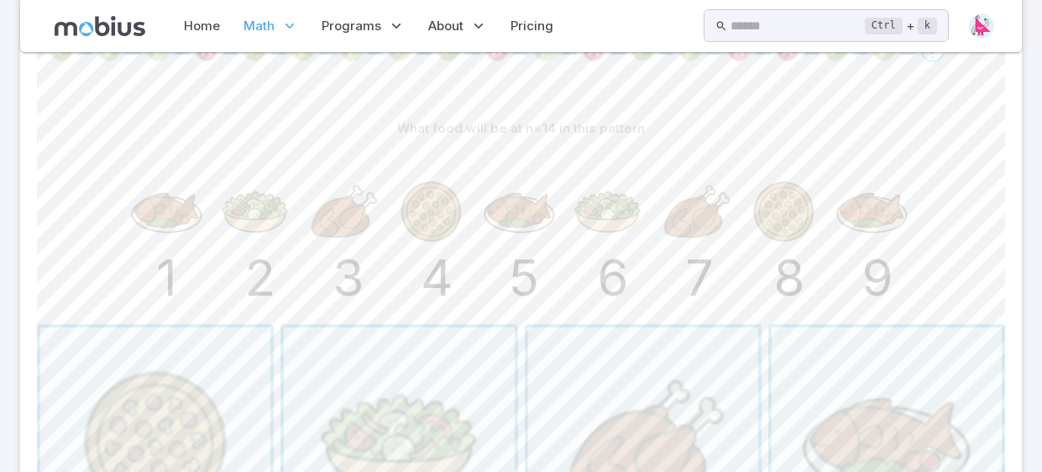
drag, startPoint x: 646, startPoint y: 344, endPoint x: 500, endPoint y: 131, distance: 258.0
click at [500, 131] on div "What food will be at n=14 in this pattern 1 2 3 4 5 6 7 8 9" at bounding box center [521, 336] width 968 height 448
click at [401, 422] on span "button" at bounding box center [399, 442] width 230 height 230
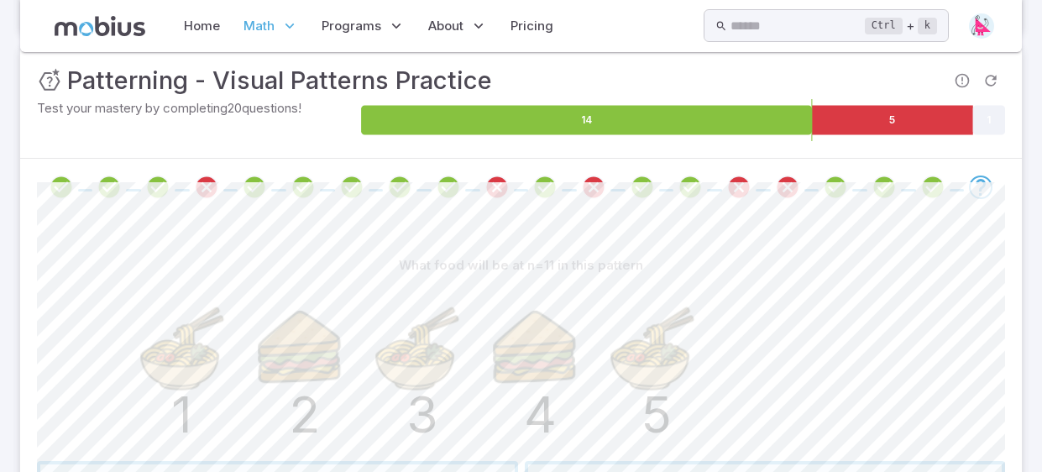
scroll to position [235, 0]
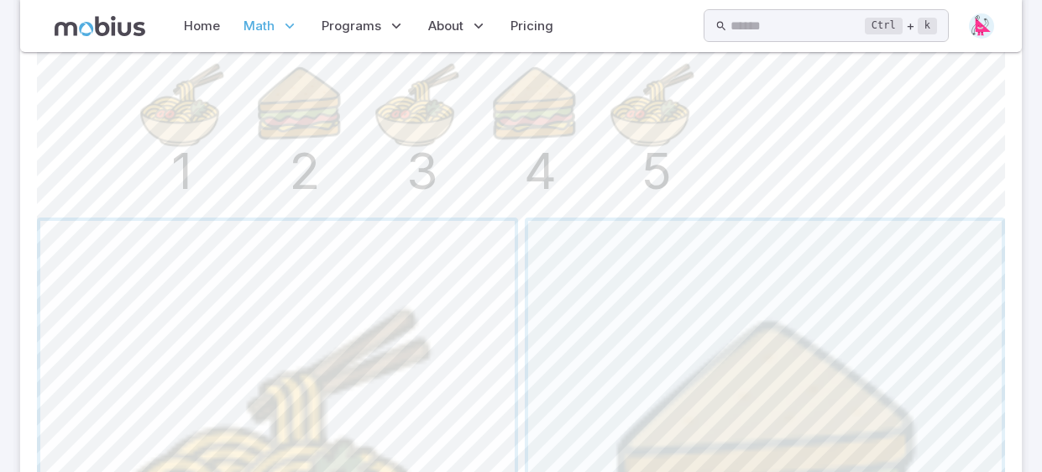
scroll to position [488, 0]
click at [366, 275] on span "button" at bounding box center [277, 457] width 474 height 474
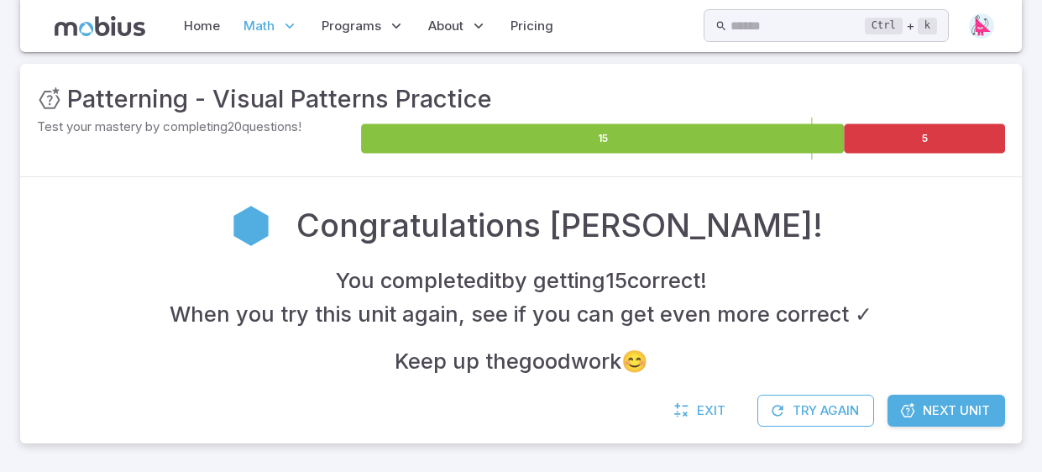
scroll to position [224, 0]
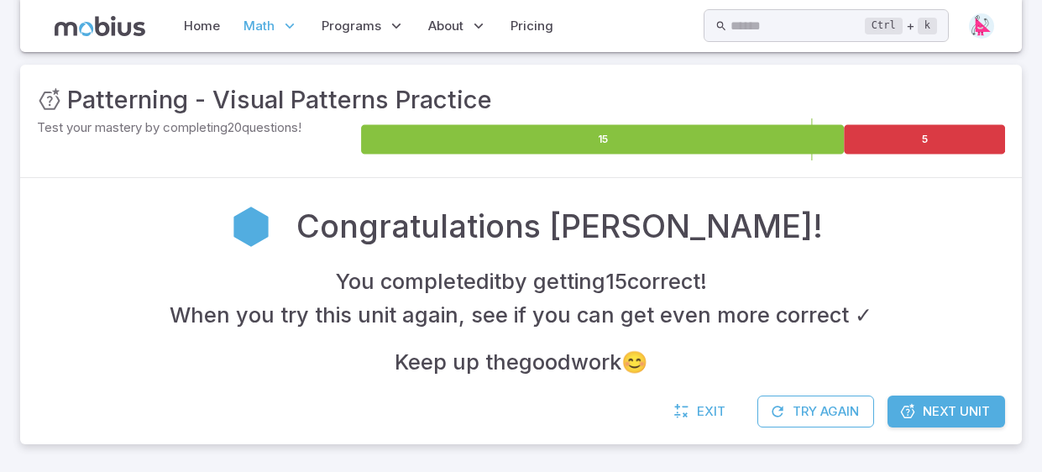
click at [952, 409] on span "Next Unit" at bounding box center [956, 411] width 67 height 18
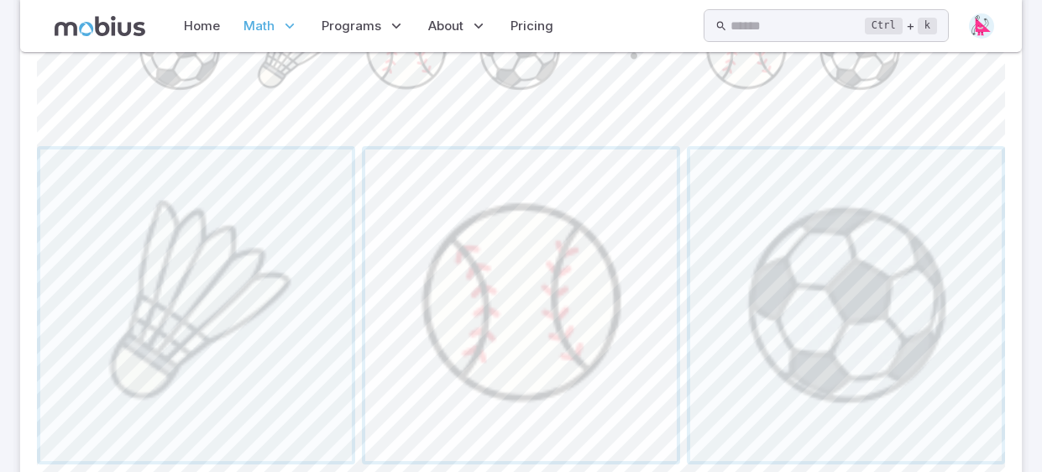
scroll to position [567, 0]
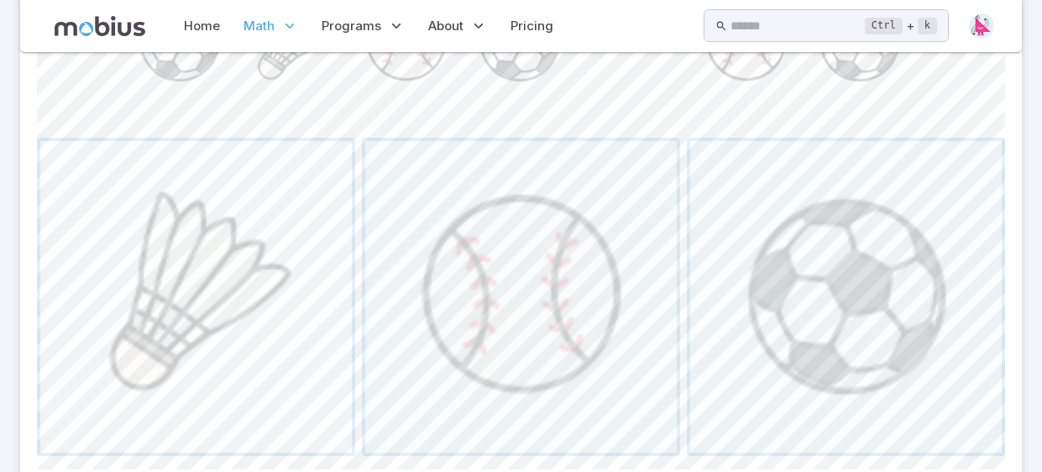
click at [329, 413] on span "button" at bounding box center [195, 296] width 311 height 311
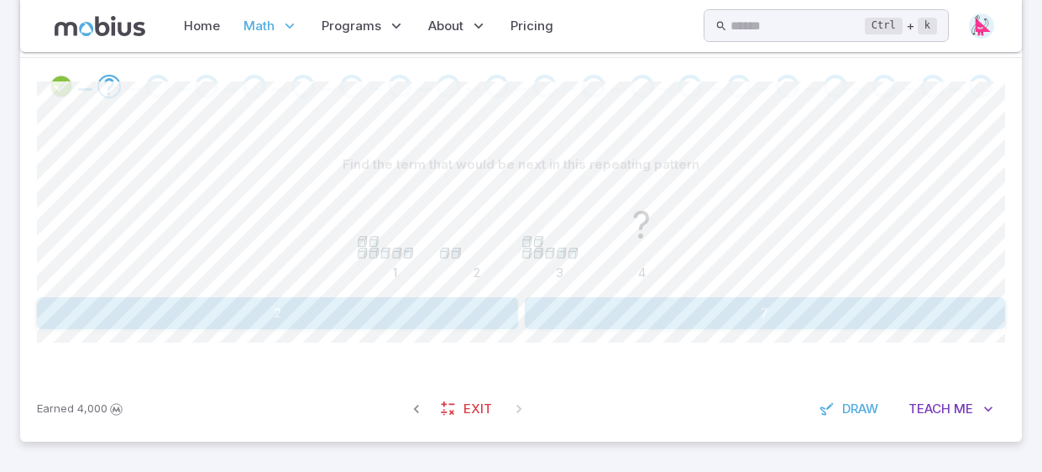
scroll to position [343, 0]
click at [364, 299] on button "2" at bounding box center [277, 315] width 481 height 32
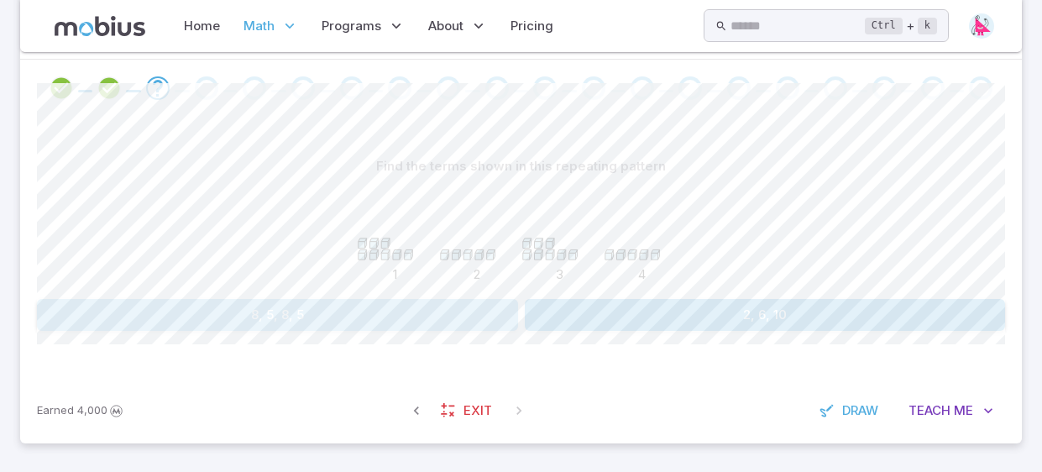
click at [496, 316] on button "8, 5, 8, 5" at bounding box center [277, 315] width 481 height 32
click at [566, 323] on button "19" at bounding box center [603, 315] width 156 height 32
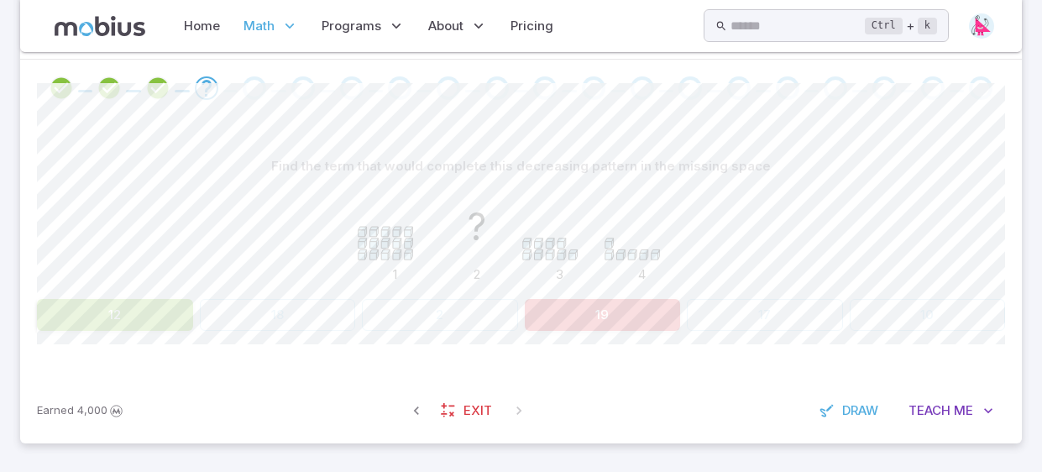
click at [158, 316] on button "12" at bounding box center [115, 315] width 156 height 32
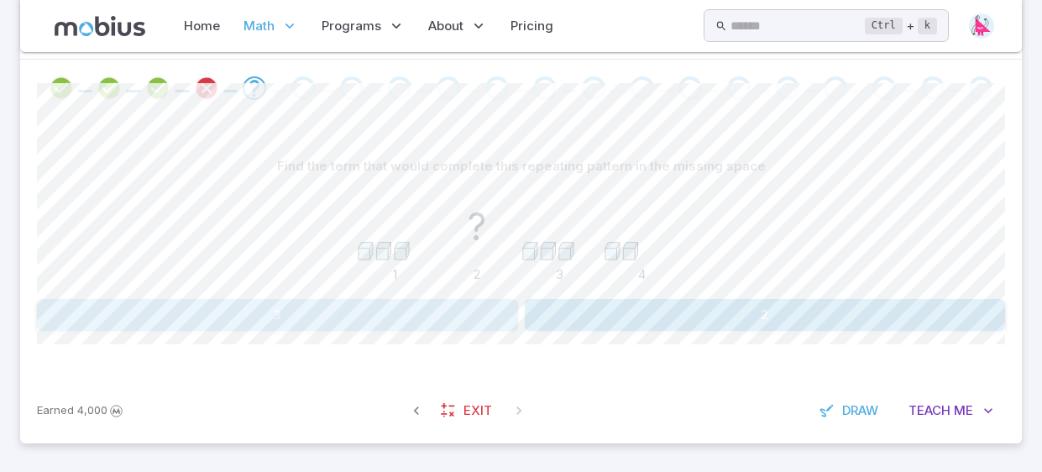
click at [393, 312] on button "3" at bounding box center [277, 315] width 481 height 32
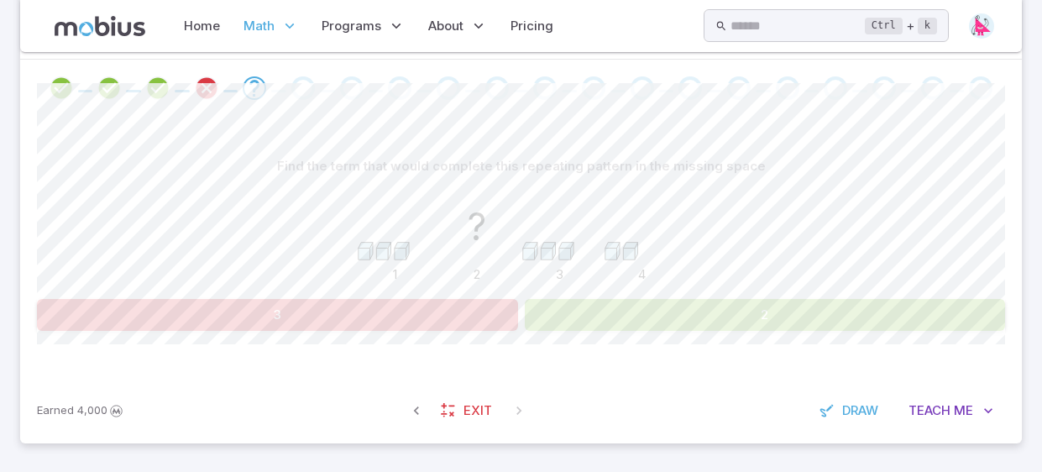
click at [714, 325] on button "2" at bounding box center [765, 315] width 481 height 32
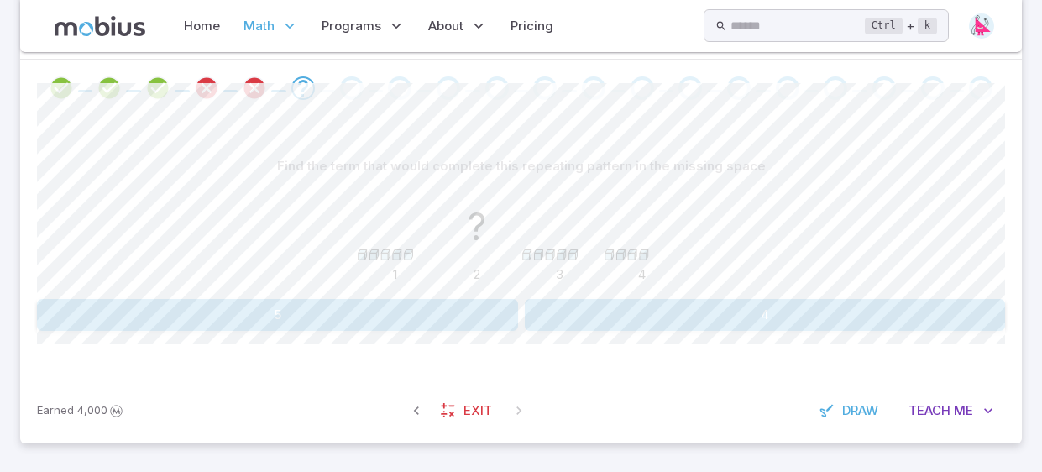
click at [550, 299] on button "4" at bounding box center [765, 315] width 481 height 32
click at [464, 310] on button "8" at bounding box center [277, 315] width 481 height 32
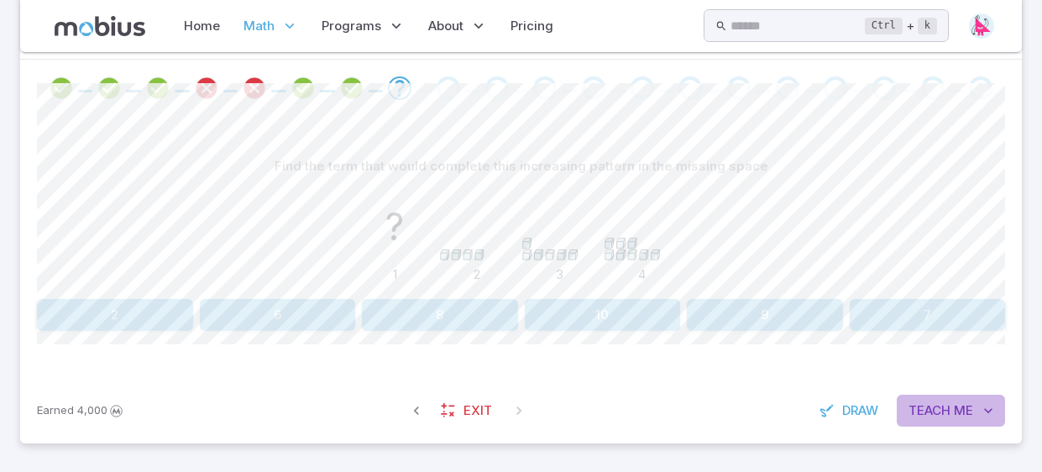
click at [941, 416] on span "Teach" at bounding box center [929, 410] width 42 height 18
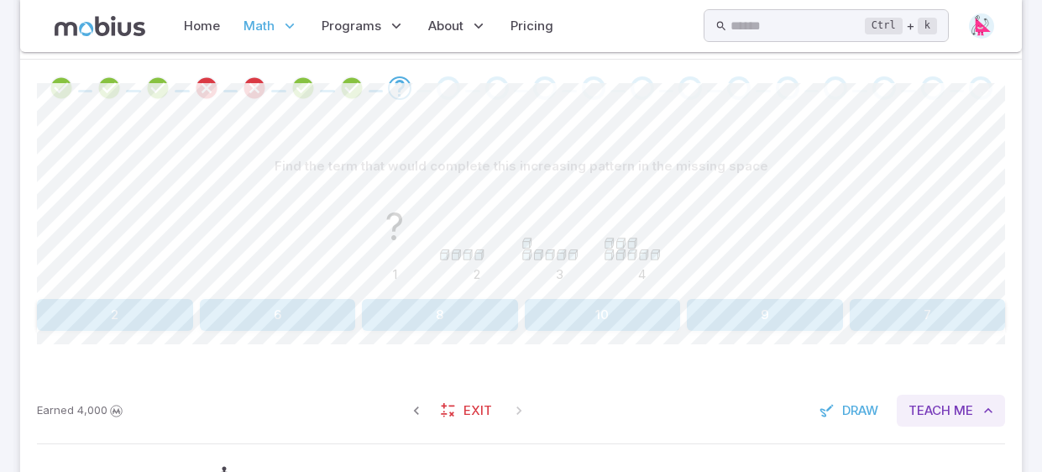
click at [941, 416] on span "Teach" at bounding box center [929, 410] width 42 height 18
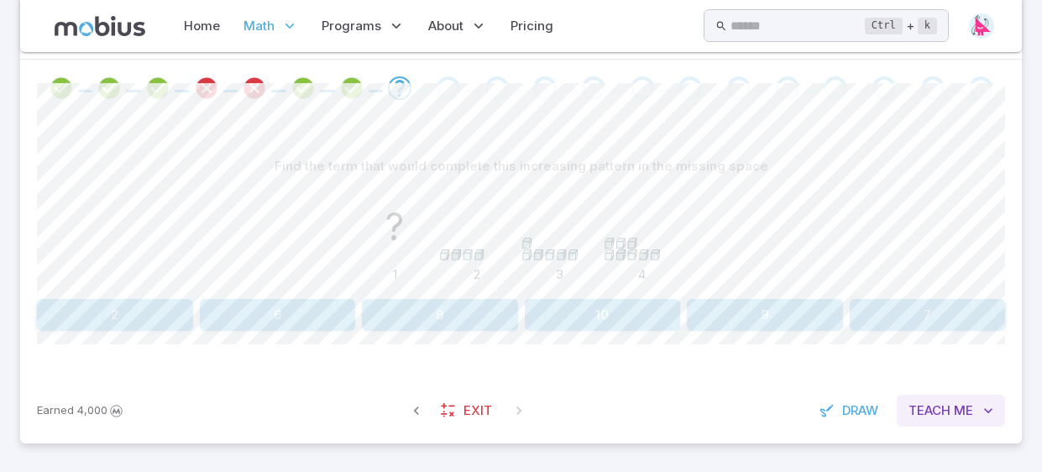
click at [941, 416] on span "Teach" at bounding box center [929, 410] width 42 height 18
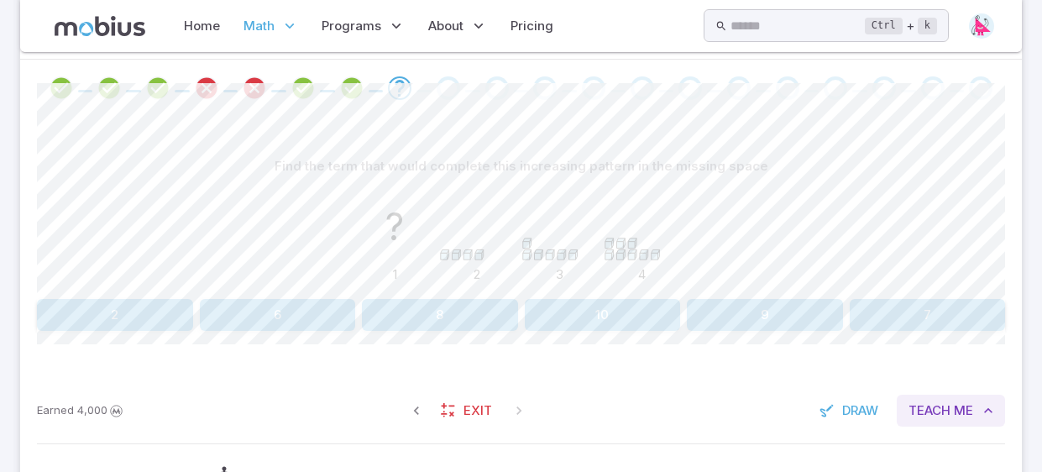
click at [941, 416] on span "Teach" at bounding box center [929, 410] width 42 height 18
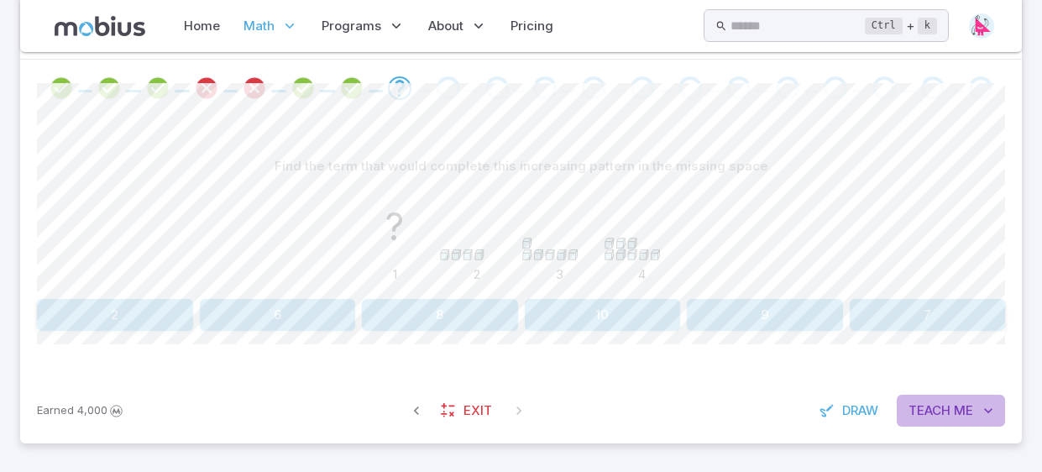
click at [941, 416] on span "Teach" at bounding box center [929, 410] width 42 height 18
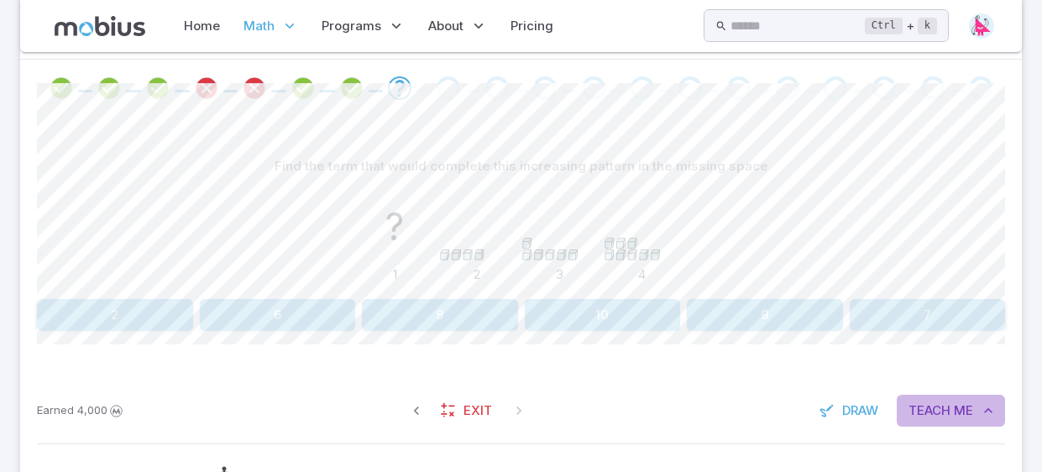
click at [941, 416] on span "Teach" at bounding box center [929, 410] width 42 height 18
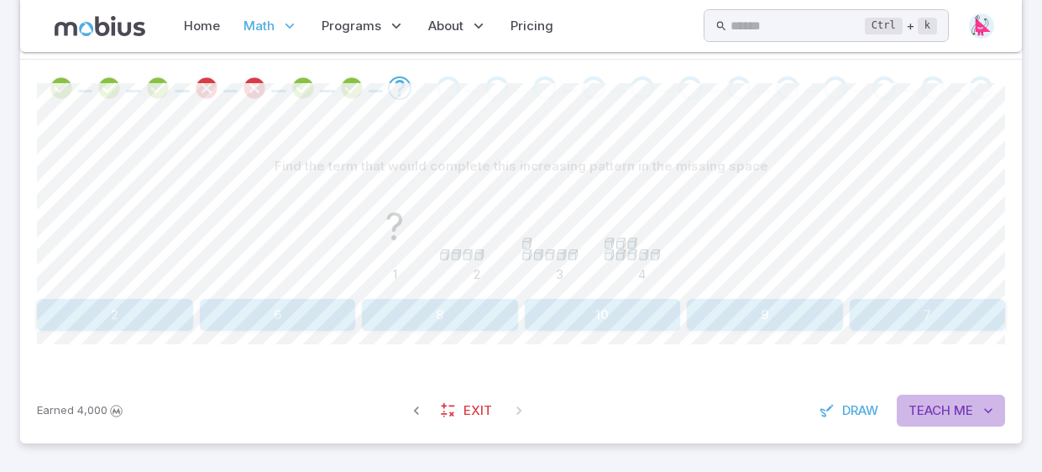
click at [939, 413] on span "Teach" at bounding box center [929, 410] width 42 height 18
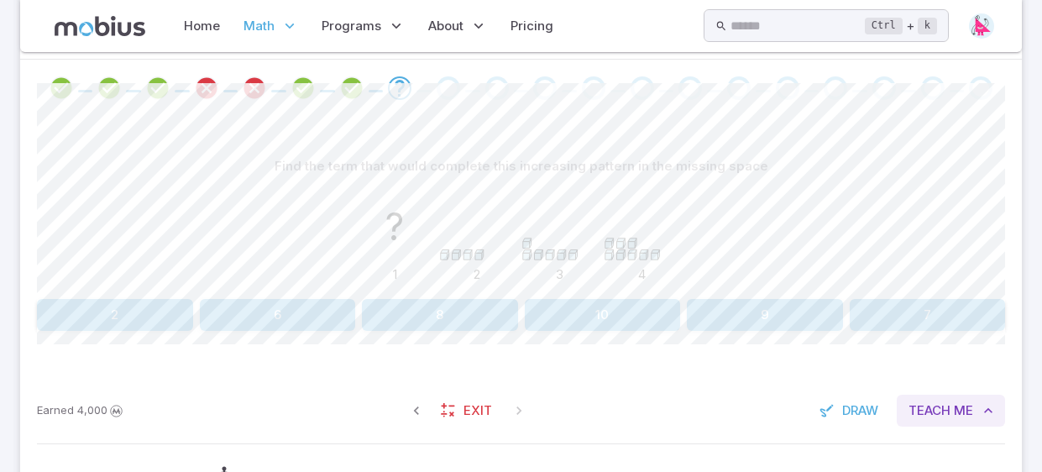
scroll to position [521, 0]
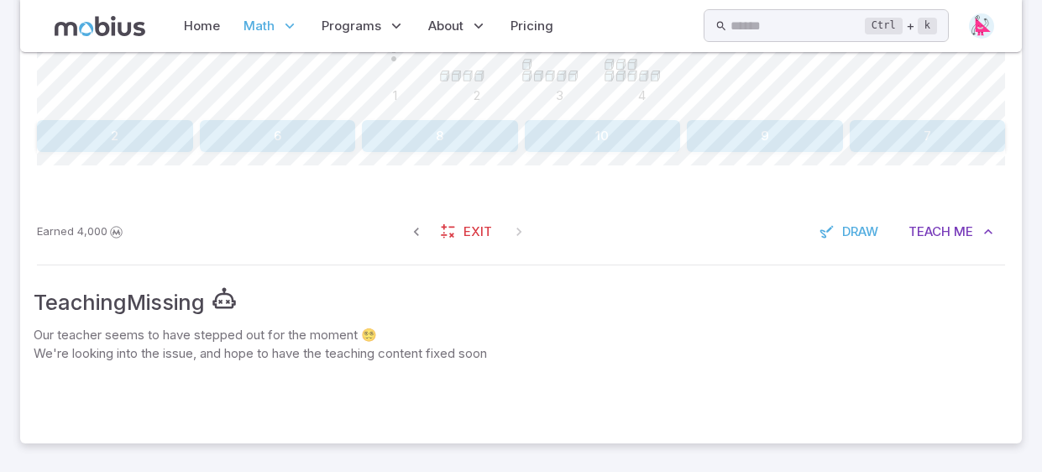
click at [746, 142] on button "9" at bounding box center [765, 136] width 156 height 32
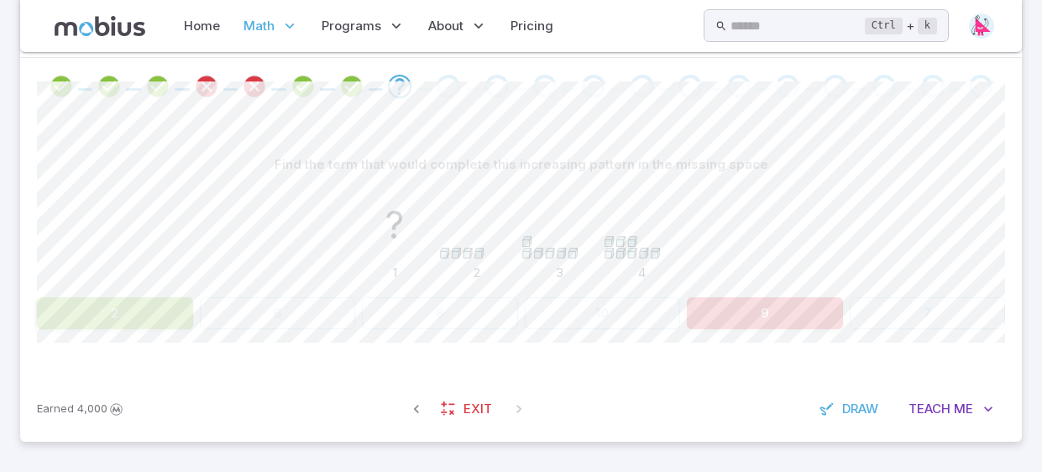
scroll to position [343, 0]
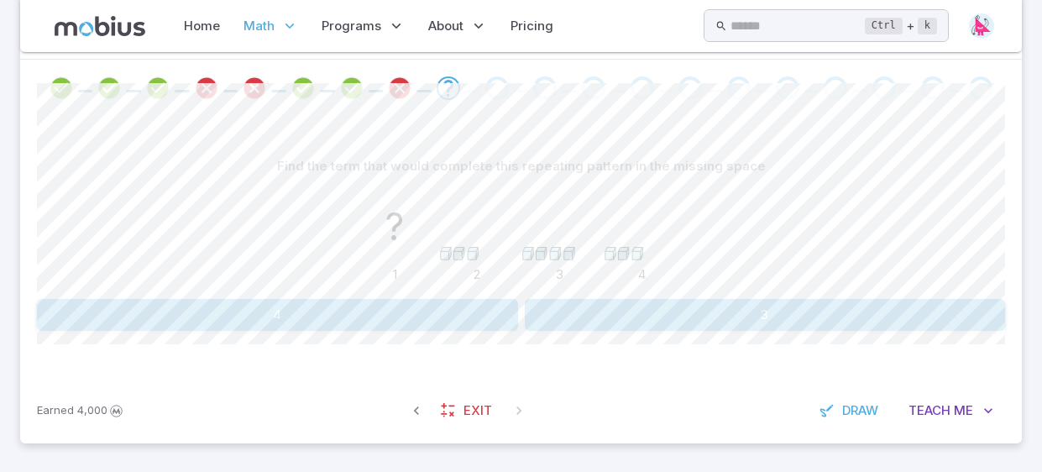
click at [568, 299] on button "3" at bounding box center [765, 315] width 481 height 32
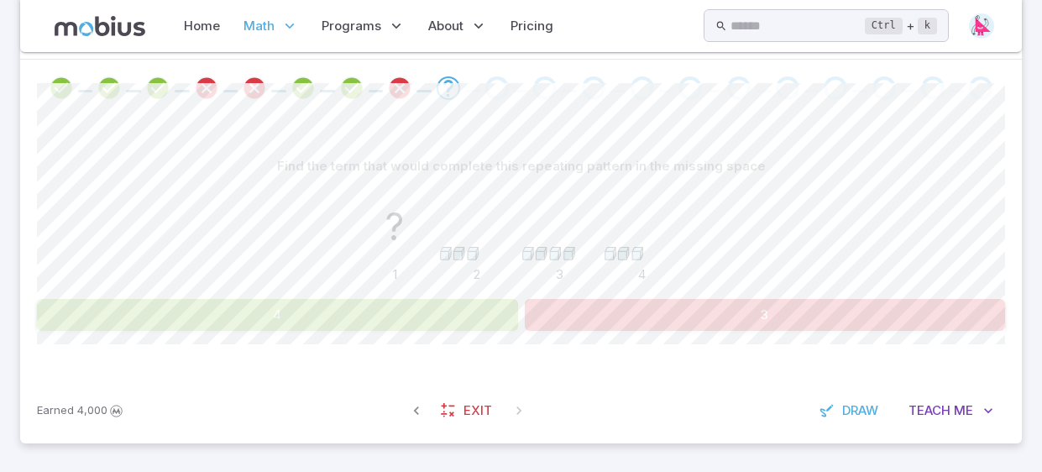
click at [464, 321] on button "4" at bounding box center [277, 315] width 481 height 32
click at [646, 303] on button "3" at bounding box center [765, 315] width 481 height 32
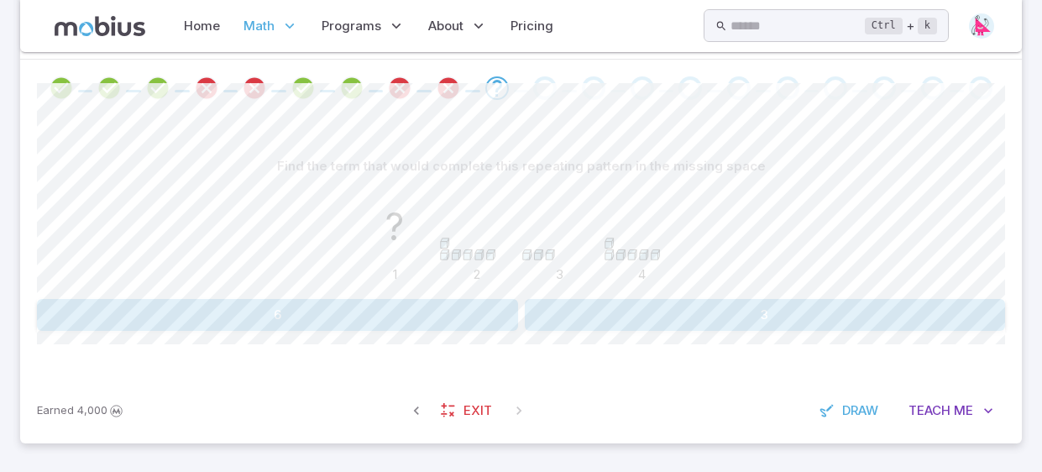
click at [499, 306] on button "6" at bounding box center [277, 315] width 481 height 32
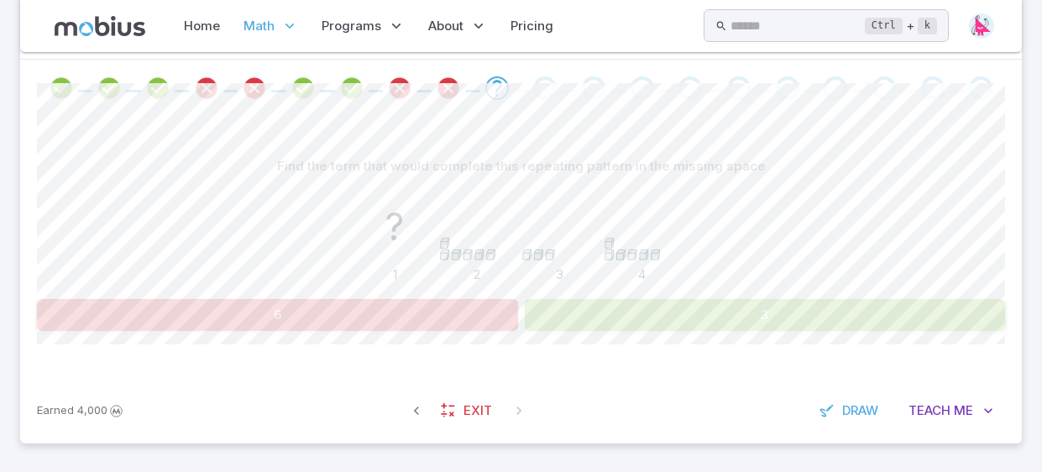
click at [612, 323] on button "3" at bounding box center [765, 315] width 481 height 32
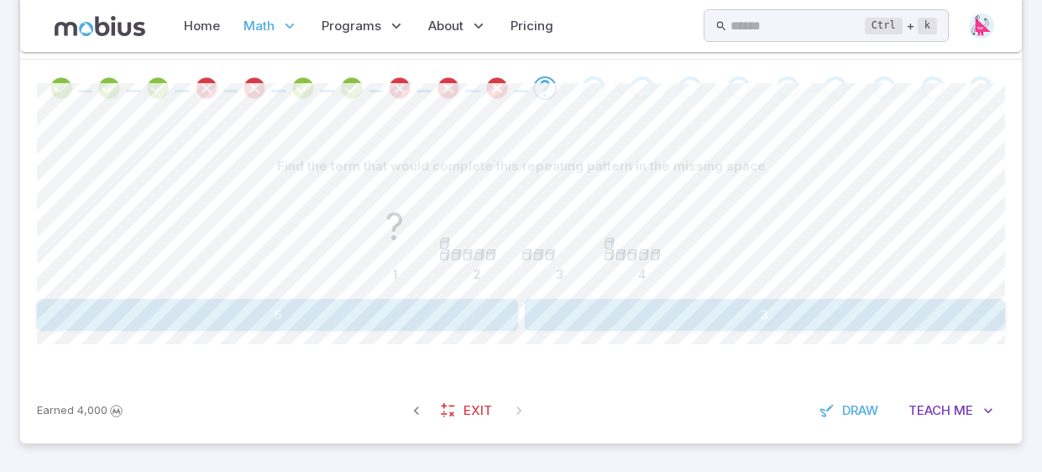
click at [456, 312] on button "6" at bounding box center [277, 315] width 481 height 32
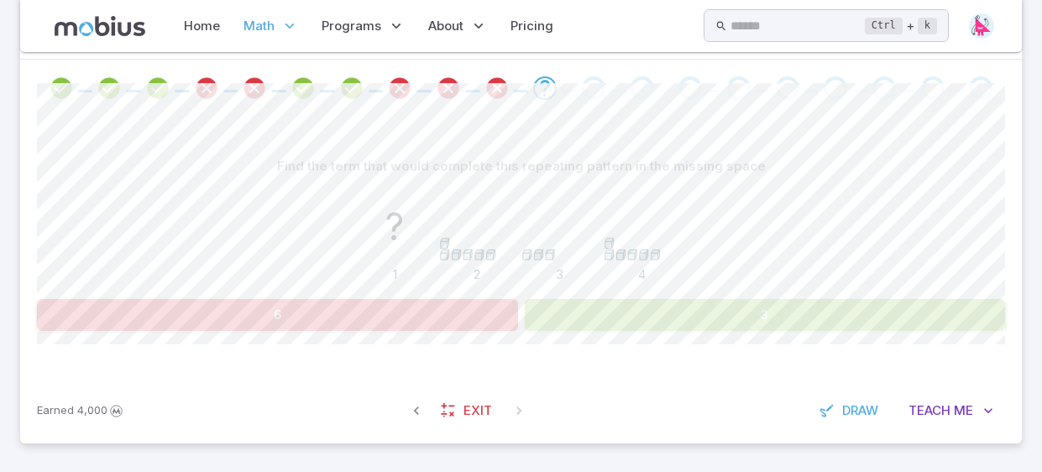
click at [697, 306] on button "3" at bounding box center [765, 315] width 481 height 32
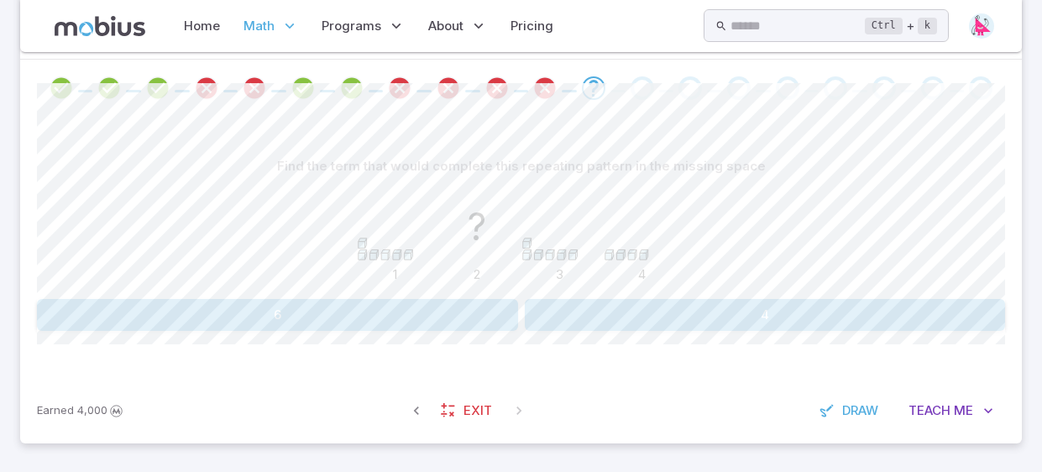
click at [506, 304] on button "6" at bounding box center [277, 315] width 481 height 32
click at [494, 305] on button "8" at bounding box center [277, 315] width 481 height 32
click at [494, 304] on button "2, 5, 2, 5" at bounding box center [277, 315] width 481 height 32
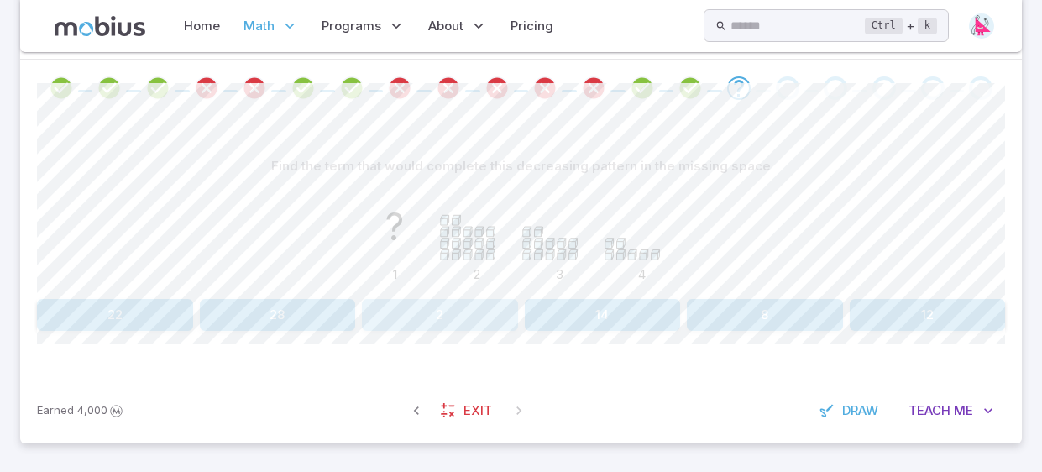
click at [500, 318] on button "2" at bounding box center [440, 315] width 156 height 32
click at [499, 317] on button "6" at bounding box center [277, 315] width 481 height 32
click at [691, 327] on button "1, 4, 9" at bounding box center [765, 315] width 481 height 32
click at [491, 306] on button "4" at bounding box center [277, 315] width 481 height 32
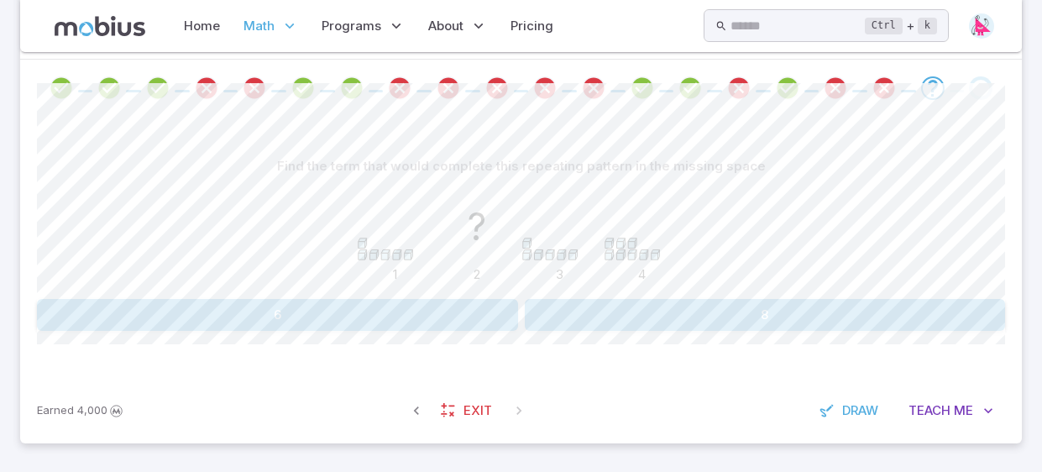
click at [583, 308] on button "8" at bounding box center [765, 315] width 481 height 32
click at [499, 306] on button "3" at bounding box center [277, 315] width 481 height 32
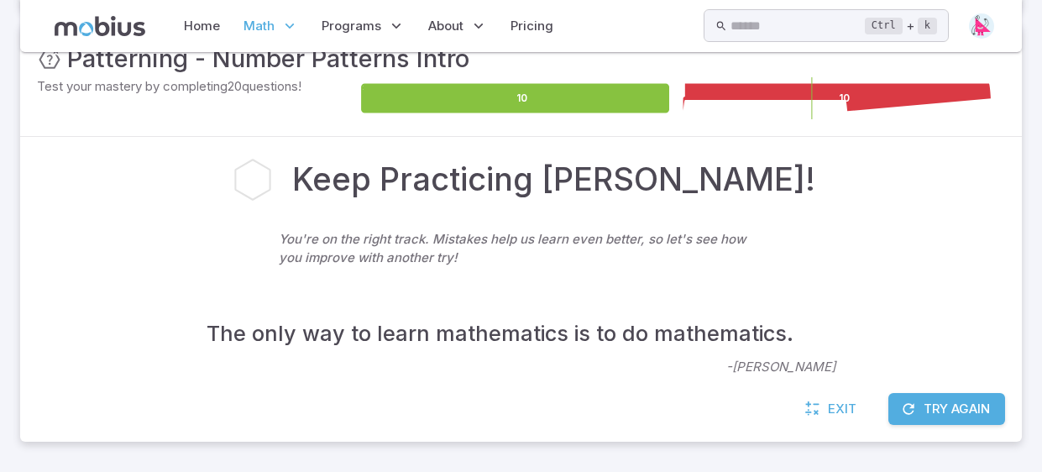
scroll to position [264, 0]
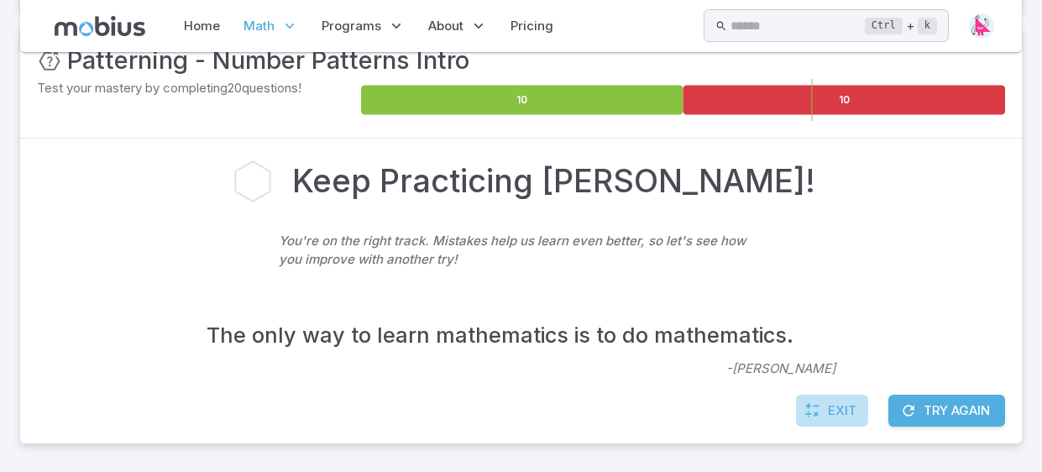
click at [820, 421] on link "Exit" at bounding box center [832, 411] width 72 height 32
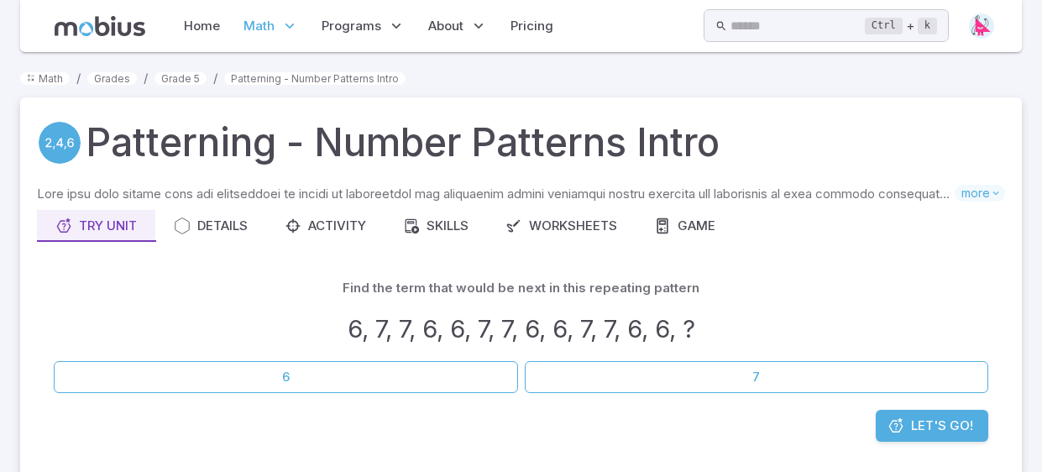
scroll to position [102, 0]
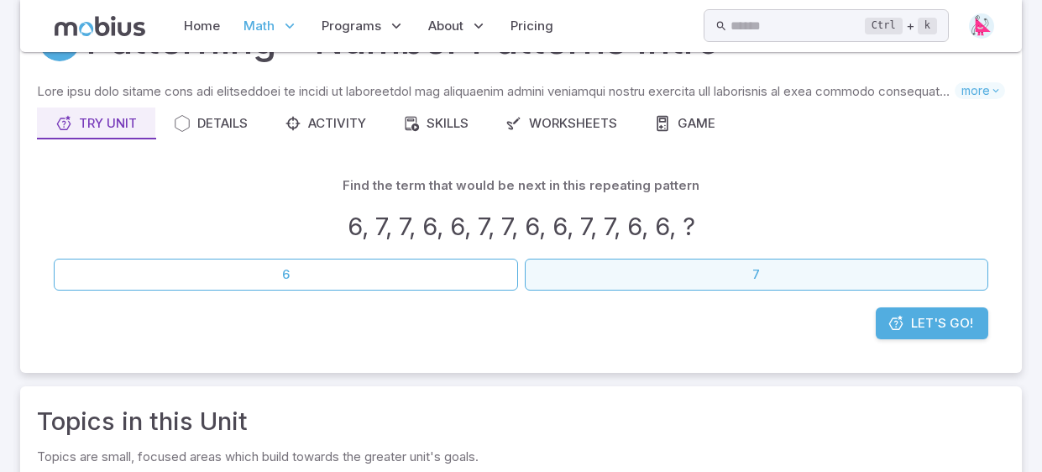
click at [525, 279] on button "7" at bounding box center [757, 275] width 464 height 32
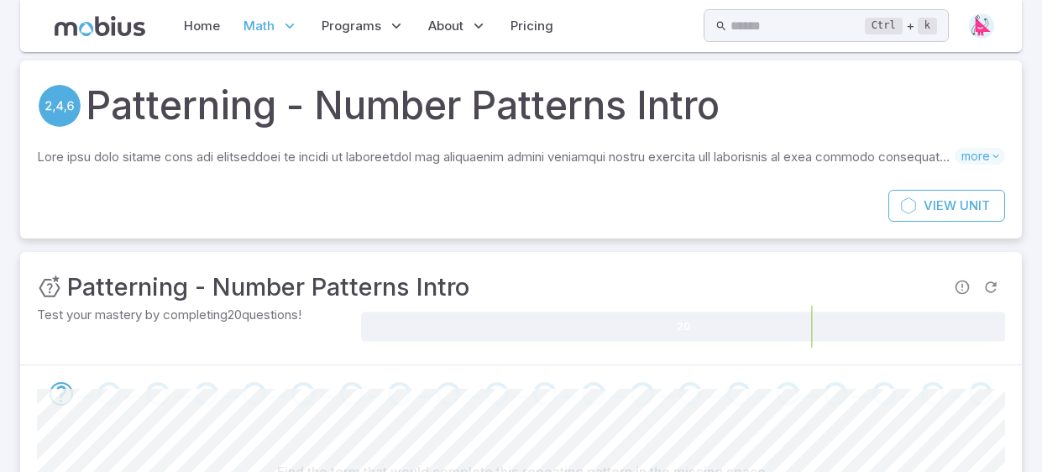
scroll to position [343, 0]
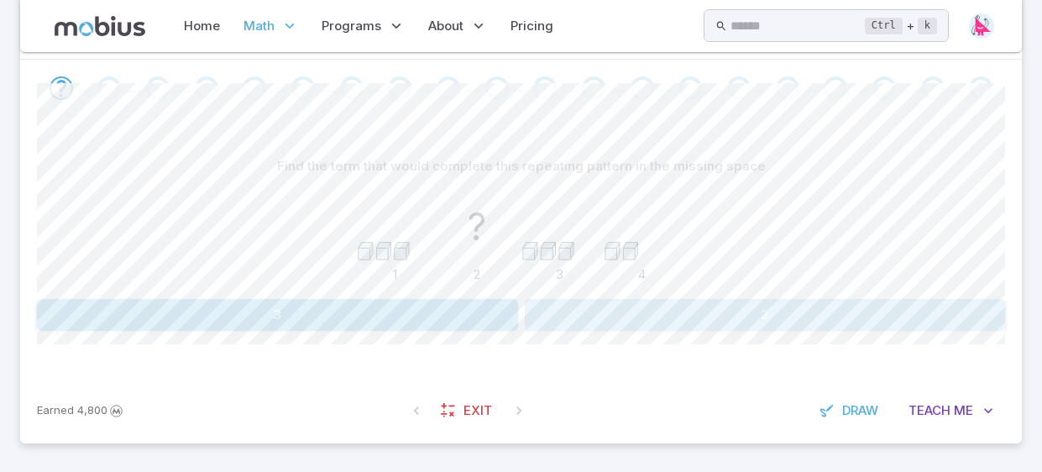
click at [578, 314] on button "2" at bounding box center [765, 315] width 481 height 32
click at [488, 320] on button "4, 5, 4, 5" at bounding box center [277, 315] width 481 height 32
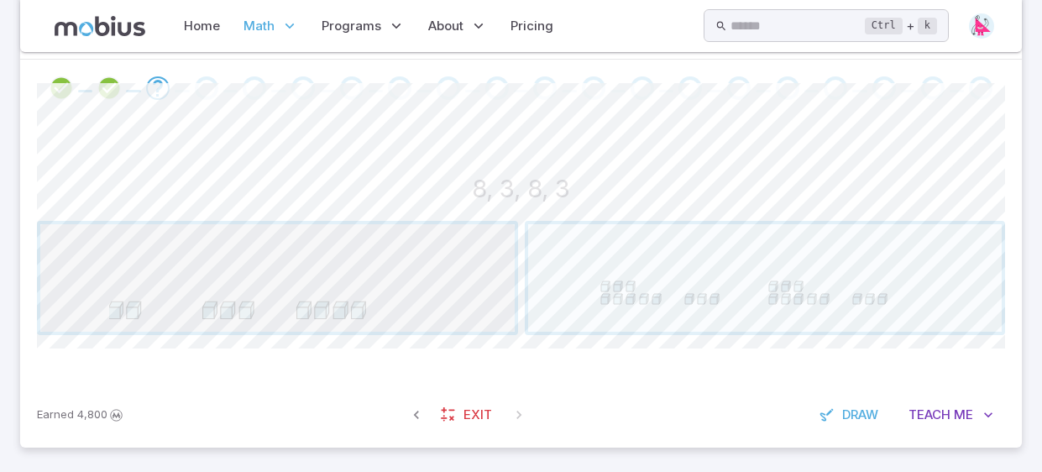
click at [489, 319] on span "button" at bounding box center [277, 277] width 474 height 107
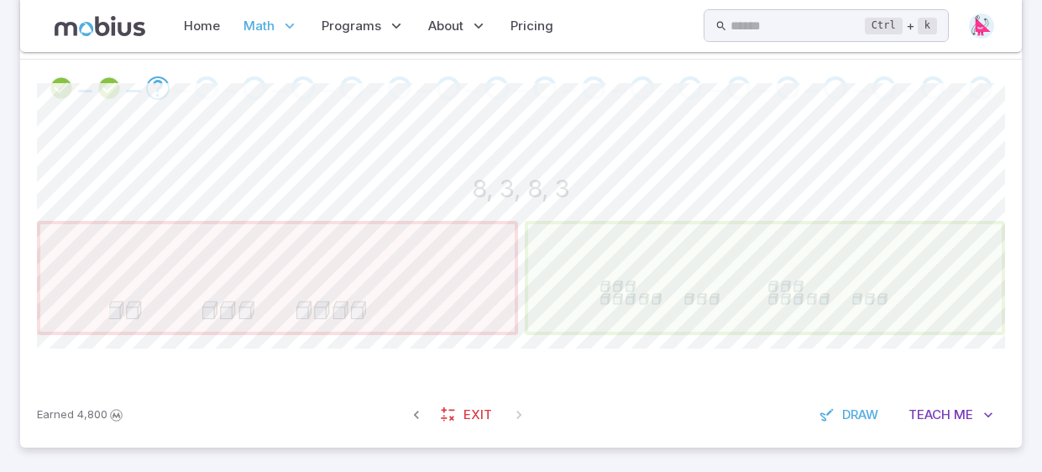
click at [665, 282] on span "button" at bounding box center [765, 277] width 474 height 107
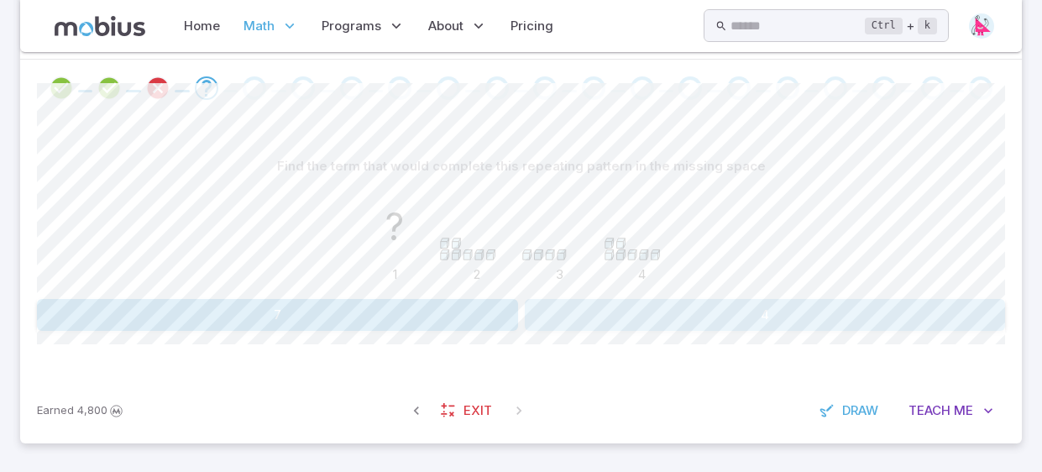
click at [530, 304] on button "4" at bounding box center [765, 315] width 481 height 32
click at [488, 315] on button "9, 2, 9, 2" at bounding box center [277, 315] width 481 height 32
click at [488, 315] on button "23" at bounding box center [440, 315] width 156 height 32
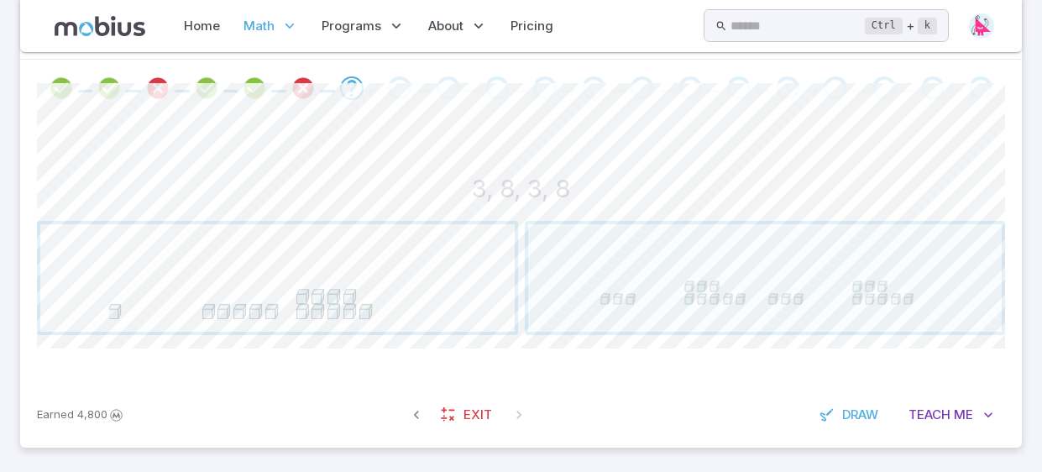
click at [301, 315] on span "button" at bounding box center [277, 277] width 474 height 107
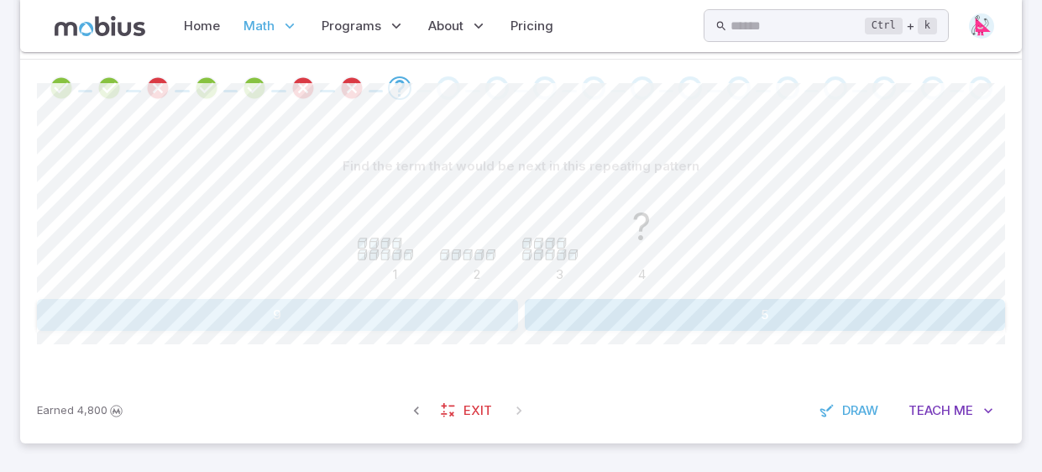
click at [306, 309] on button "9" at bounding box center [277, 315] width 481 height 32
click at [539, 322] on button "6" at bounding box center [765, 315] width 481 height 32
click at [484, 324] on button "9" at bounding box center [277, 315] width 481 height 32
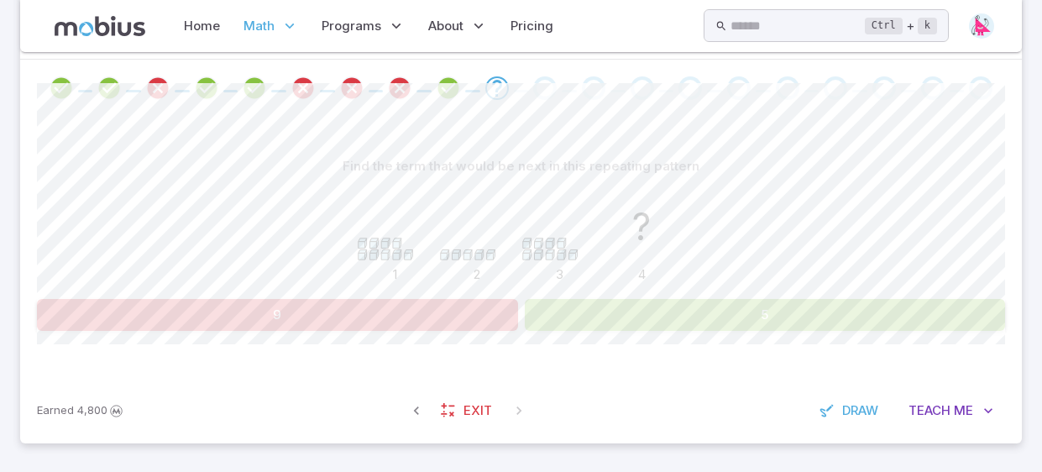
click at [594, 322] on button "5" at bounding box center [765, 315] width 481 height 32
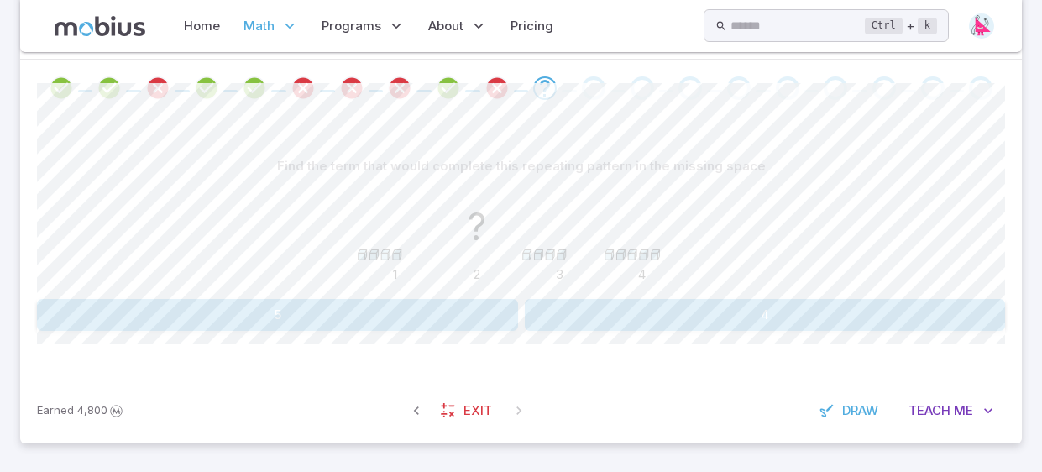
click at [594, 322] on button "4" at bounding box center [765, 315] width 481 height 32
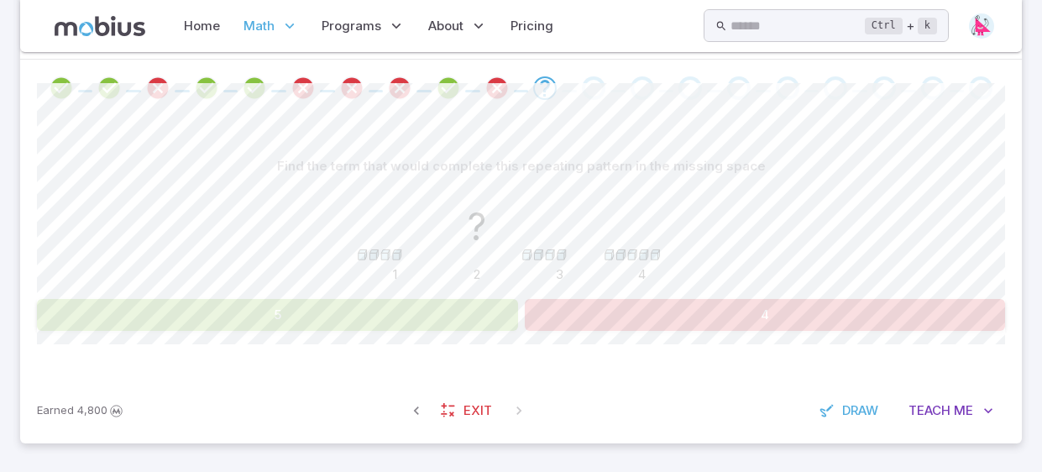
click at [594, 322] on button "4" at bounding box center [765, 315] width 481 height 32
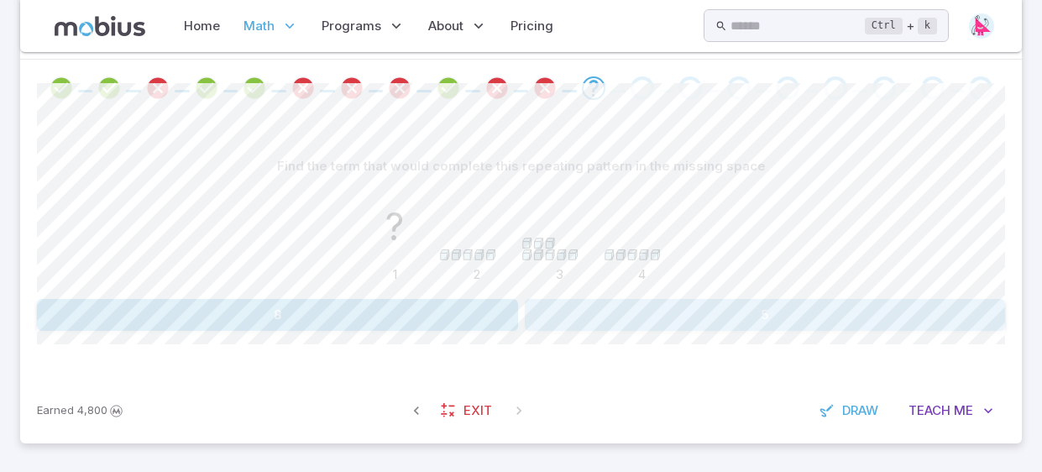
click at [599, 316] on button "5" at bounding box center [765, 315] width 481 height 32
click at [569, 315] on button "8" at bounding box center [765, 315] width 481 height 32
click at [522, 311] on div "1, 3, 1, 3 1, 4, 9" at bounding box center [521, 315] width 968 height 32
click at [536, 313] on button "1, 4, 9" at bounding box center [765, 315] width 481 height 32
click at [490, 301] on button "5" at bounding box center [277, 315] width 481 height 32
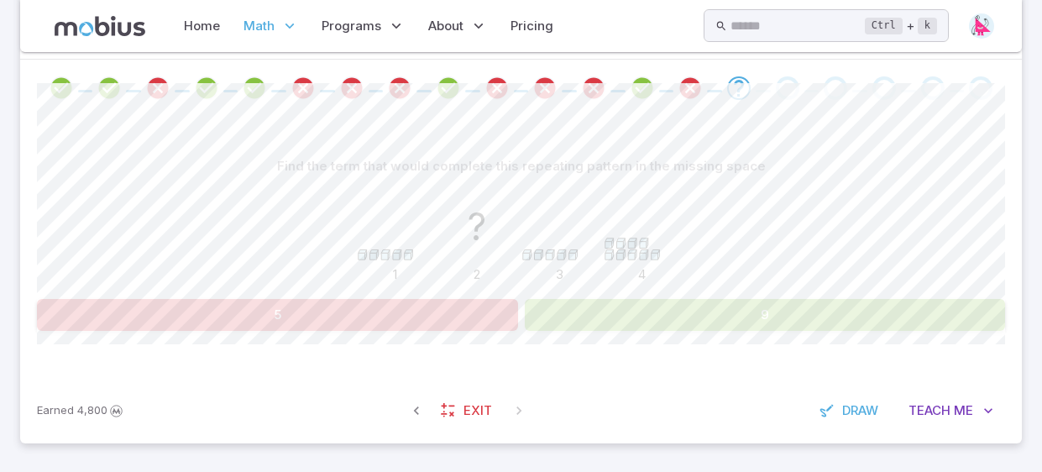
click at [562, 307] on button "9" at bounding box center [765, 315] width 481 height 32
click at [558, 304] on button "9" at bounding box center [765, 315] width 481 height 32
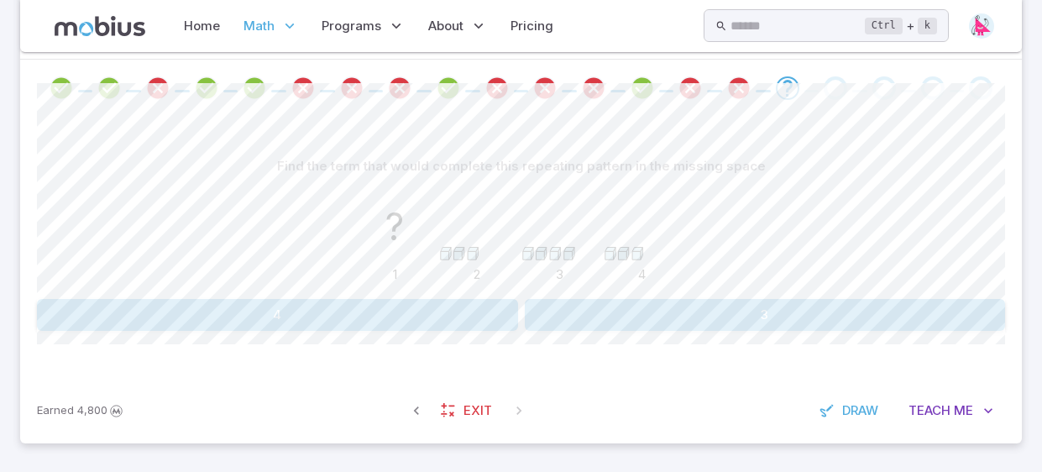
click at [558, 304] on button "3" at bounding box center [765, 315] width 481 height 32
click at [500, 316] on button "5" at bounding box center [277, 315] width 481 height 32
click at [608, 316] on button "6, 3, 6, 3" at bounding box center [765, 315] width 481 height 32
click at [590, 304] on button "7" at bounding box center [603, 315] width 156 height 32
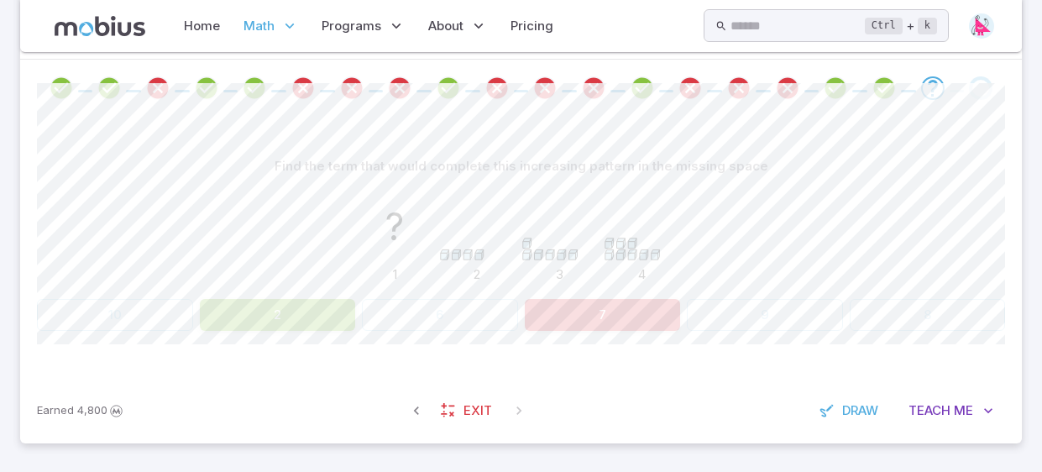
click at [496, 311] on div "10 2 6 7 9 8" at bounding box center [521, 315] width 968 height 32
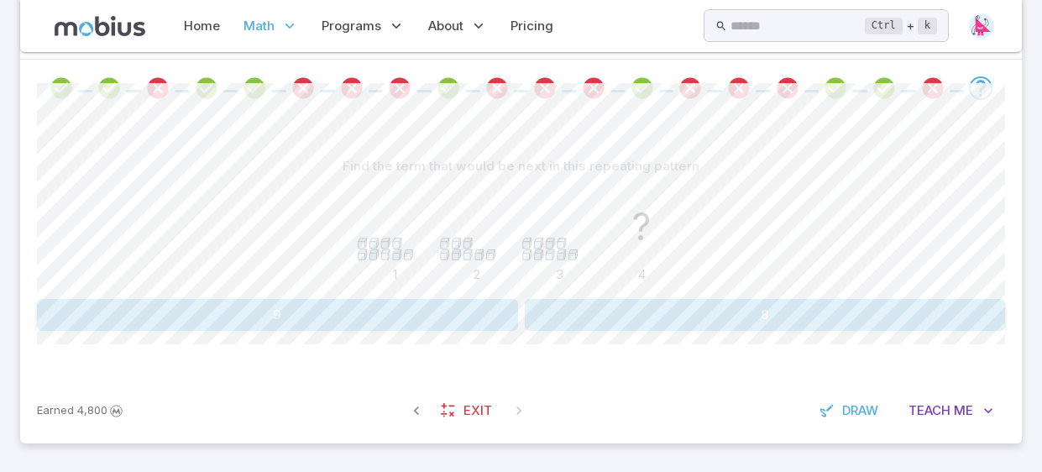
click at [322, 322] on button "9" at bounding box center [277, 315] width 481 height 32
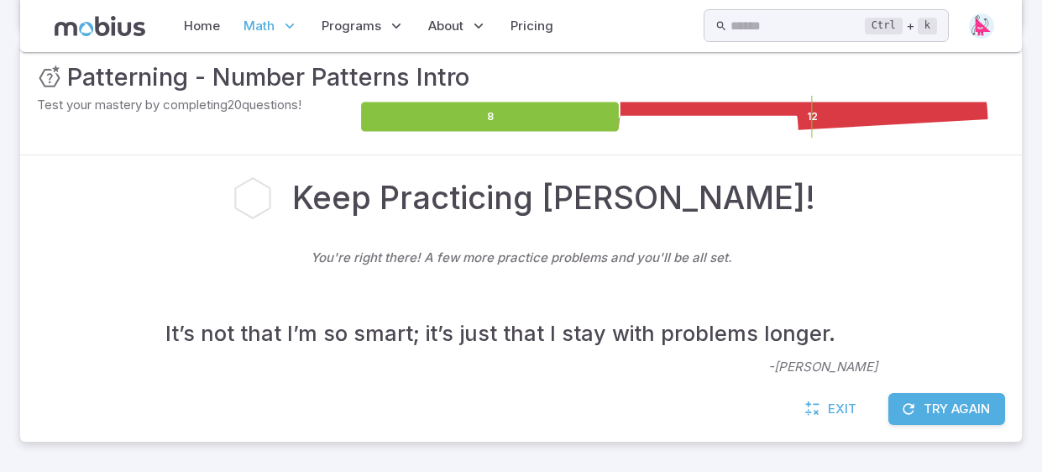
scroll to position [245, 0]
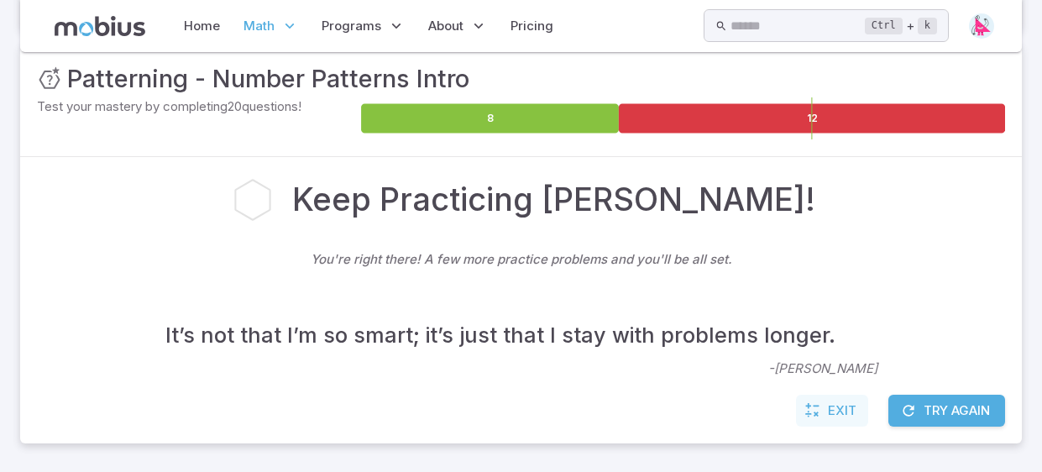
click at [855, 414] on link "Exit" at bounding box center [832, 411] width 72 height 32
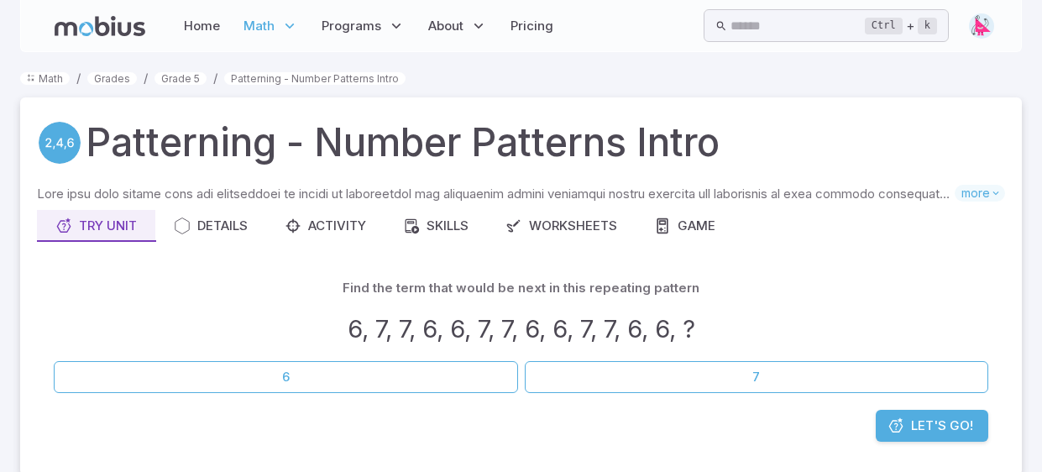
scroll to position [535, 0]
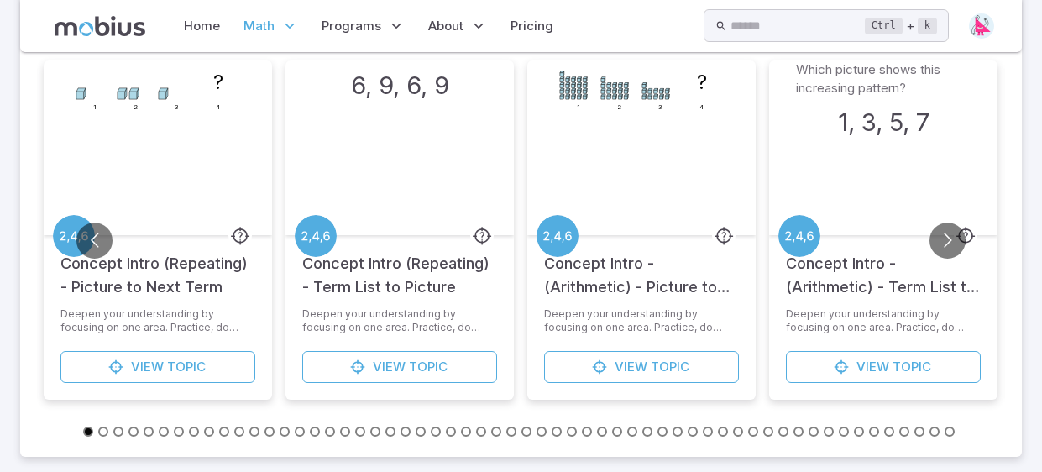
click at [639, 122] on div "1 2 3 ? 4" at bounding box center [641, 147] width 175 height 175
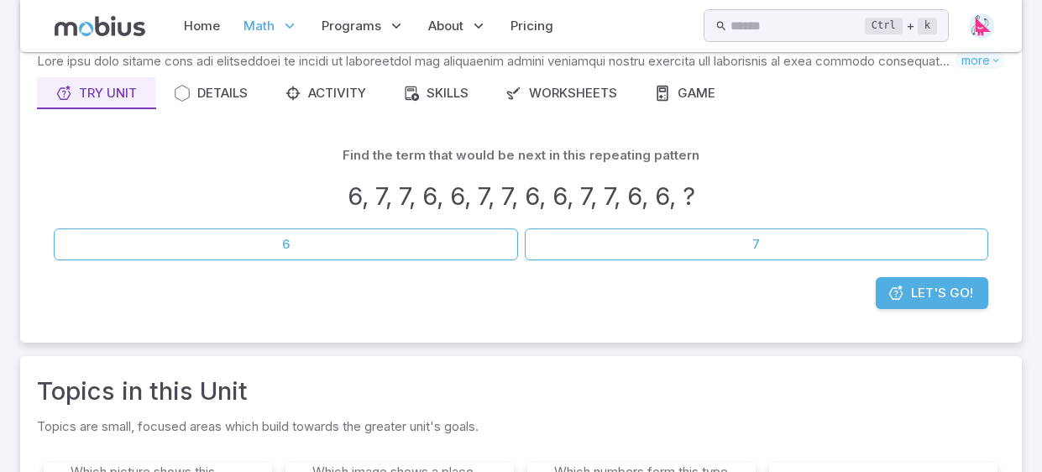
scroll to position [0, 0]
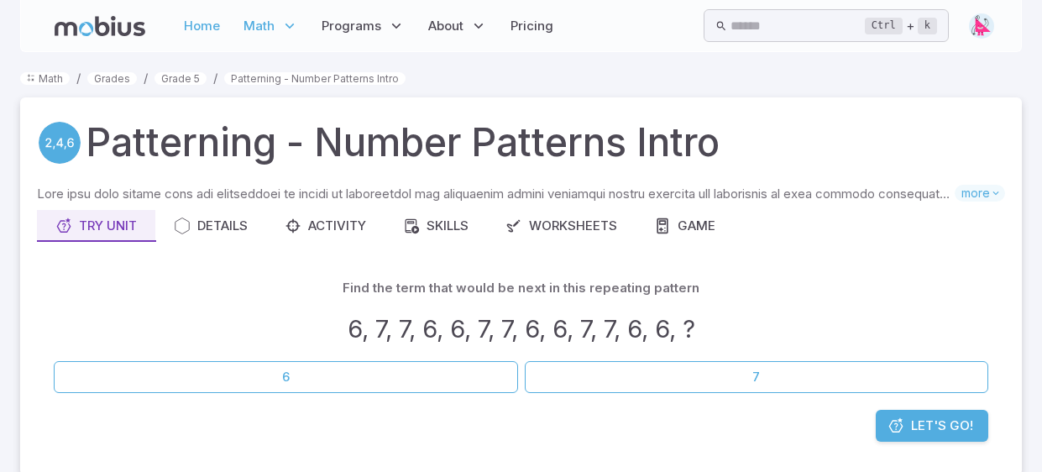
click at [222, 18] on link "Home" at bounding box center [202, 26] width 46 height 39
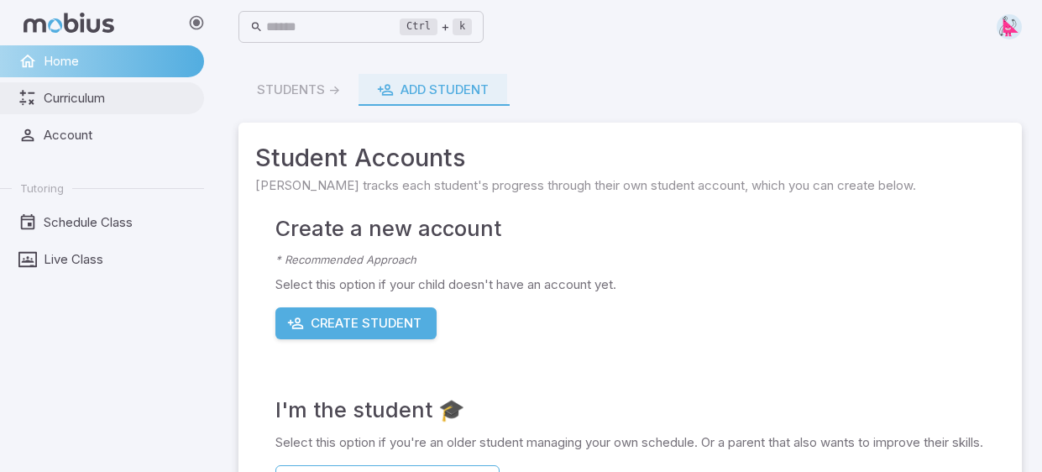
click at [138, 113] on link "Curriculum" at bounding box center [102, 98] width 204 height 32
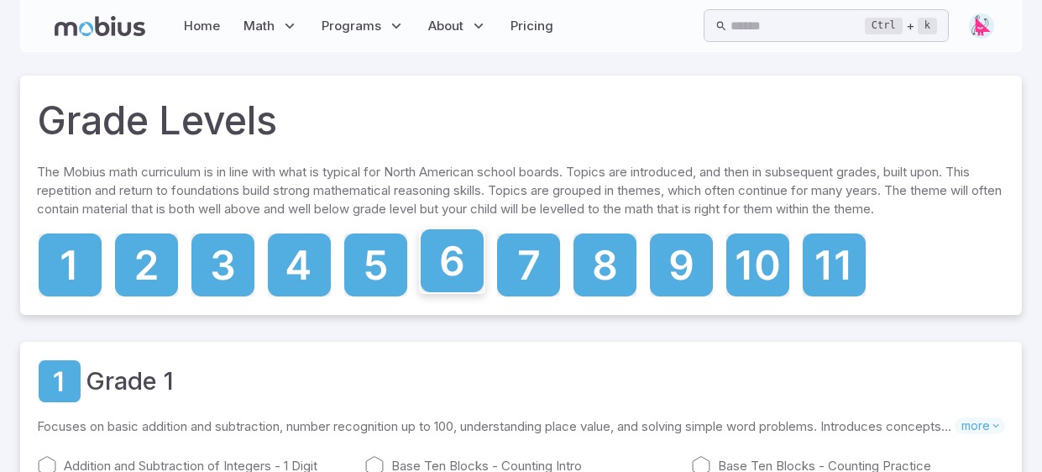
click at [458, 248] on icon at bounding box center [452, 260] width 63 height 63
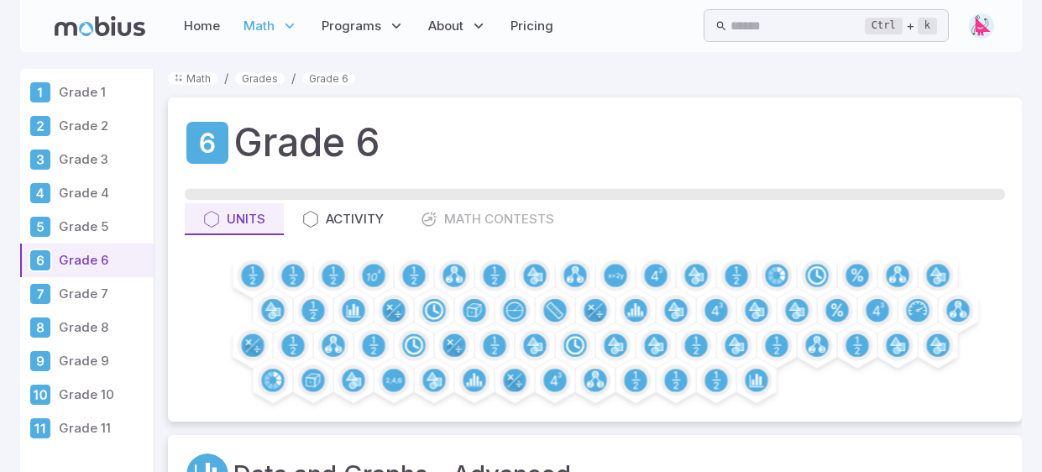
click at [475, 217] on div "Units Activity Math Contests" at bounding box center [595, 219] width 820 height 32
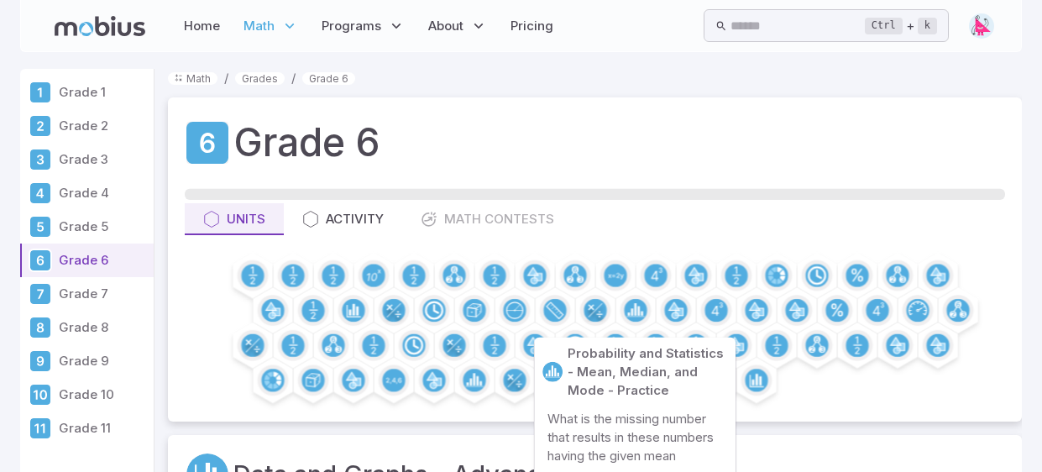
click at [432, 220] on div "Units Activity Math Contests" at bounding box center [595, 219] width 820 height 32
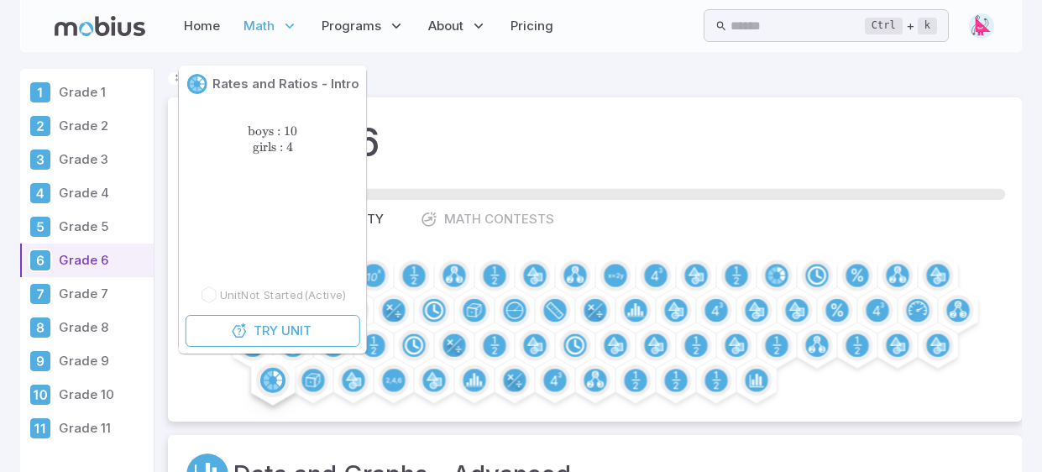
click at [268, 381] on icon at bounding box center [271, 380] width 16 height 18
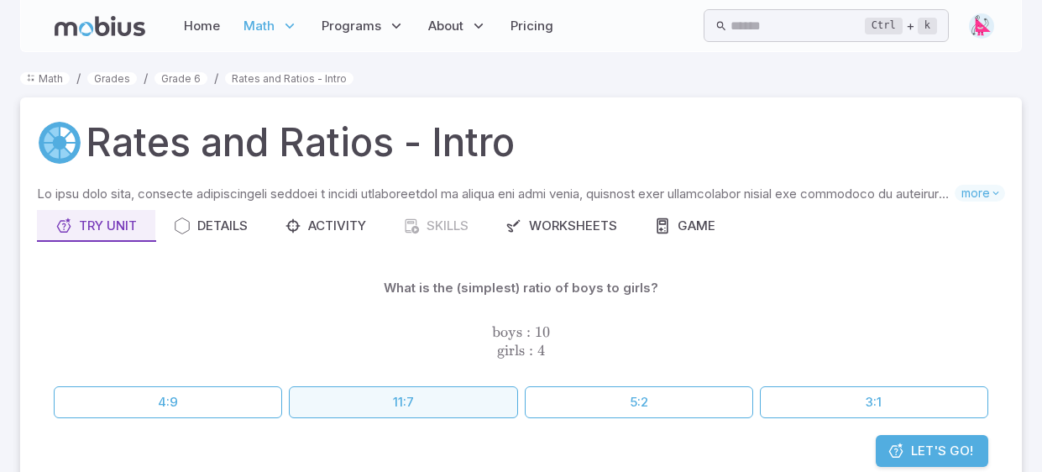
click at [396, 400] on button "11:7" at bounding box center [403, 402] width 228 height 32
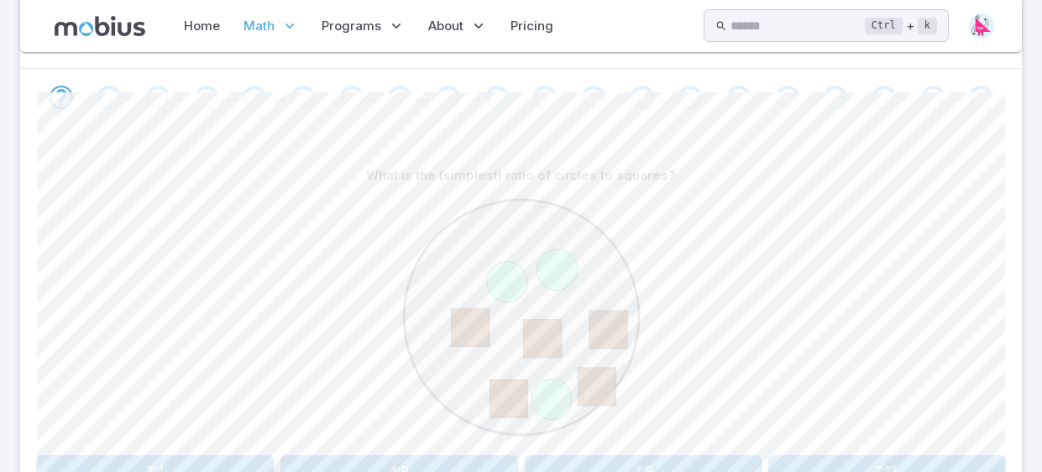
scroll to position [335, 0]
click at [387, 399] on div at bounding box center [521, 318] width 968 height 257
click at [437, 468] on button "4:9" at bounding box center [398, 469] width 237 height 32
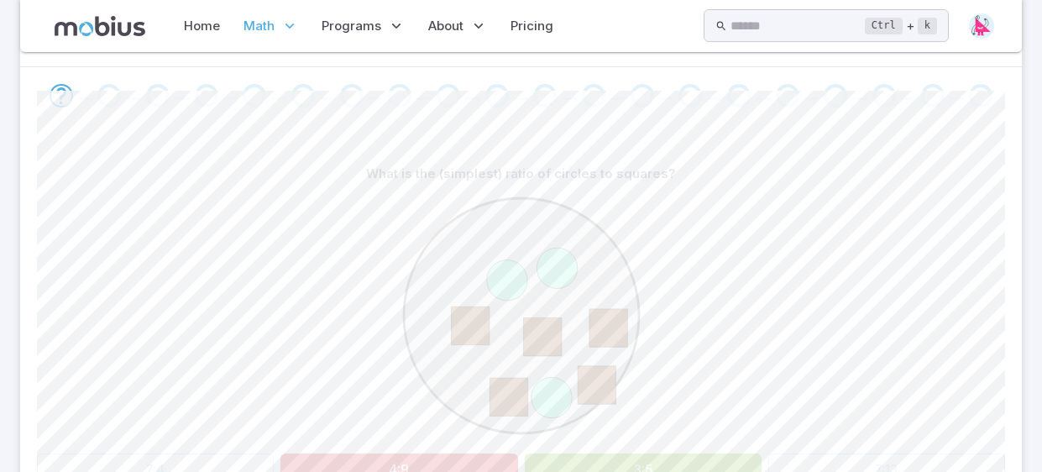
click at [527, 458] on button "3:5" at bounding box center [643, 469] width 237 height 32
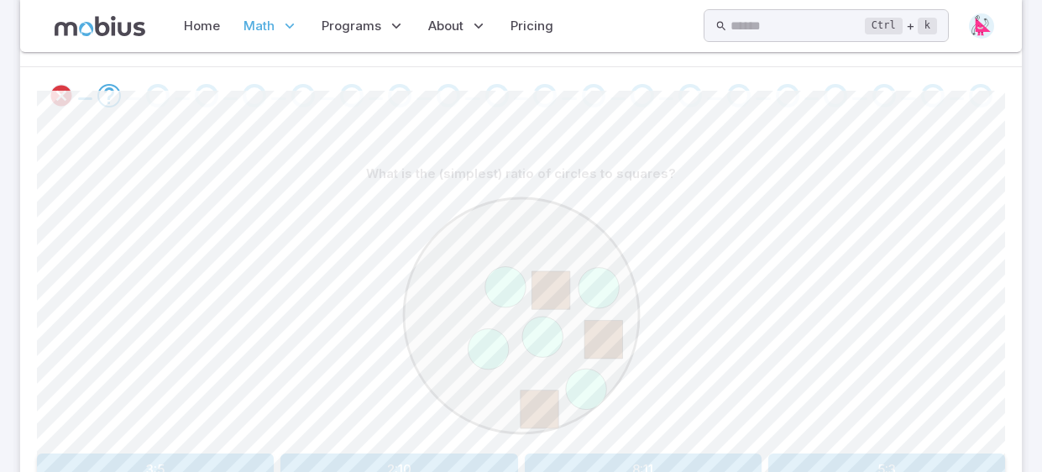
click at [523, 457] on div "3:5 2:10 8:11 5:3" at bounding box center [521, 469] width 968 height 32
click at [534, 458] on button "8:11" at bounding box center [643, 469] width 237 height 32
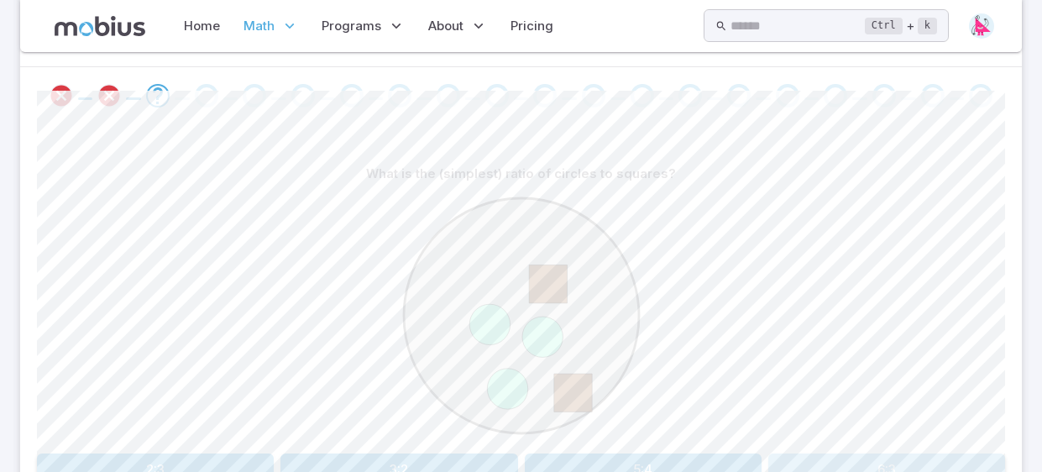
click at [800, 458] on button "6:3" at bounding box center [886, 469] width 237 height 32
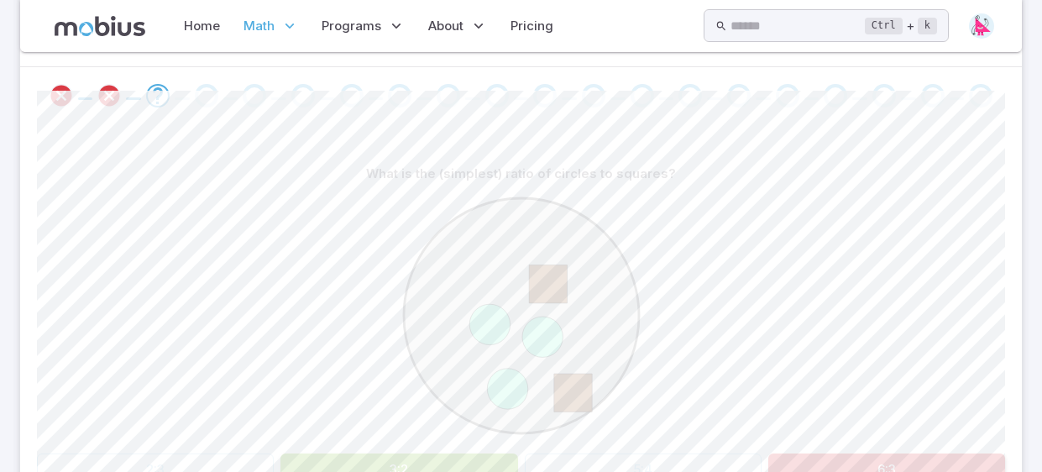
click at [494, 461] on button "3:2" at bounding box center [398, 469] width 237 height 32
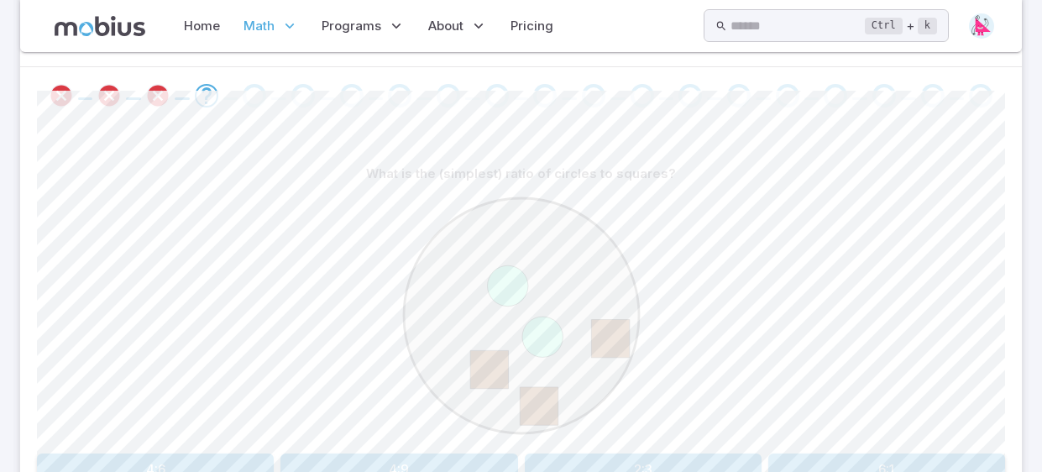
click at [497, 461] on button "4:9" at bounding box center [398, 469] width 237 height 32
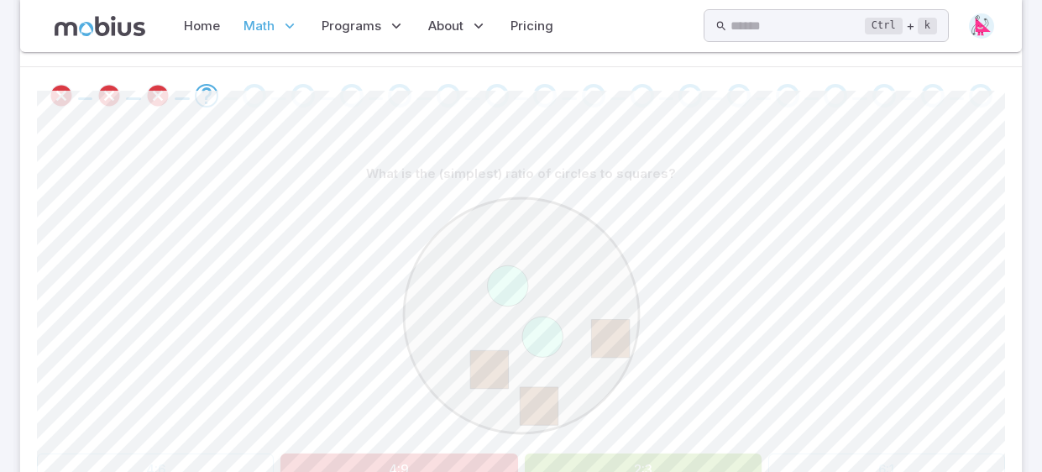
click at [610, 458] on button "2:3" at bounding box center [643, 469] width 237 height 32
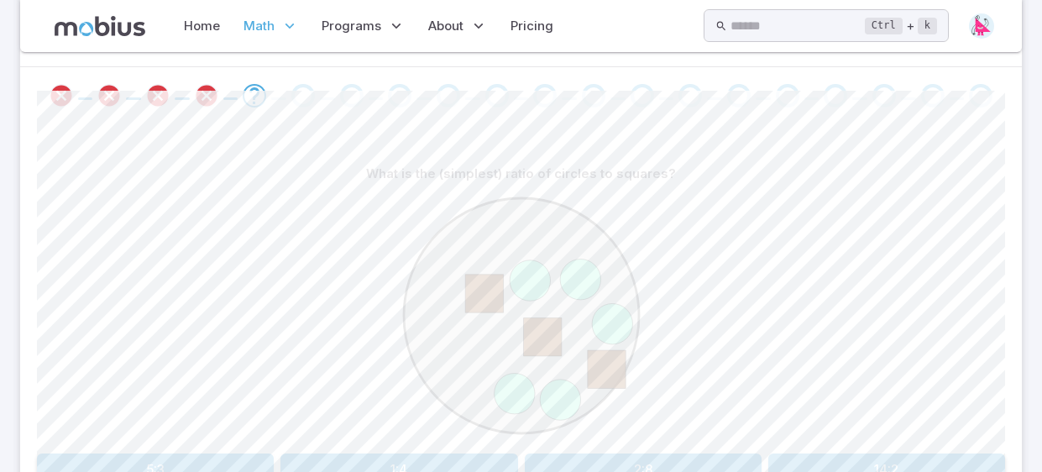
click at [608, 455] on button "2:8" at bounding box center [643, 469] width 237 height 32
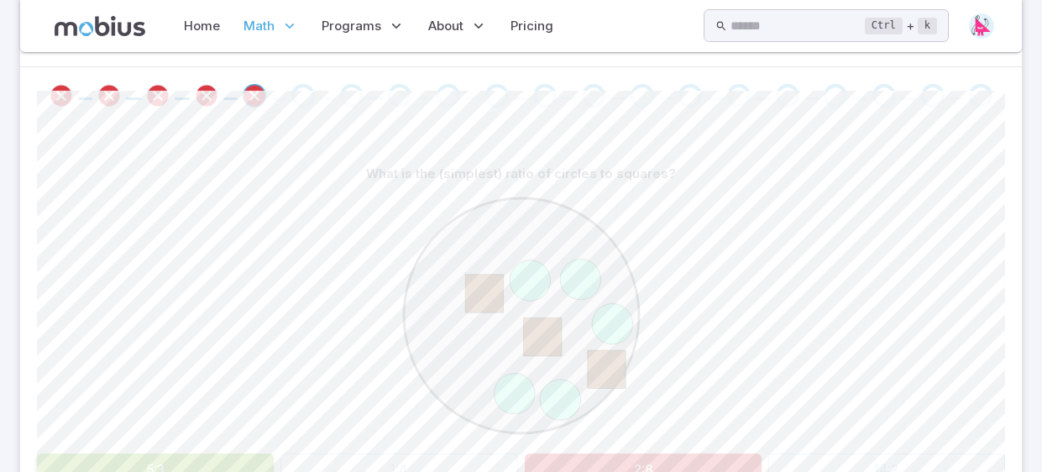
click at [412, 449] on div "What is the (simplest) ratio of circles to squares? 5:3 1:4 2:8 14:2" at bounding box center [521, 321] width 968 height 327
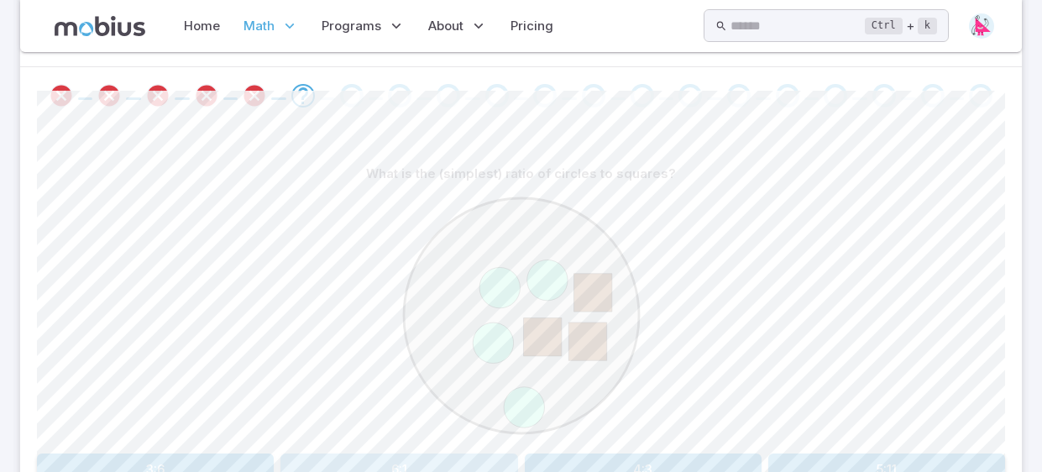
click at [418, 453] on button "6:1" at bounding box center [398, 469] width 237 height 32
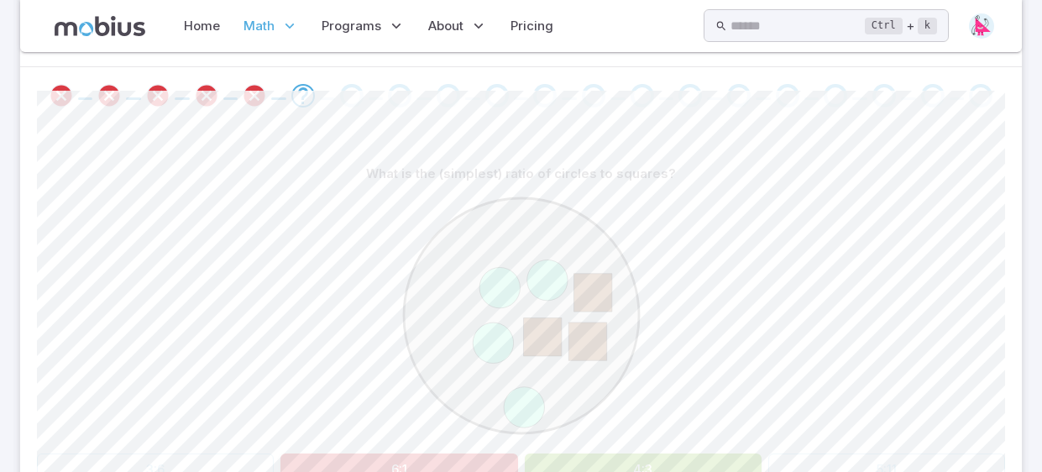
click at [426, 456] on button "6:1" at bounding box center [398, 469] width 237 height 32
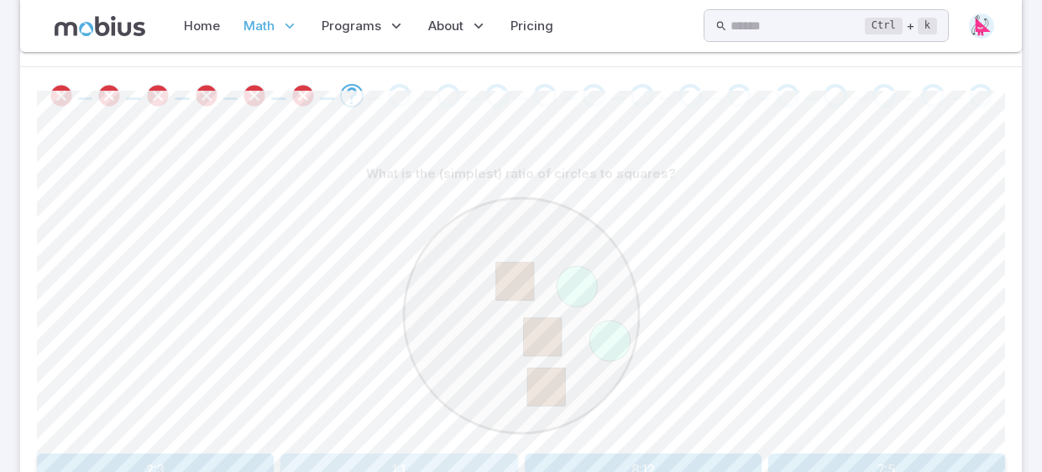
click at [426, 456] on button "1:1" at bounding box center [398, 469] width 237 height 32
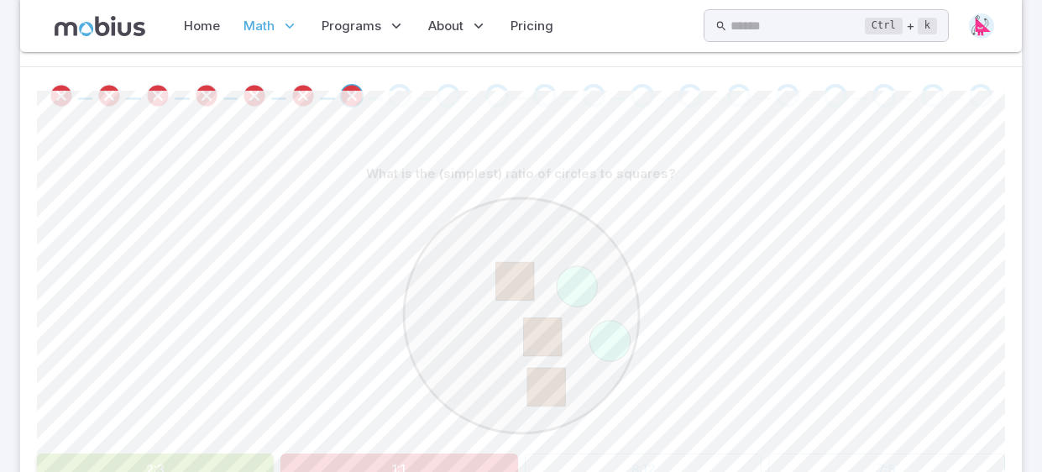
click at [426, 456] on button "1:1" at bounding box center [398, 469] width 237 height 32
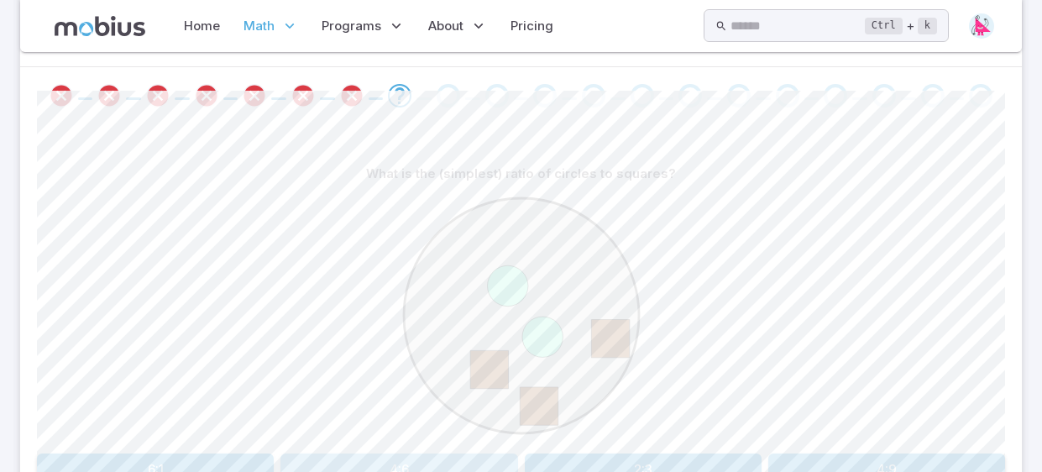
click at [426, 456] on button "4:6" at bounding box center [398, 469] width 237 height 32
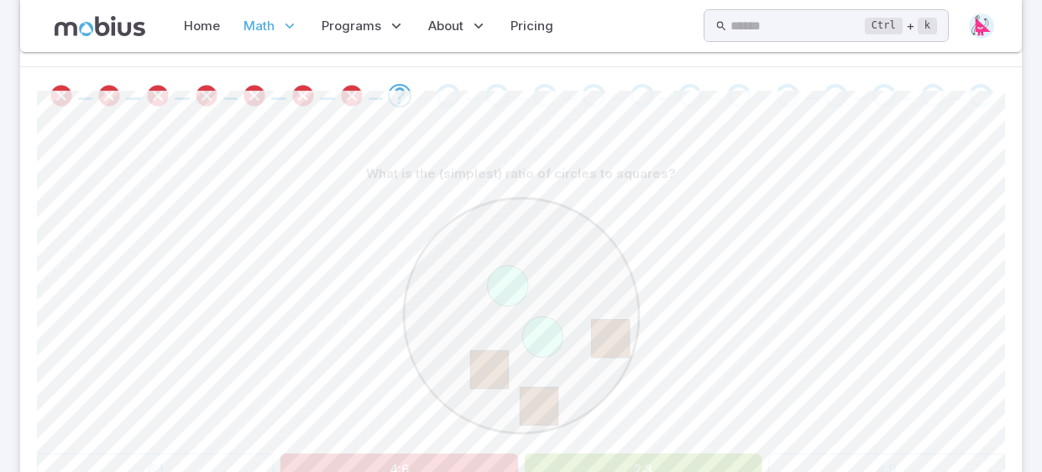
click at [426, 456] on button "4:6" at bounding box center [398, 469] width 237 height 32
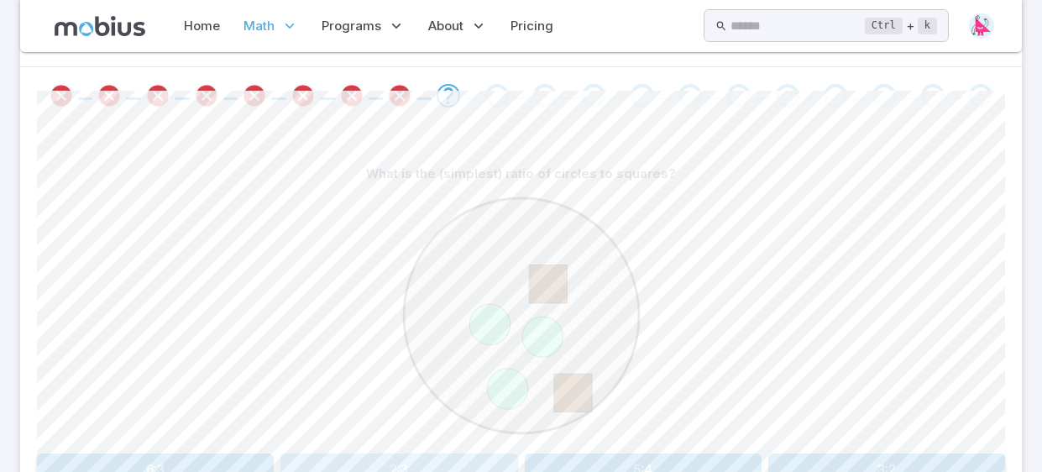
click at [426, 456] on button "2:3" at bounding box center [398, 469] width 237 height 32
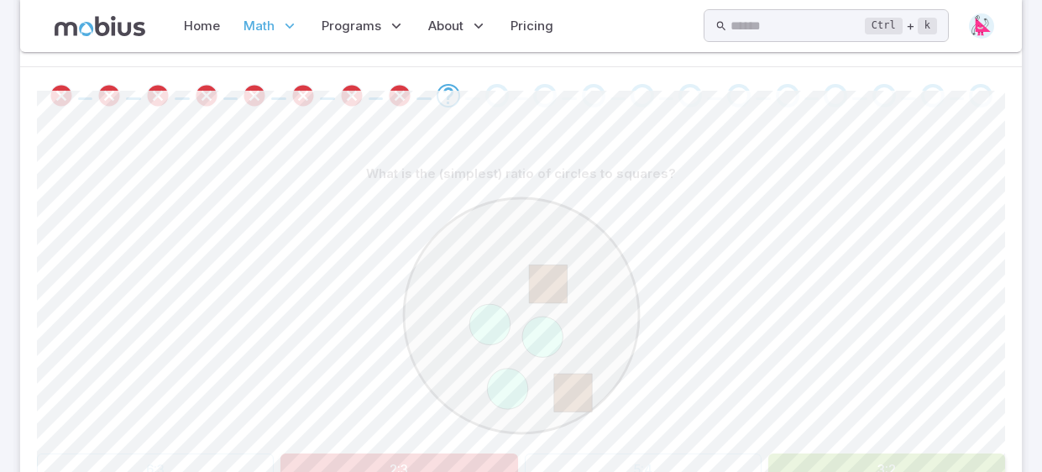
click at [426, 456] on button "2:3" at bounding box center [398, 469] width 237 height 32
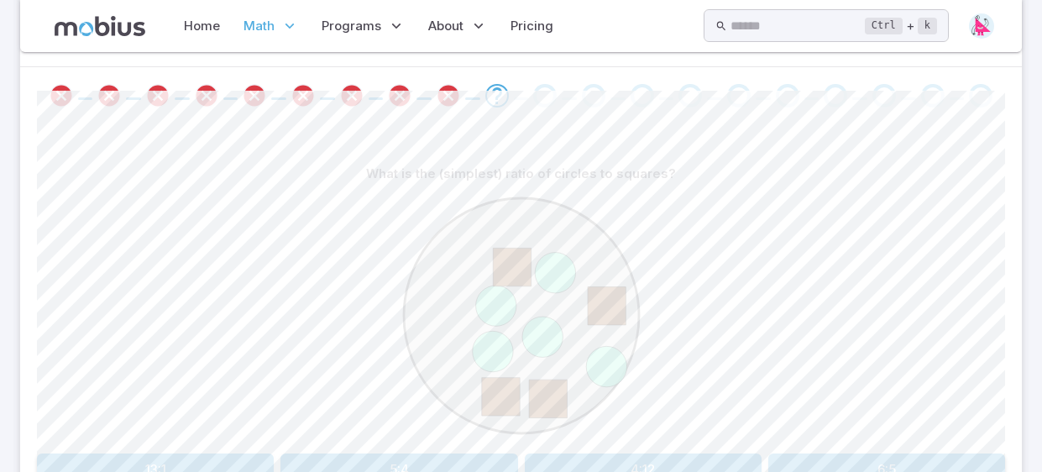
click at [617, 455] on button "4:12" at bounding box center [643, 469] width 237 height 32
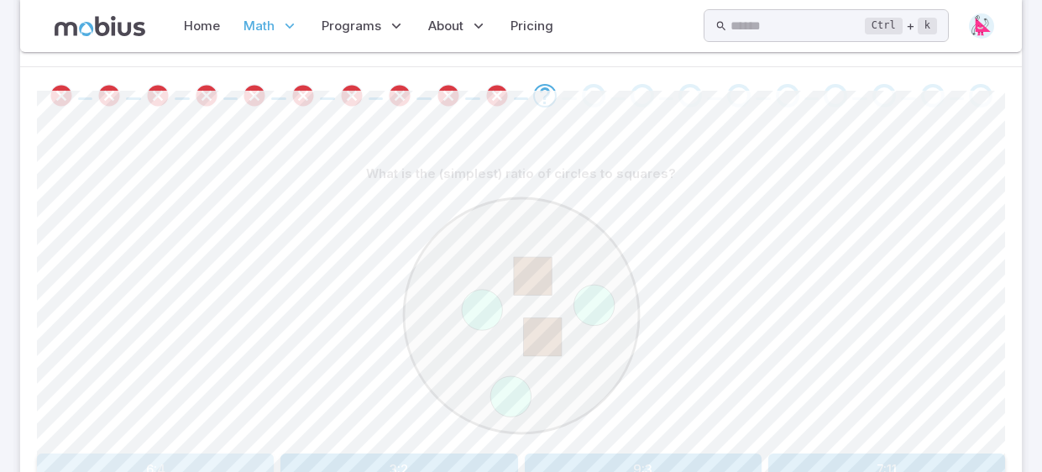
click at [157, 460] on button "6:4" at bounding box center [155, 469] width 237 height 32
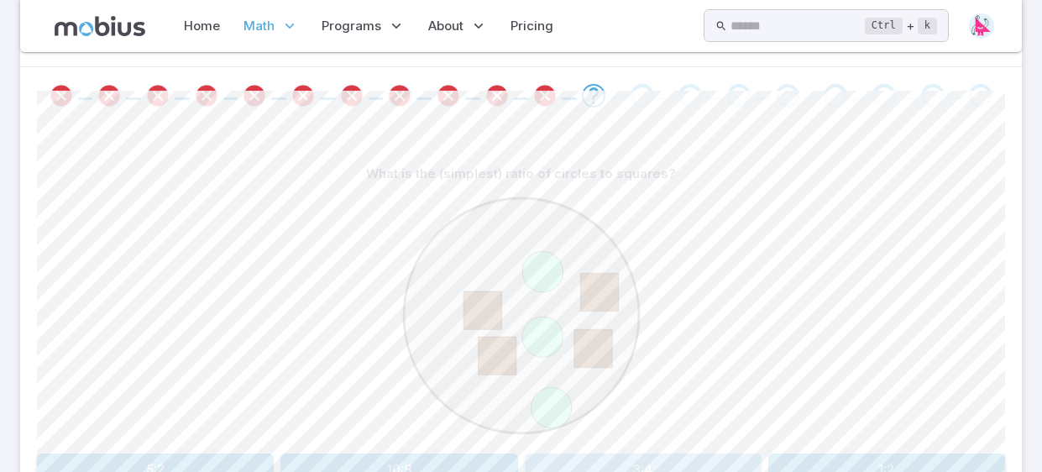
click at [626, 463] on button "3:4" at bounding box center [643, 469] width 237 height 32
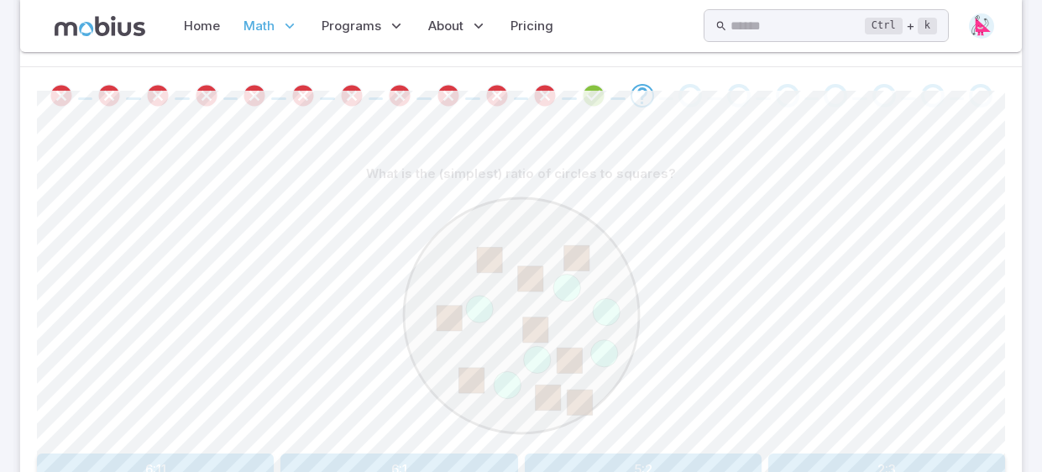
click at [573, 465] on button "5:2" at bounding box center [643, 469] width 237 height 32
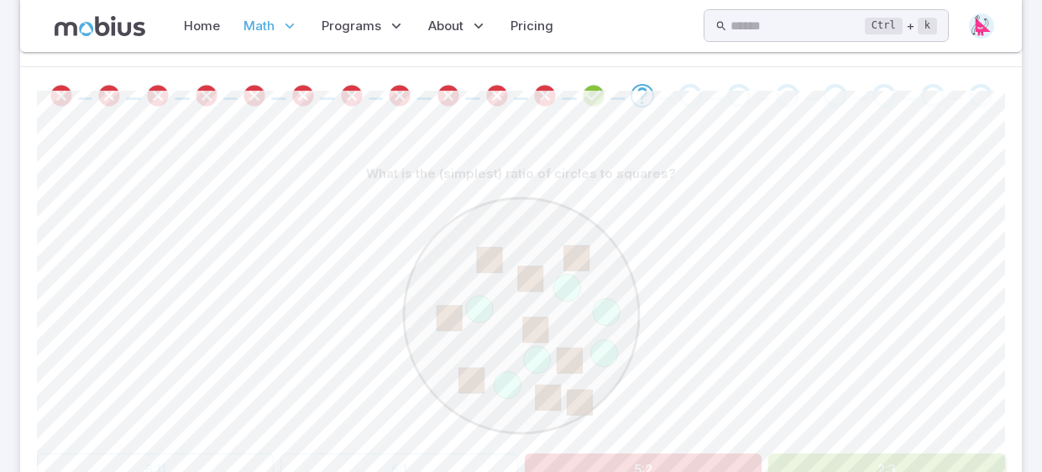
click at [832, 464] on button "2:3" at bounding box center [886, 469] width 237 height 32
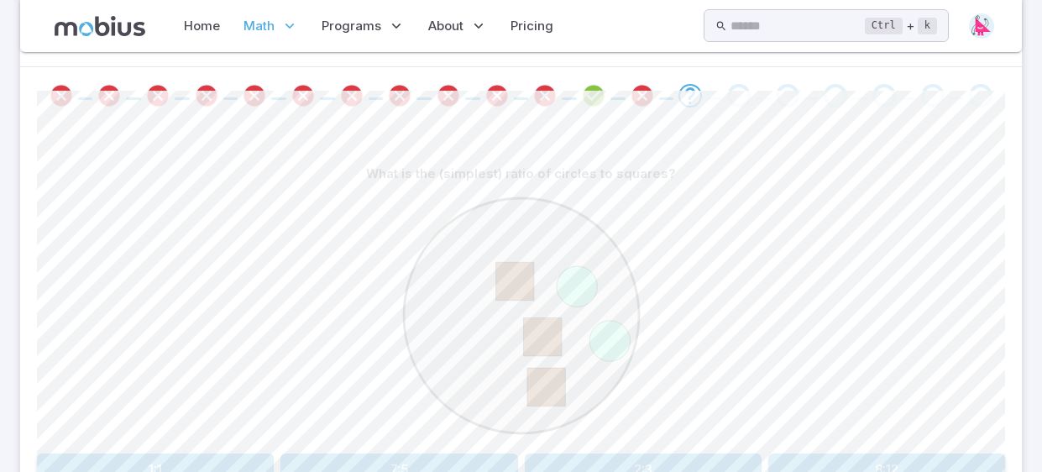
click at [831, 460] on button "8:12" at bounding box center [886, 469] width 237 height 32
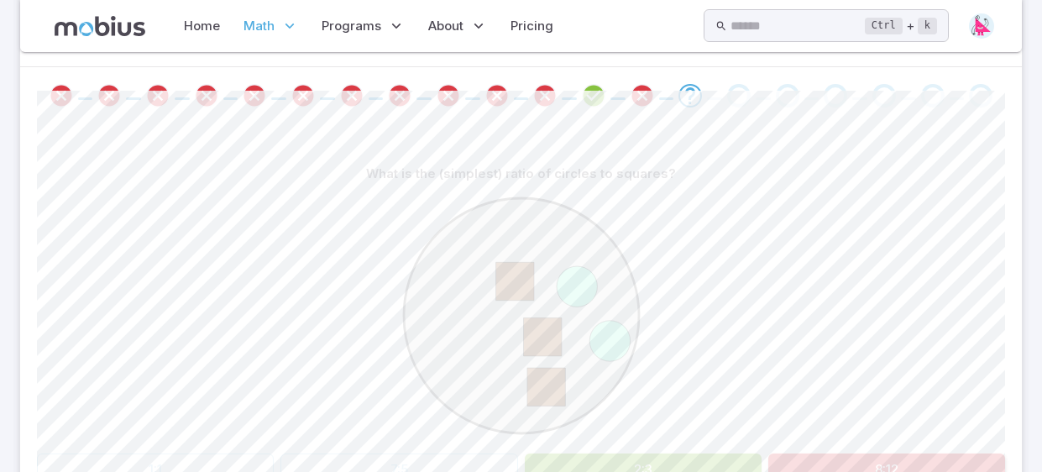
click at [670, 468] on button "2:3" at bounding box center [643, 469] width 237 height 32
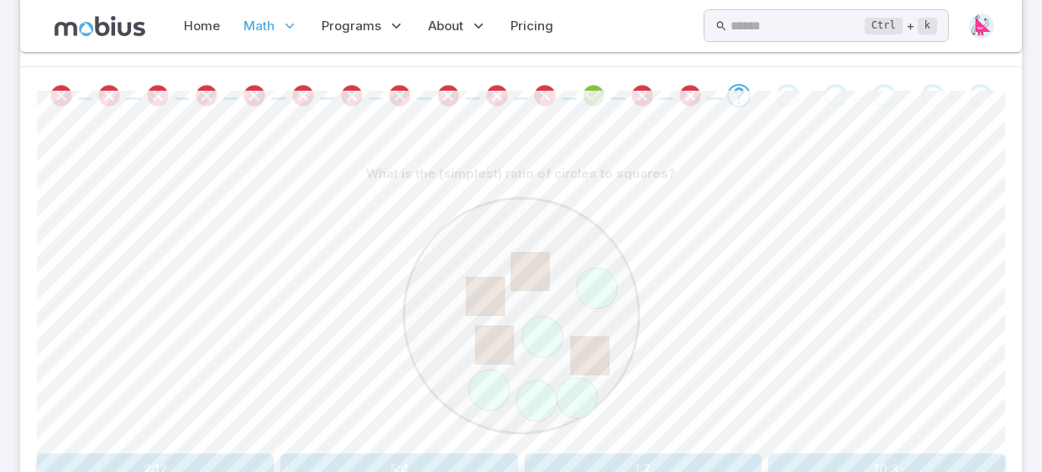
click at [672, 461] on button "1:7" at bounding box center [643, 469] width 237 height 32
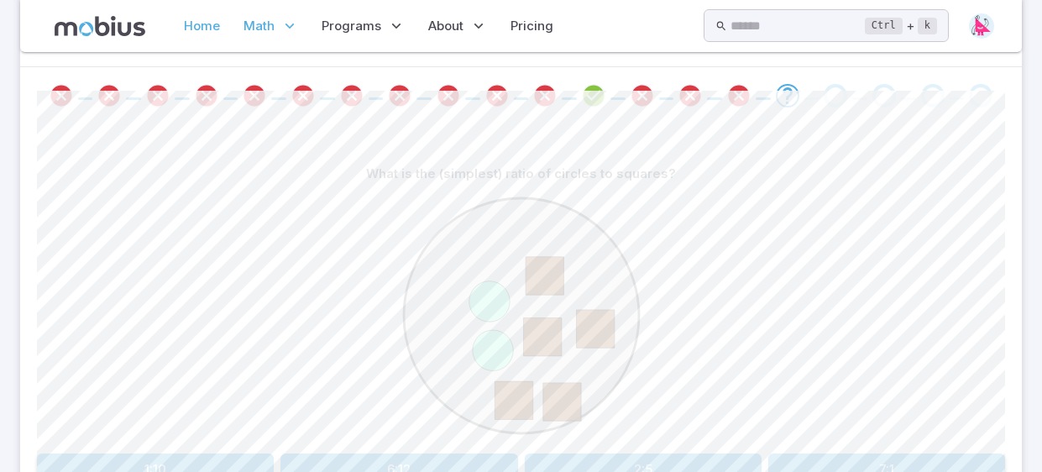
click at [199, 26] on link "Home" at bounding box center [202, 26] width 46 height 39
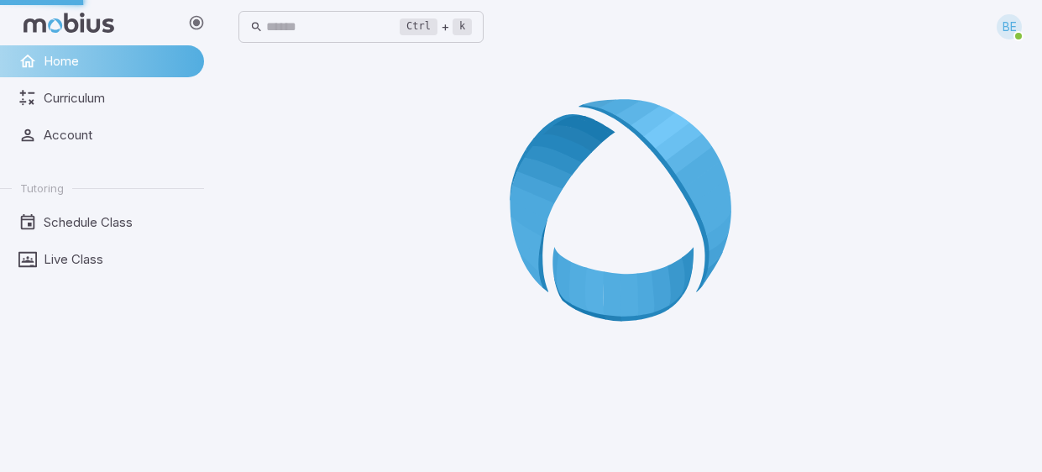
scroll to position [0, 0]
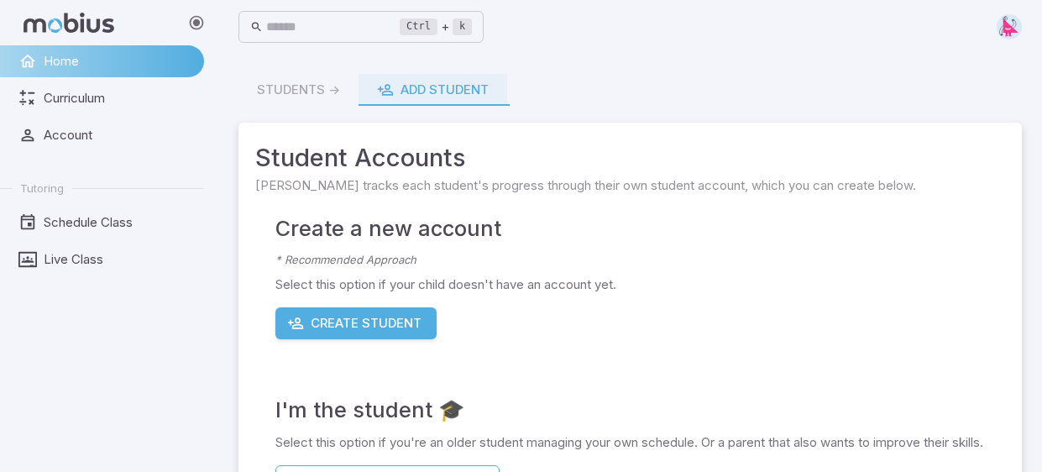
click at [62, 115] on ul "Home Curriculum Account Tutoring Schedule Class Live Class" at bounding box center [102, 160] width 204 height 230
click at [48, 112] on link "Curriculum" at bounding box center [102, 98] width 204 height 32
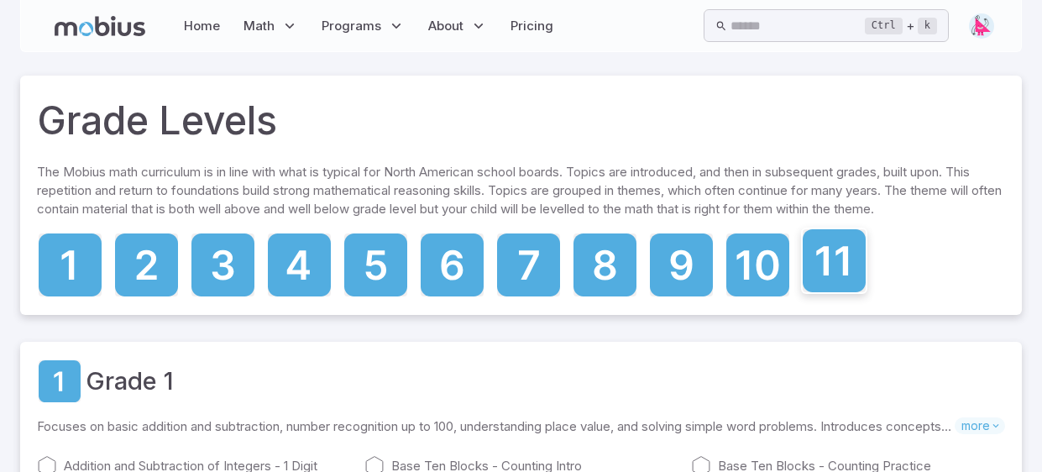
click at [841, 282] on icon at bounding box center [834, 260] width 63 height 63
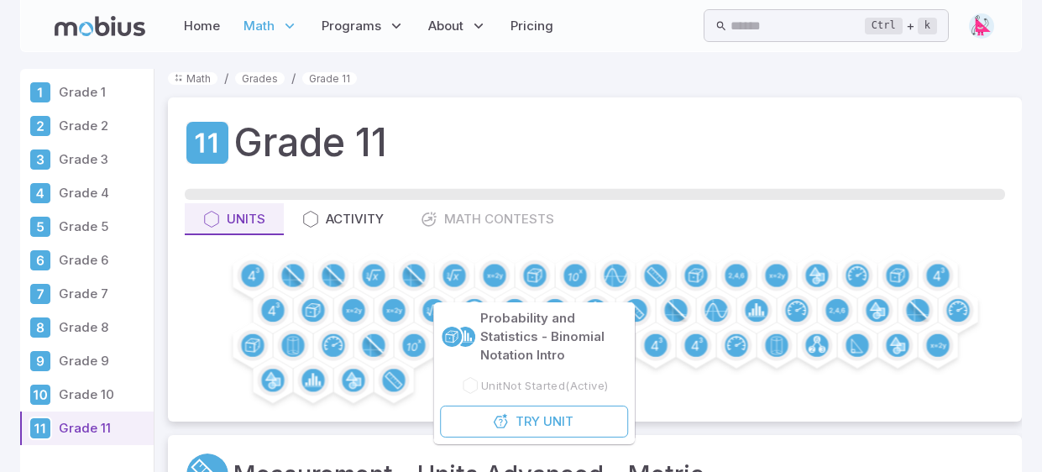
click at [108, 297] on p "Grade 7" at bounding box center [103, 294] width 88 height 18
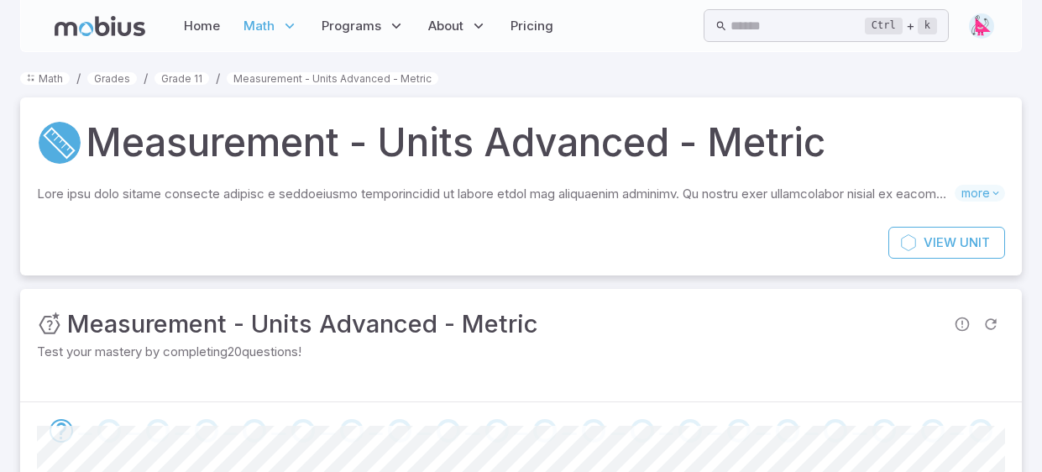
click at [598, 282] on div "Math / Grades / Grade 11 / Measurement - Units Advanced - Metric Measurement - …" at bounding box center [521, 470] width 1002 height 802
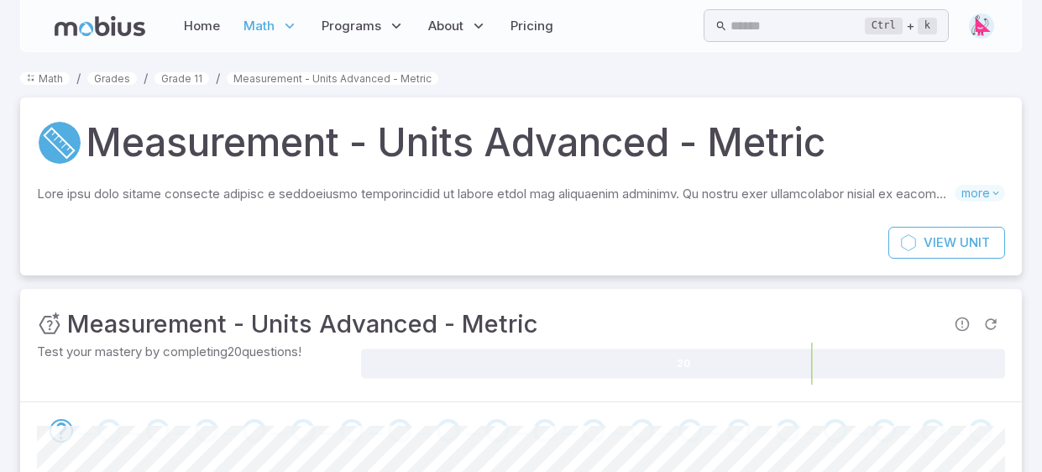
scroll to position [290, 0]
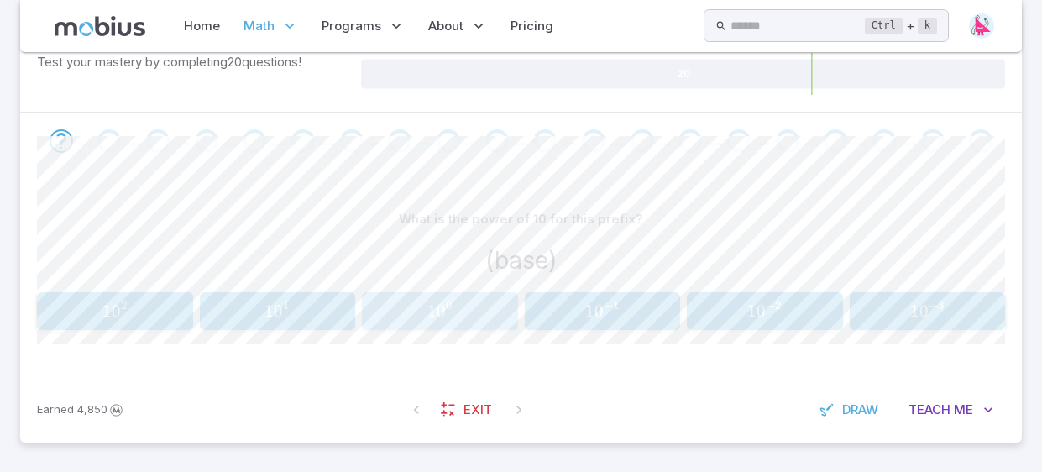
click at [443, 320] on span "0" at bounding box center [441, 311] width 9 height 21
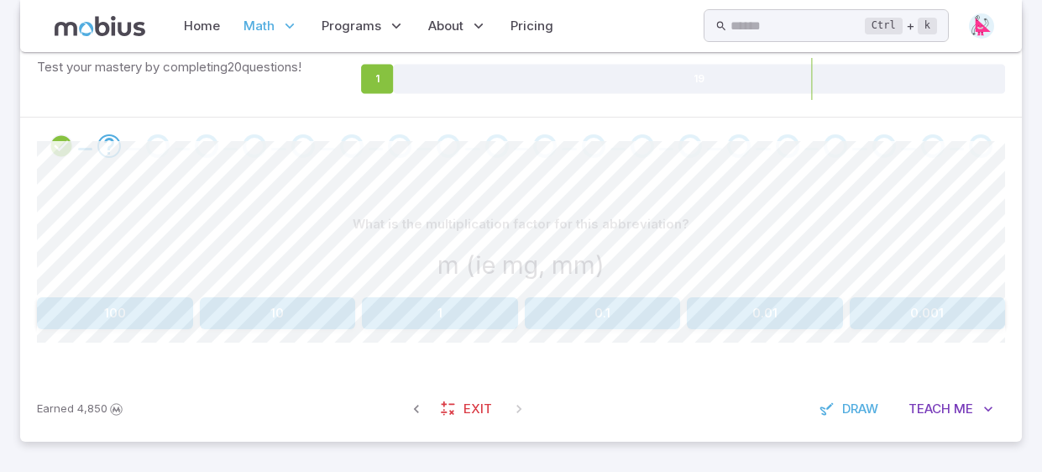
scroll to position [283, 0]
click at [447, 327] on button "1" at bounding box center [440, 315] width 156 height 32
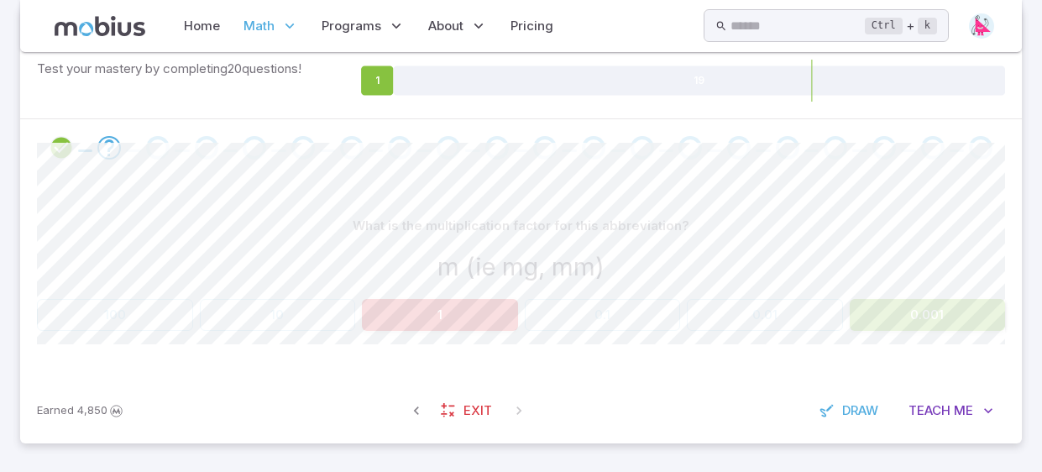
click at [962, 316] on button "0.001" at bounding box center [928, 315] width 156 height 32
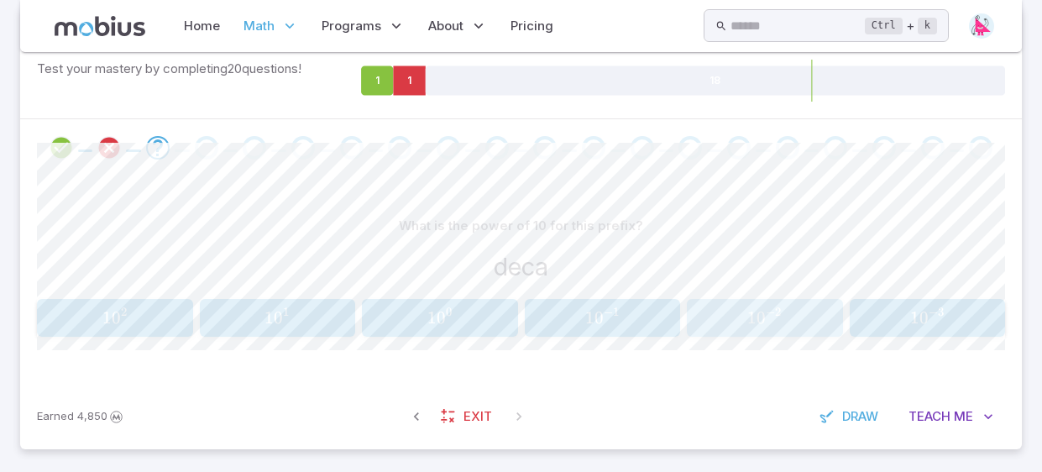
click at [777, 311] on span "2" at bounding box center [778, 312] width 6 height 14
click at [368, 307] on span "1 0 0" at bounding box center [439, 317] width 145 height 21
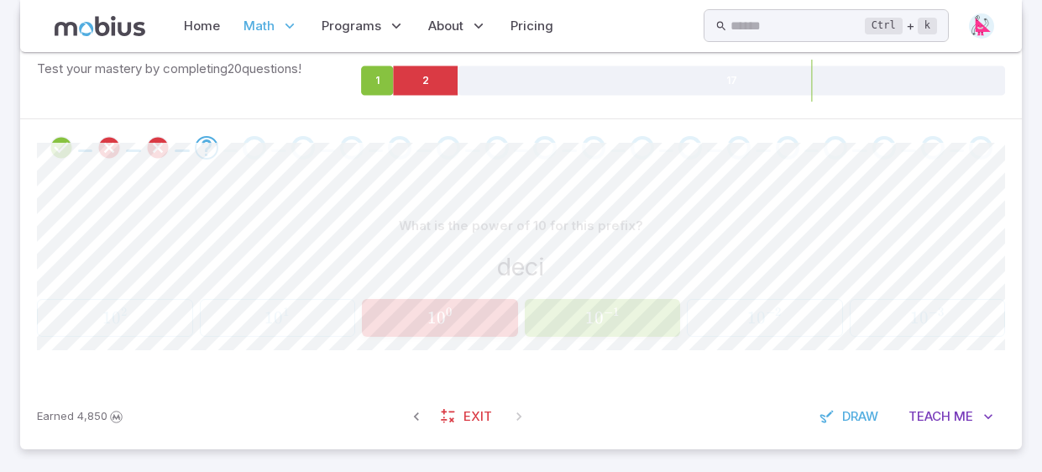
click at [673, 310] on span "1 0 − 1" at bounding box center [602, 317] width 145 height 21
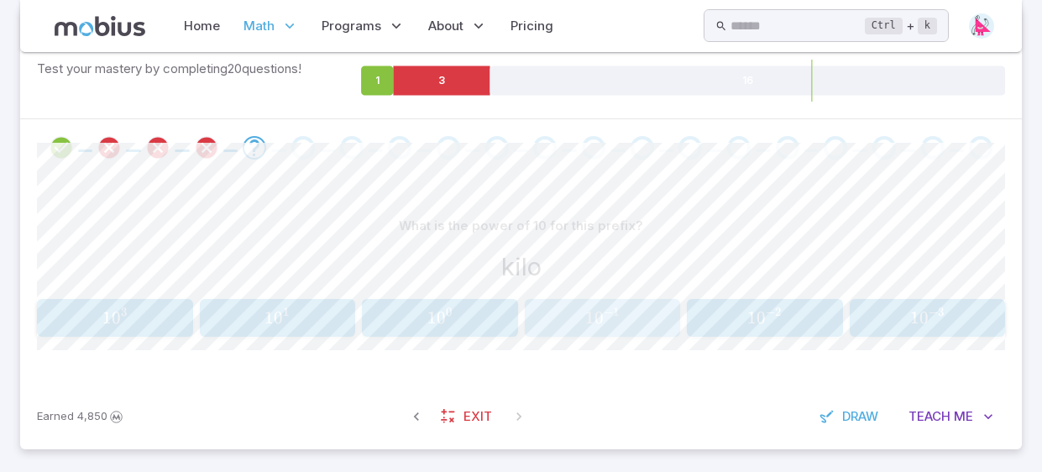
click at [673, 310] on span "1 0 − 1" at bounding box center [602, 317] width 145 height 21
click at [299, 322] on span "1 0 1" at bounding box center [277, 317] width 145 height 21
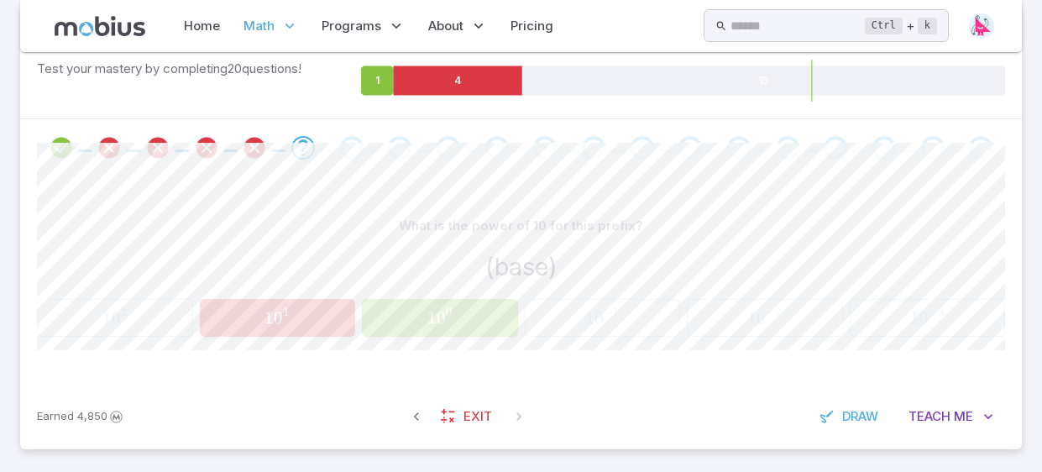
click at [464, 310] on span "1 0 0" at bounding box center [439, 317] width 145 height 21
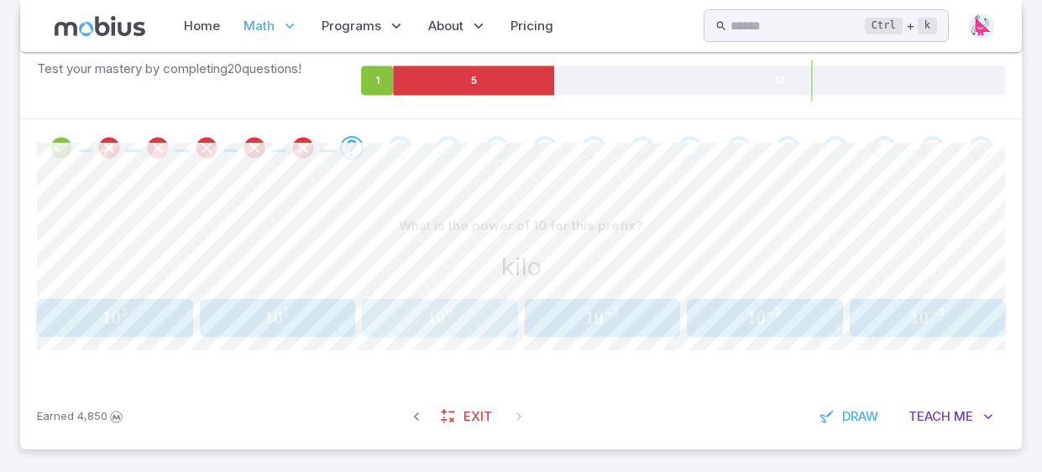
click at [465, 312] on span "1 0 0" at bounding box center [439, 317] width 145 height 21
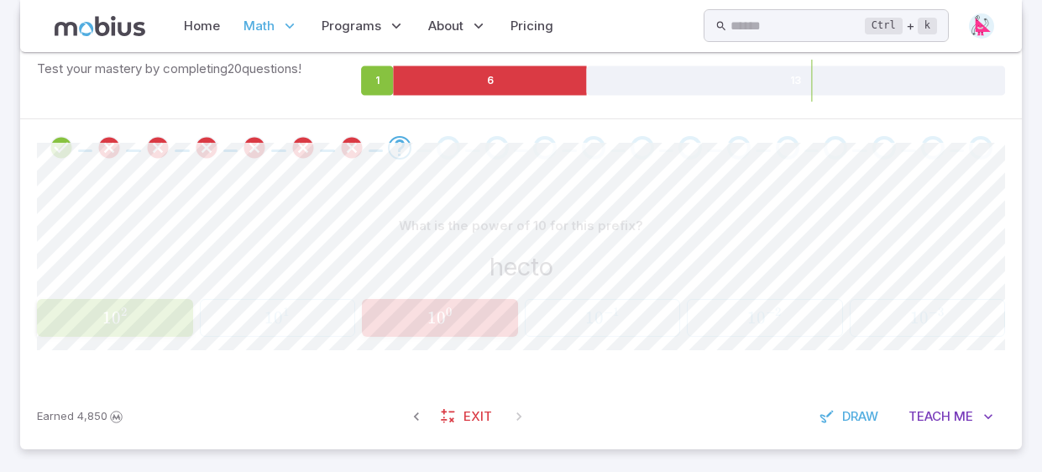
click at [465, 312] on span "1 0 0" at bounding box center [439, 317] width 145 height 21
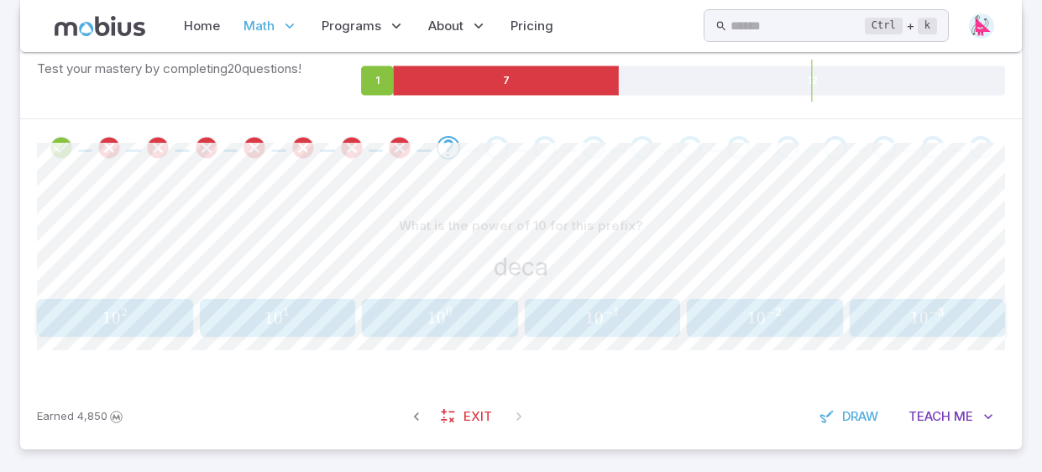
click at [467, 314] on span "1 0 0" at bounding box center [439, 317] width 145 height 21
click at [313, 307] on span "1 0 1" at bounding box center [277, 317] width 145 height 21
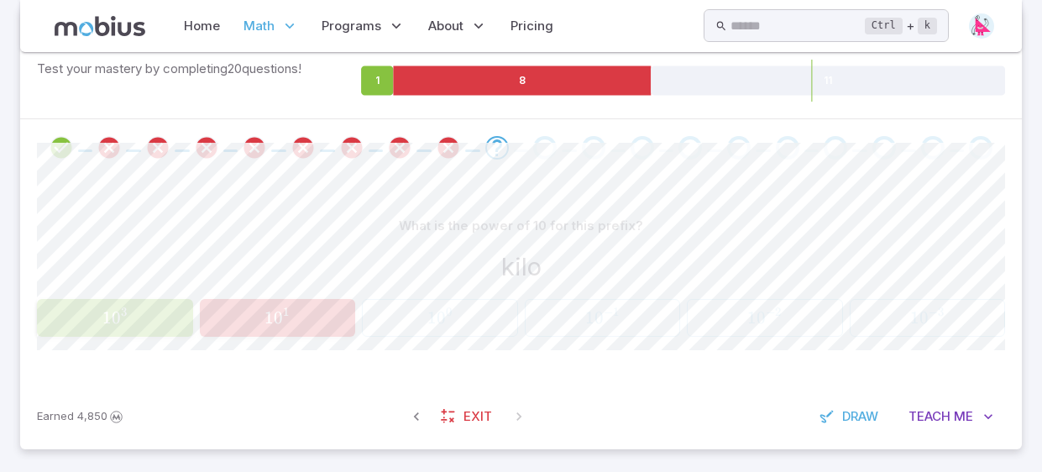
click at [313, 307] on span "1 0 1" at bounding box center [277, 317] width 145 height 21
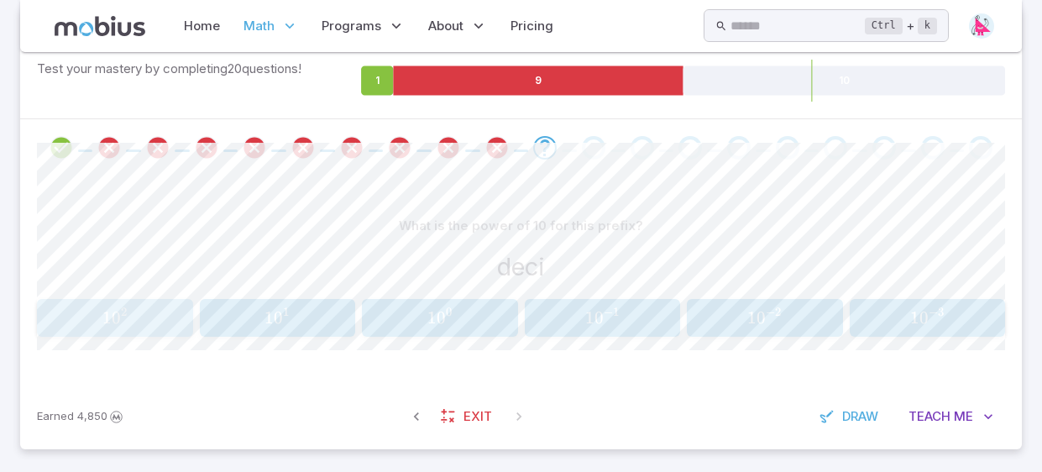
click at [165, 311] on span "1 0 2" at bounding box center [114, 317] width 145 height 21
click at [563, 326] on span "1 0 − 1" at bounding box center [602, 317] width 145 height 21
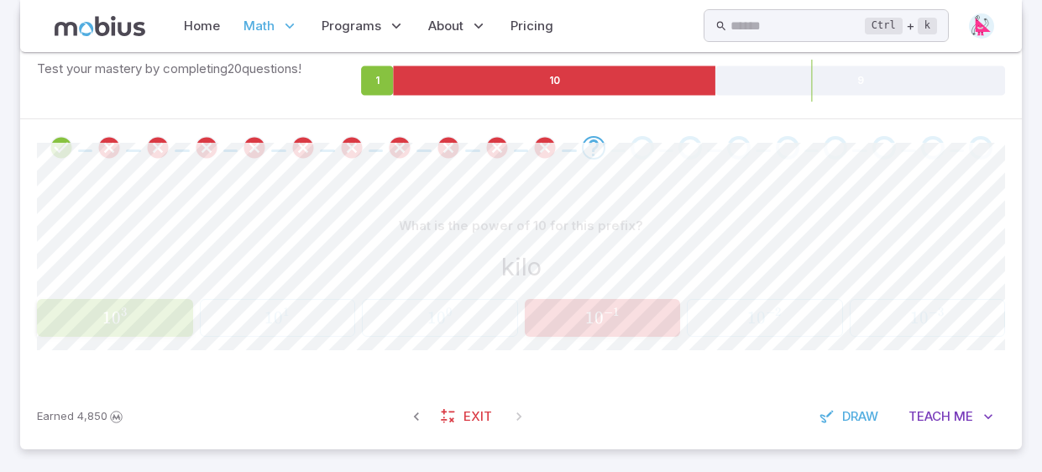
click at [144, 302] on button "1 0 3 10^{3} 1 0 3" at bounding box center [115, 318] width 156 height 38
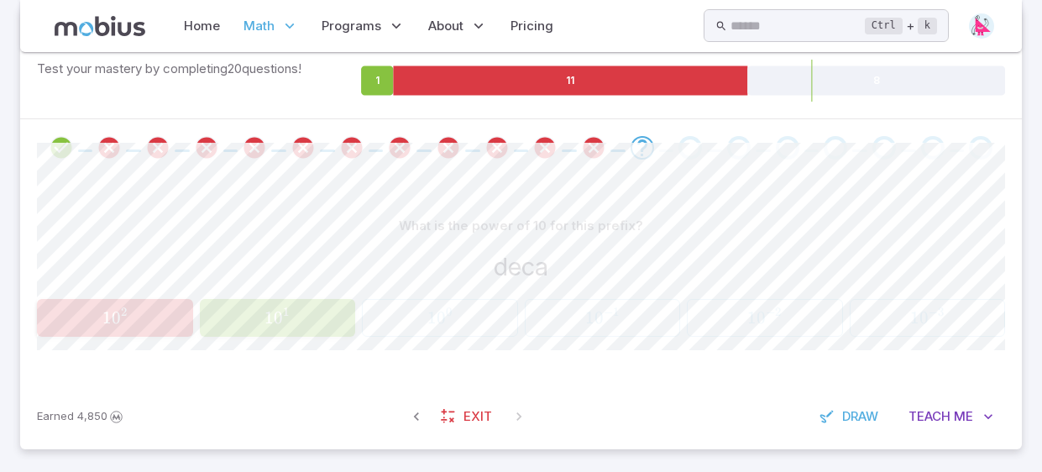
click at [144, 302] on button "1 0 2 10^{2} 1 0 2" at bounding box center [115, 318] width 156 height 38
click at [220, 337] on div "What is the power of 10 for this prefix? deca 1 0 2 10^{2} 1 0 2 1 0 1 10^{1} 1…" at bounding box center [521, 279] width 968 height 207
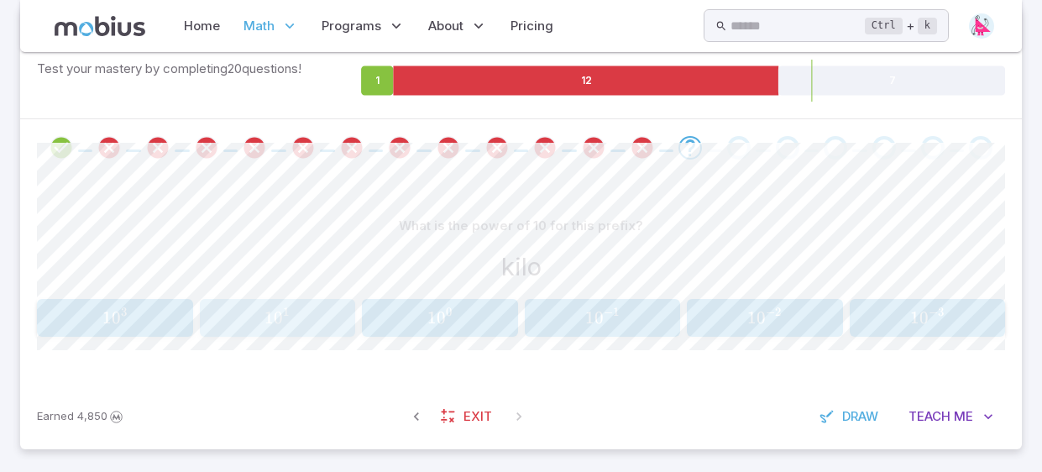
click at [221, 331] on button "1 0 1 10^{1} 1 0 1" at bounding box center [278, 318] width 156 height 38
click at [158, 299] on button "1 0 2 10^{2} 1 0 2" at bounding box center [115, 318] width 156 height 38
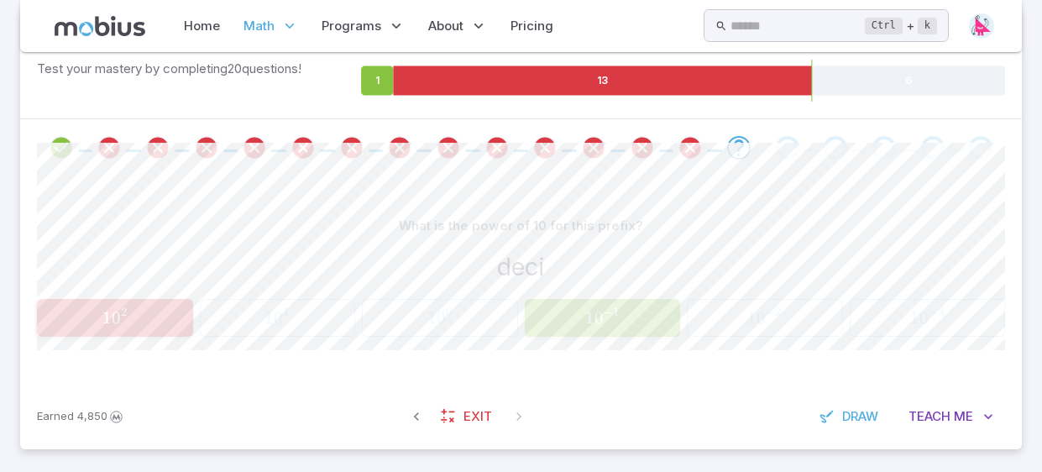
click at [647, 330] on button "1 0 − 1 10^{-1} 1 0 − 1" at bounding box center [603, 318] width 156 height 38
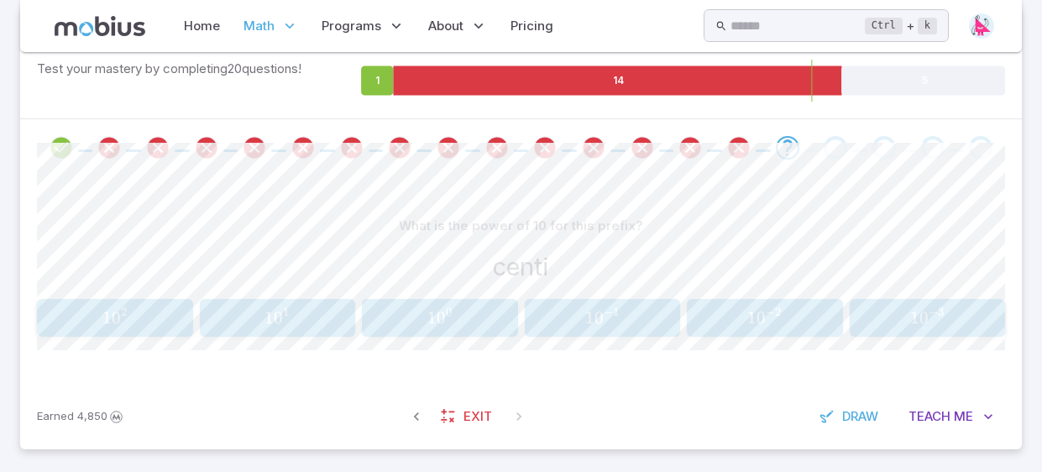
click at [625, 318] on span "1 0 − 1" at bounding box center [602, 317] width 145 height 21
